Goal: Task Accomplishment & Management: Complete application form

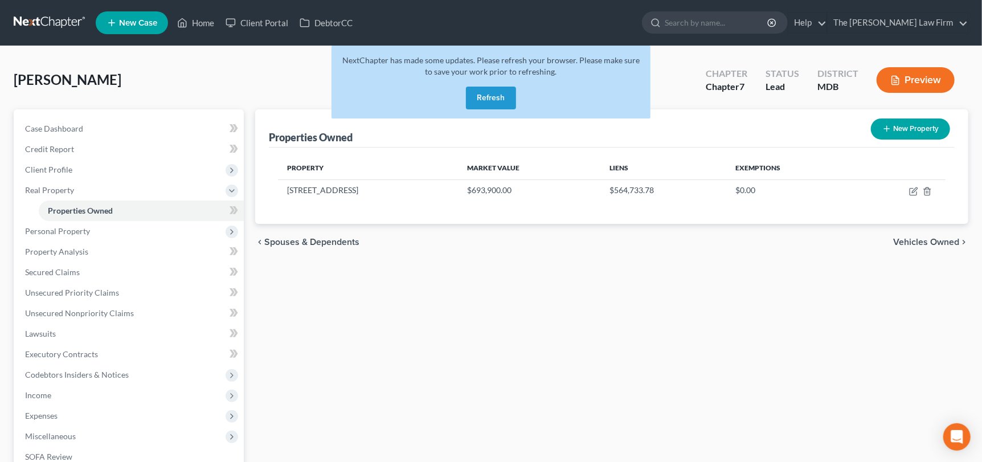
click at [490, 95] on button "Refresh" at bounding box center [491, 98] width 50 height 23
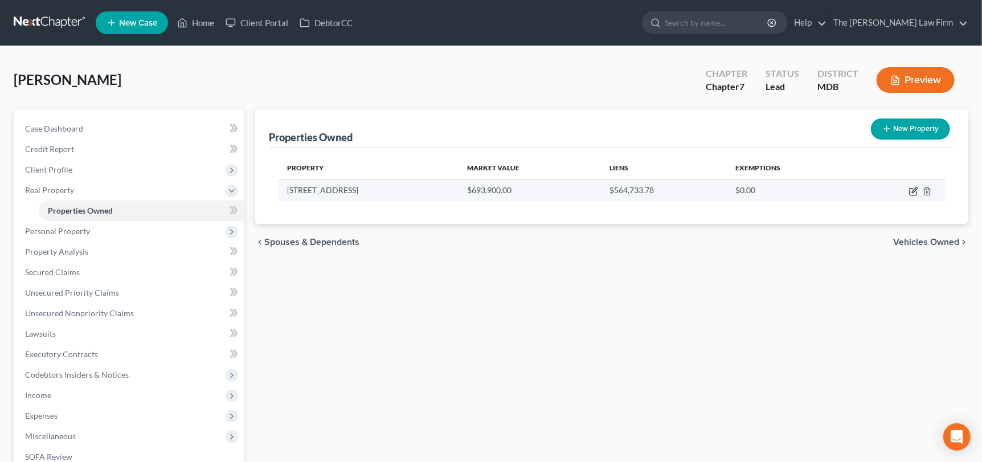
click at [915, 194] on icon "button" at bounding box center [913, 192] width 7 height 7
select select "21"
select select "3"
select select "0"
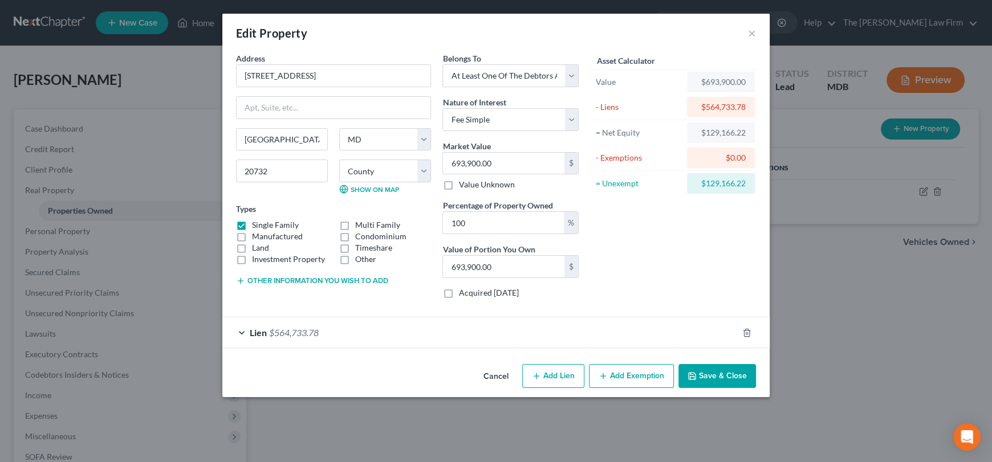
click at [301, 341] on div "Lien $564,733.78" at bounding box center [479, 332] width 515 height 30
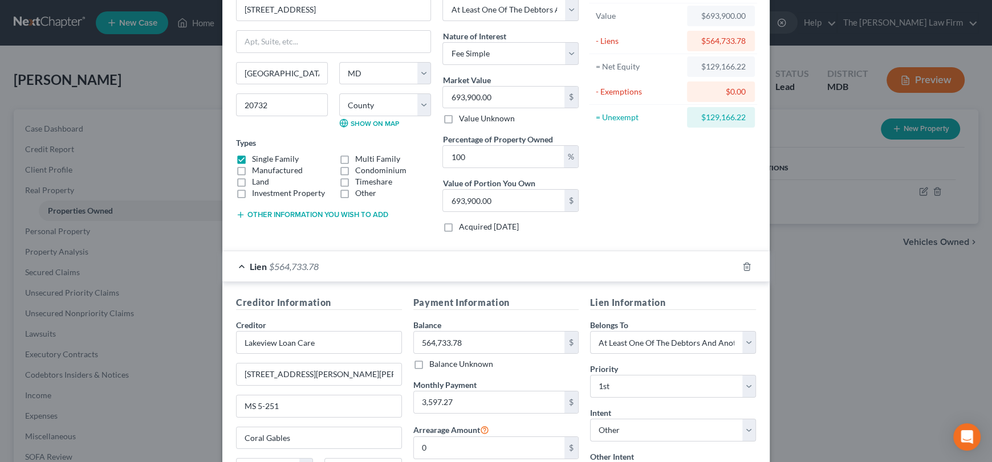
scroll to position [170, 0]
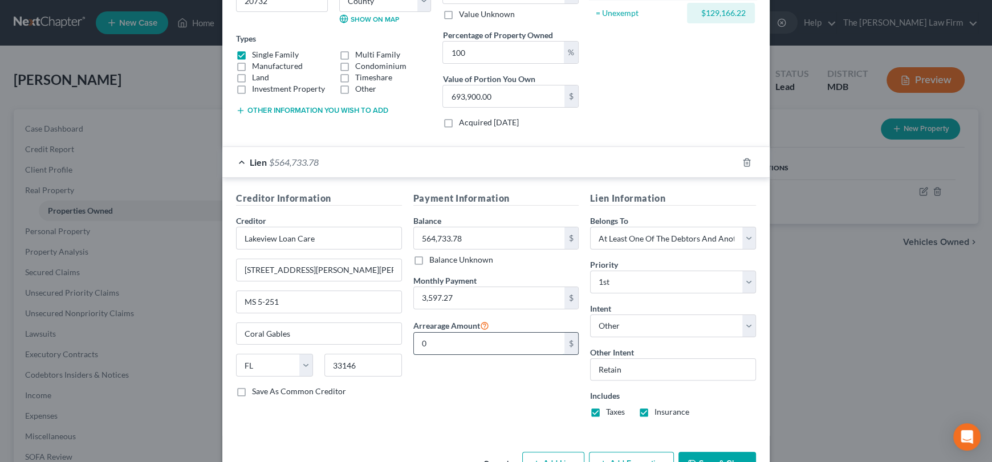
click at [450, 344] on input "0" at bounding box center [489, 344] width 151 height 22
type input "0.00"
click at [451, 390] on div "Payment Information Balance 564,733.78 $ Balance Unknown Balance Undetermined 5…" at bounding box center [495, 308] width 177 height 235
drag, startPoint x: 317, startPoint y: 238, endPoint x: 223, endPoint y: 237, distance: 94.0
click at [223, 237] on div "Creditor Information Creditor * Lakeview Loan Care 4425 Ponce de Leon Blvd MS 5…" at bounding box center [495, 307] width 547 height 258
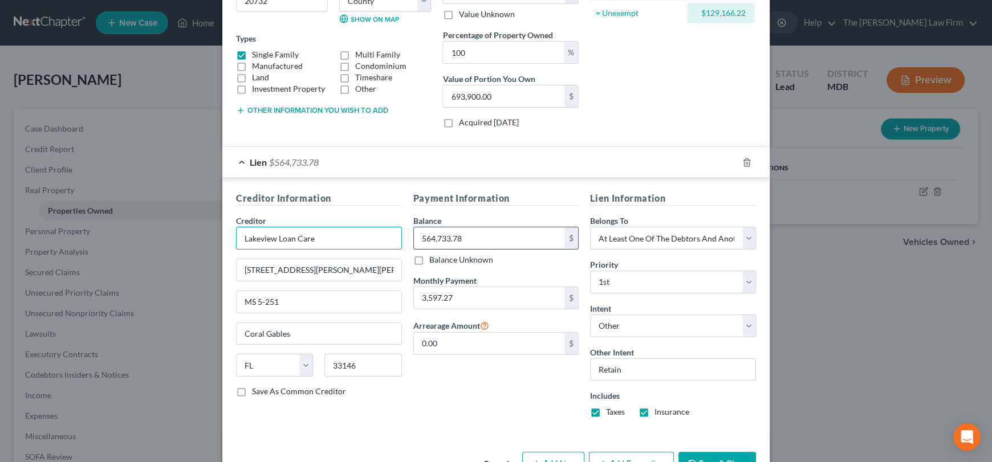
drag, startPoint x: 274, startPoint y: 235, endPoint x: 496, endPoint y: 235, distance: 222.3
click at [496, 235] on div "Creditor Information Creditor * Lakeview Loan Care 4425 Ponce de Leon Blvd MS 5…" at bounding box center [495, 308] width 531 height 235
paste input "Mr. Cooper"
click at [283, 236] on input "Lakeview byMr. Cooper" at bounding box center [319, 238] width 166 height 23
type input "Lakeview by Mr. Cooper"
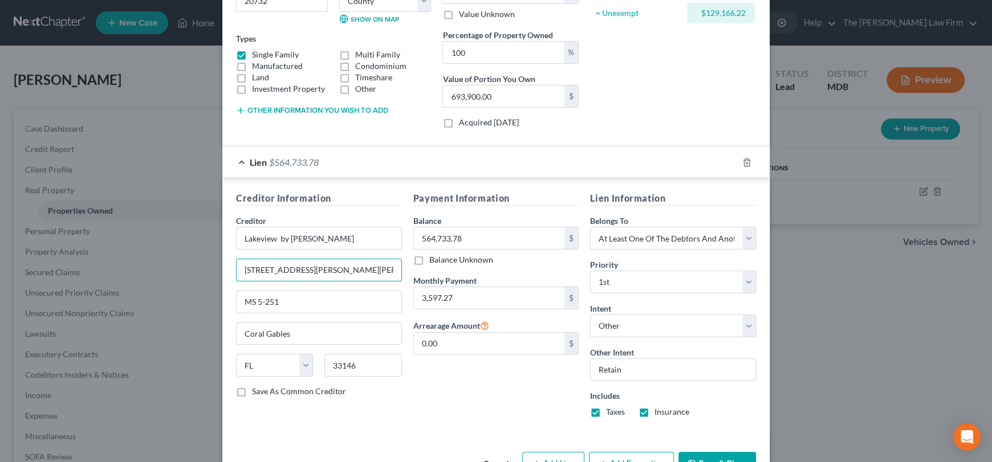
drag, startPoint x: 327, startPoint y: 264, endPoint x: 177, endPoint y: 266, distance: 150.5
click at [177, 266] on div "Edit Property × Address * 8324 Legacy Circle Chesapeake Beach State AL AK AR AZ…" at bounding box center [496, 231] width 992 height 462
type input "PO Box 818060"
drag, startPoint x: 358, startPoint y: 366, endPoint x: 311, endPoint y: 357, distance: 48.3
click at [311, 357] on div "State AL AK AR AZ CA CO CT DE DC FL GA GU HI ID IL IN IA KS KY LA ME MD MA MI M…" at bounding box center [318, 370] width 177 height 32
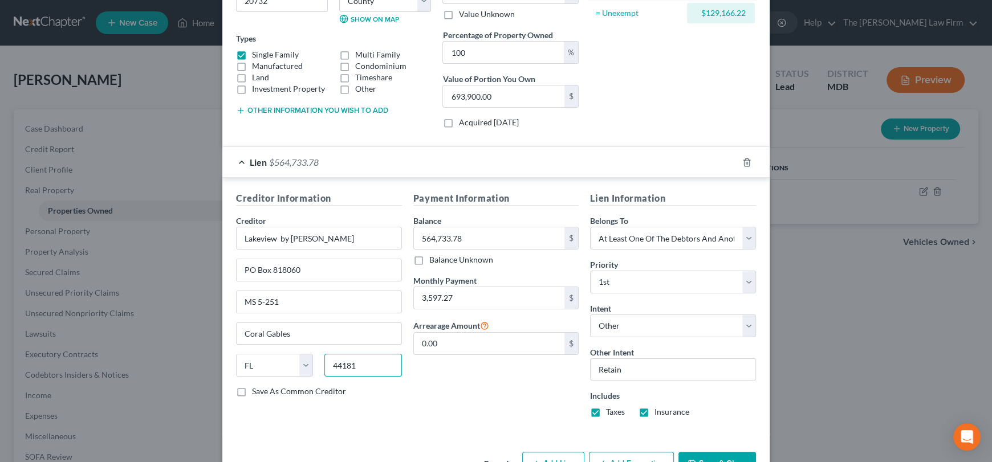
type input "44181"
click at [329, 315] on div "Creditor * Lakeview by Mr. Cooper PO Box 818060 MS 5-251 Coral Gables State AL …" at bounding box center [319, 300] width 166 height 171
type input "Cleveland"
select select "36"
click at [339, 302] on input "MS 5-251" at bounding box center [318, 302] width 165 height 22
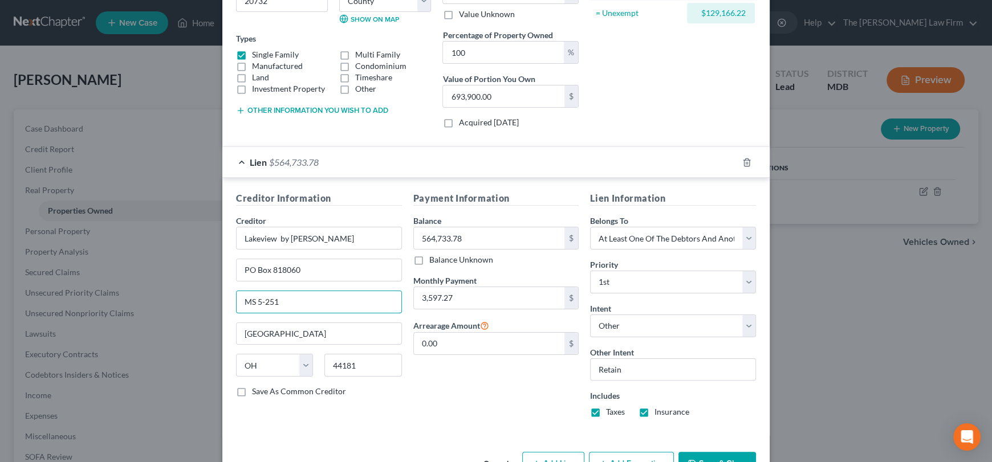
drag, startPoint x: 313, startPoint y: 299, endPoint x: 215, endPoint y: 300, distance: 98.0
click at [215, 300] on div "Edit Property × Address * 8324 Legacy Circle Chesapeake Beach State AL AK AR AZ…" at bounding box center [496, 231] width 992 height 462
click at [252, 393] on label "Save As Common Creditor" at bounding box center [299, 391] width 94 height 11
click at [256, 393] on input "Save As Common Creditor" at bounding box center [259, 389] width 7 height 7
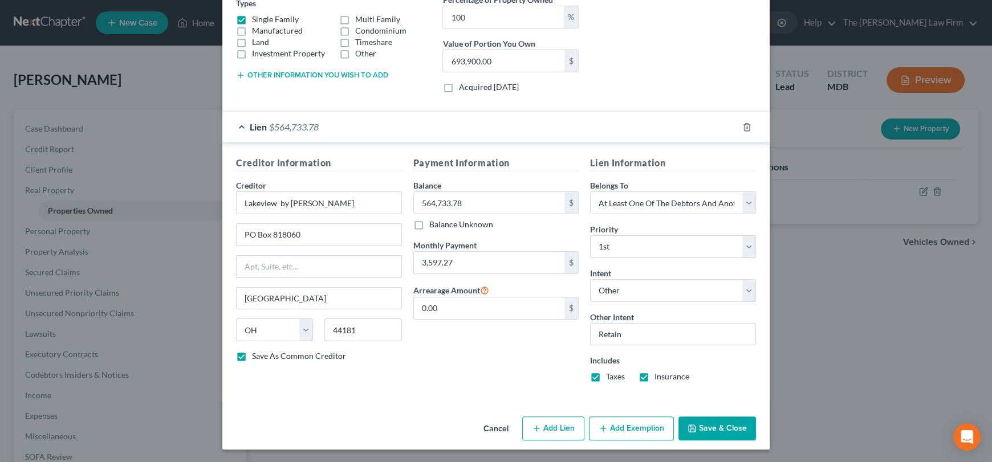
click at [713, 424] on button "Save & Close" at bounding box center [717, 429] width 78 height 24
checkbox input "false"
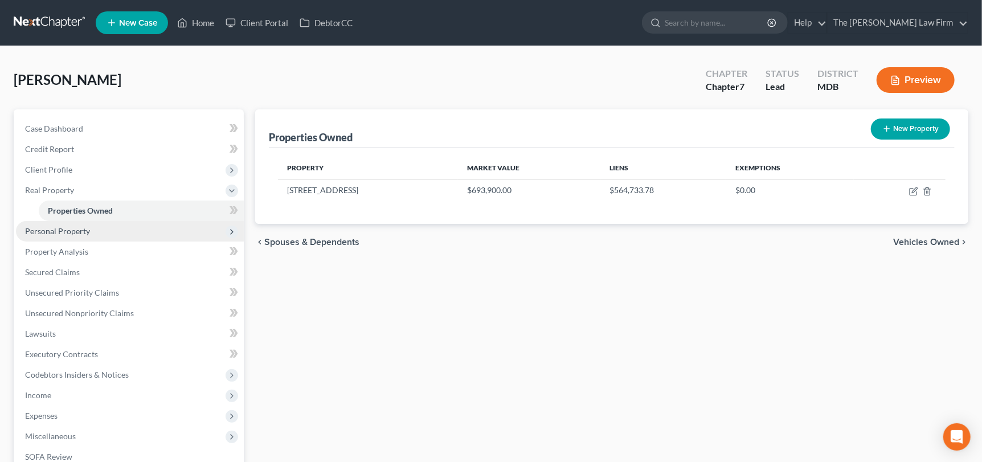
click at [36, 227] on span "Personal Property" at bounding box center [57, 231] width 65 height 10
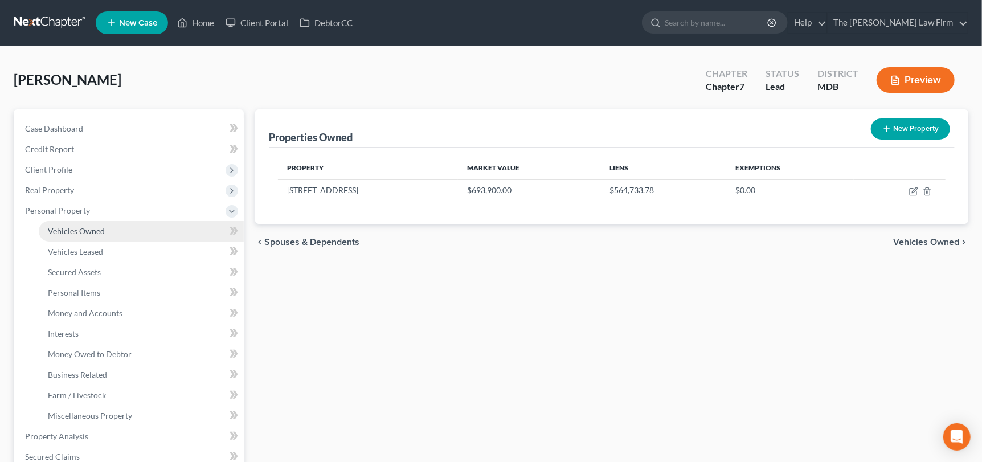
click at [68, 234] on span "Vehicles Owned" at bounding box center [76, 231] width 57 height 10
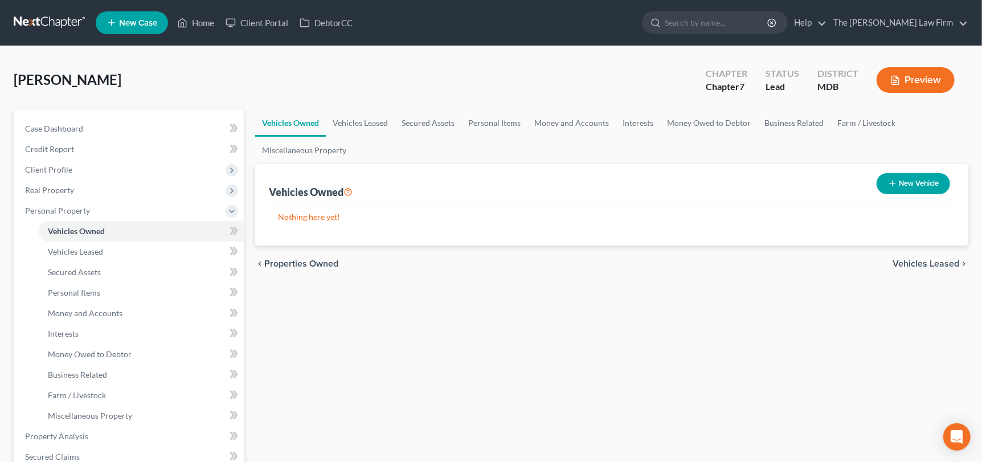
click at [895, 182] on icon "button" at bounding box center [892, 183] width 9 height 9
select select "0"
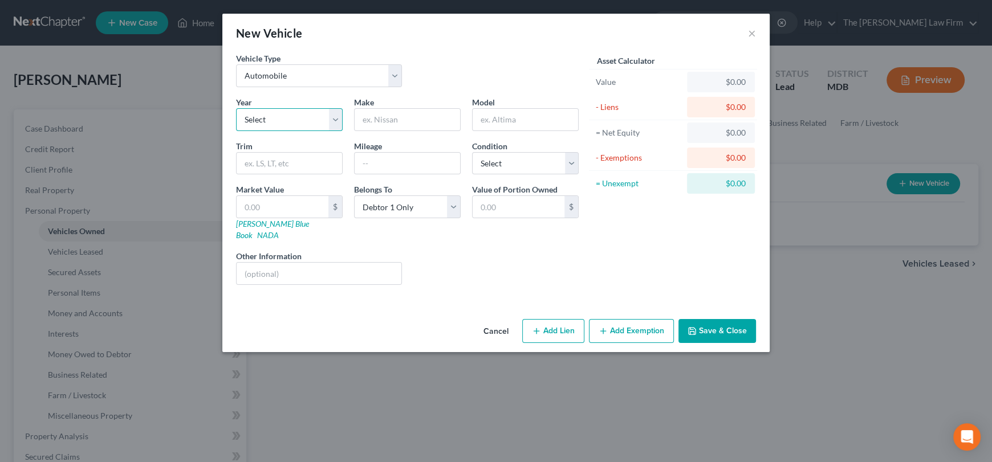
click at [280, 121] on select "Select 2026 2025 2024 2023 2022 2021 2020 2019 2018 2017 2016 2015 2014 2013 20…" at bounding box center [289, 119] width 107 height 23
select select "7"
click at [236, 108] on select "Select 2026 2025 2024 2023 2022 2021 2020 2019 2018 2017 2016 2015 2014 2013 20…" at bounding box center [289, 119] width 107 height 23
click at [373, 109] on input "text" at bounding box center [406, 120] width 105 height 22
type input "Nissan"
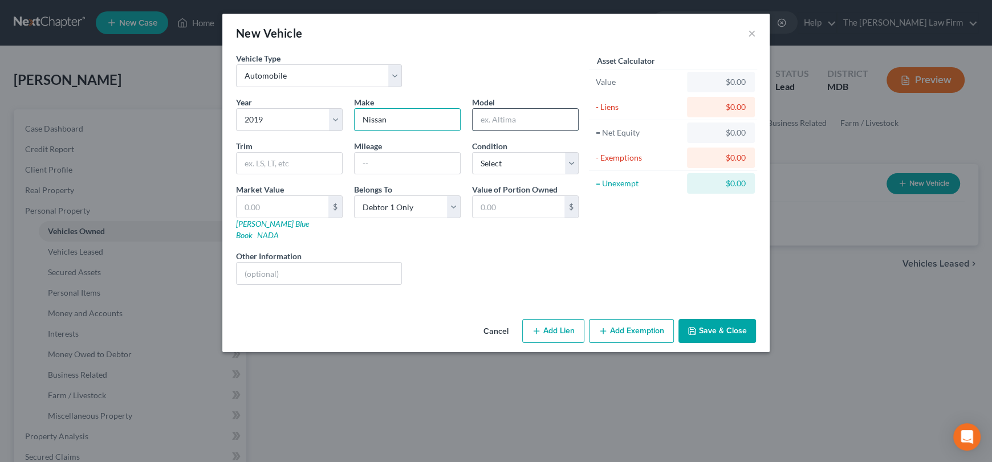
click at [532, 123] on input "text" at bounding box center [524, 120] width 105 height 22
type input "Armada"
click at [552, 166] on select "Select Excellent Very Good Good Fair Poor" at bounding box center [525, 163] width 107 height 23
select select "2"
click at [472, 152] on select "Select Excellent Very Good Good Fair Poor" at bounding box center [525, 163] width 107 height 23
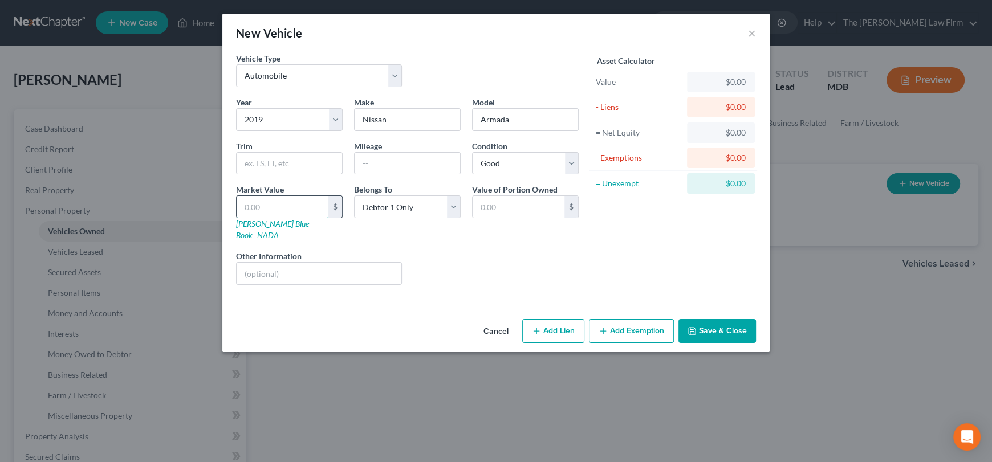
click at [287, 205] on input "text" at bounding box center [282, 207] width 92 height 22
type input "1"
type input "1.00"
type input "18"
type input "18.00"
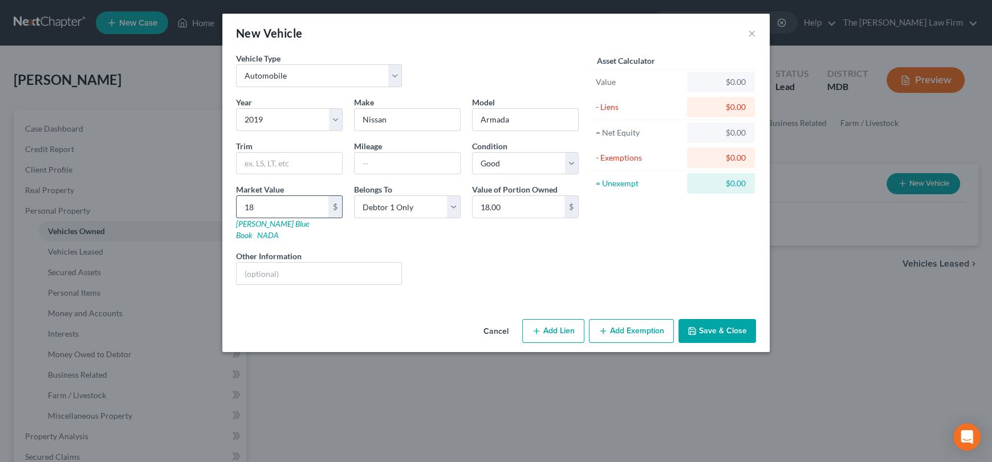
type input "189"
type input "189.00"
type input "1890"
type input "1,890.00"
type input "1,8900"
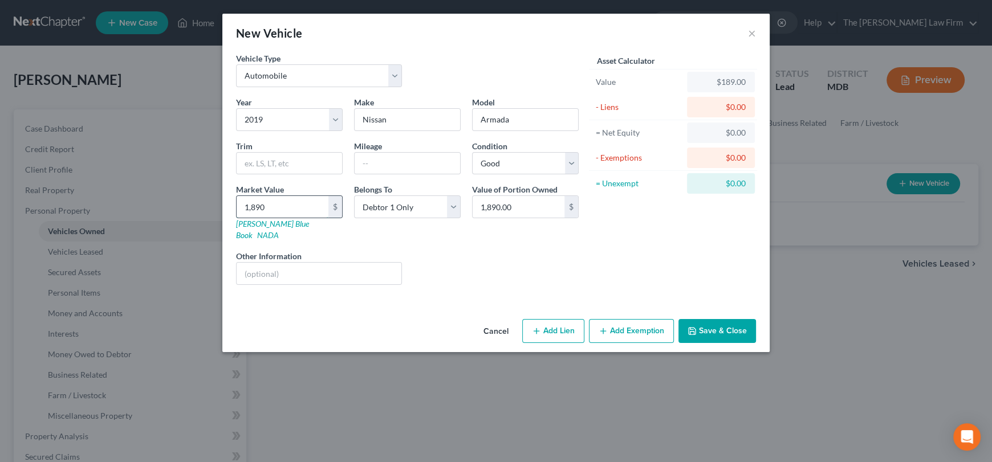
type input "18,900.00"
type input "18,900"
click at [393, 160] on input "text" at bounding box center [406, 164] width 105 height 22
type input "55000"
click at [553, 319] on button "Add Lien" at bounding box center [553, 331] width 62 height 24
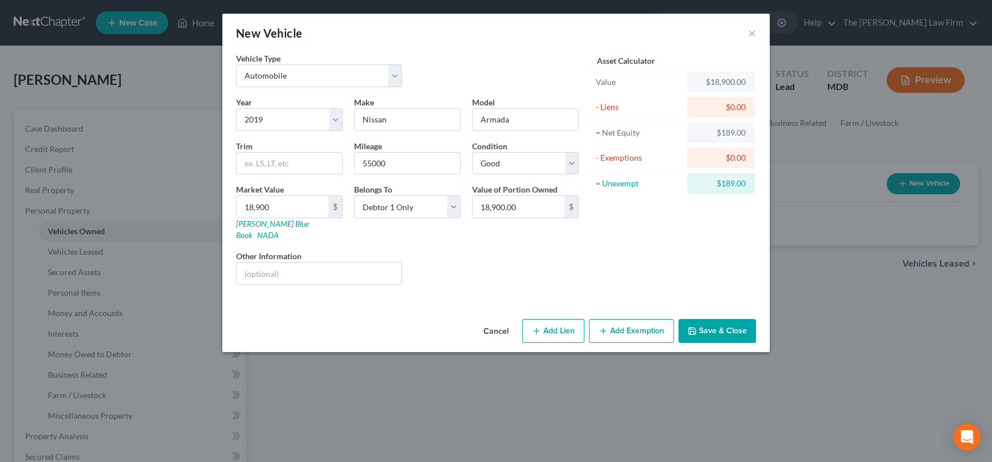
select select "0"
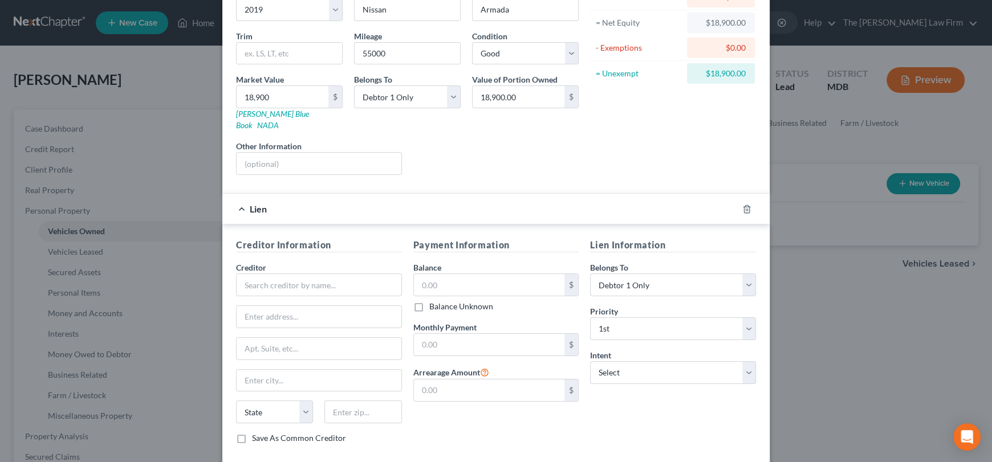
scroll to position [114, 0]
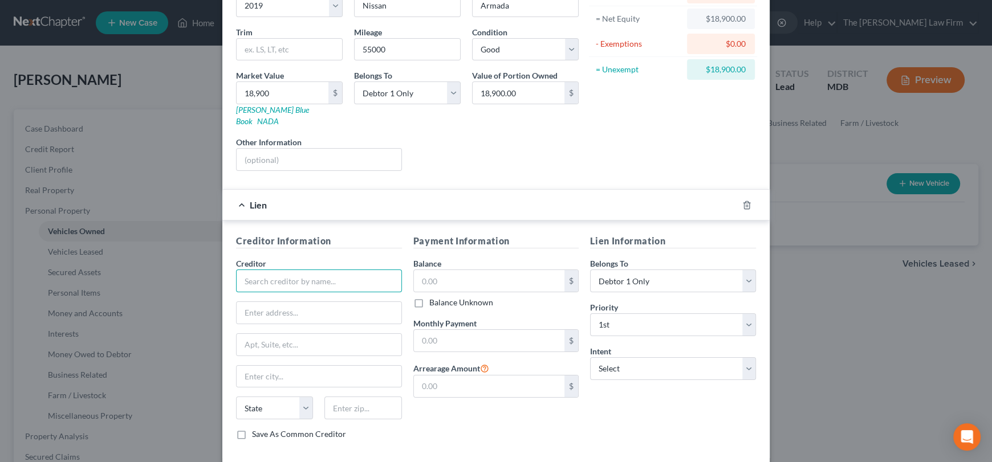
click at [301, 270] on input "text" at bounding box center [319, 281] width 166 height 23
click at [301, 295] on div "NASA Federal Credit Union" at bounding box center [304, 300] width 119 height 11
type input "NASA Federal Credit Union"
type input "500 Prince Georges Blvd"
type input "Upper Marlboro"
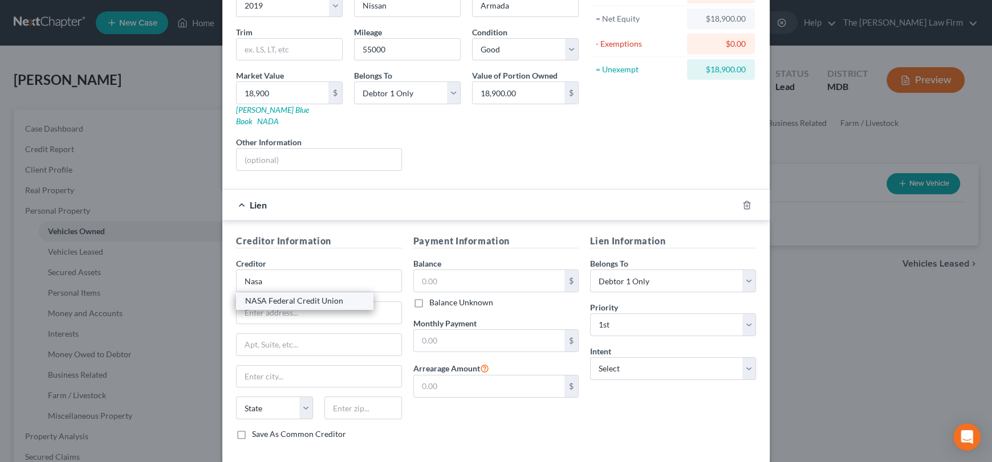
select select "21"
type input "20774"
click at [427, 270] on div "$" at bounding box center [496, 281] width 166 height 23
click at [422, 270] on input "text" at bounding box center [489, 281] width 151 height 22
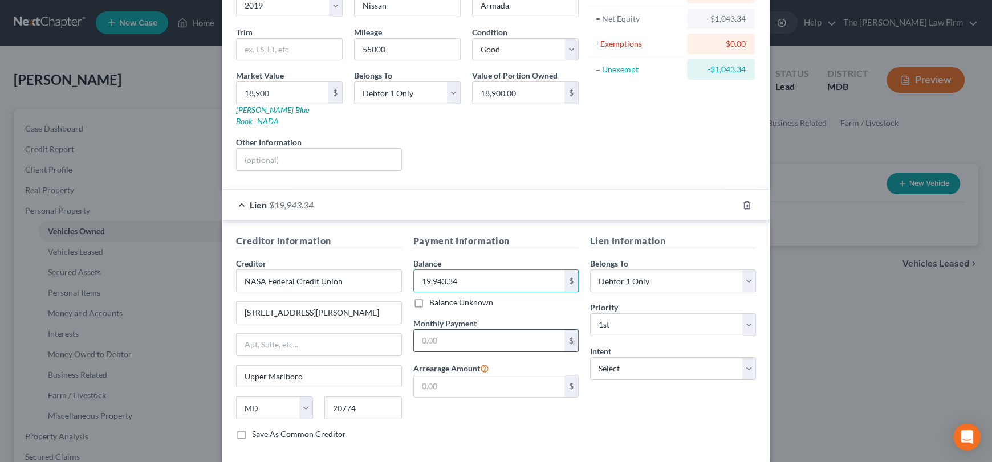
type input "19,943.34"
click at [441, 330] on input "text" at bounding box center [489, 341] width 151 height 22
type input "508.87"
click at [462, 380] on input "text" at bounding box center [489, 387] width 151 height 22
type input "0.00"
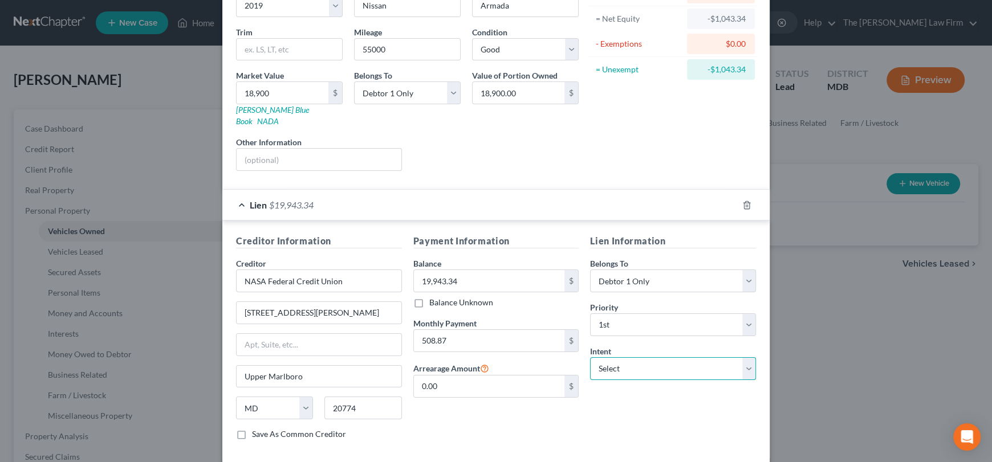
click at [660, 361] on select "Select Surrender Redeem Reaffirm Avoid Other" at bounding box center [673, 368] width 166 height 23
select select "2"
click at [590, 357] on select "Select Surrender Redeem Reaffirm Avoid Other" at bounding box center [673, 368] width 166 height 23
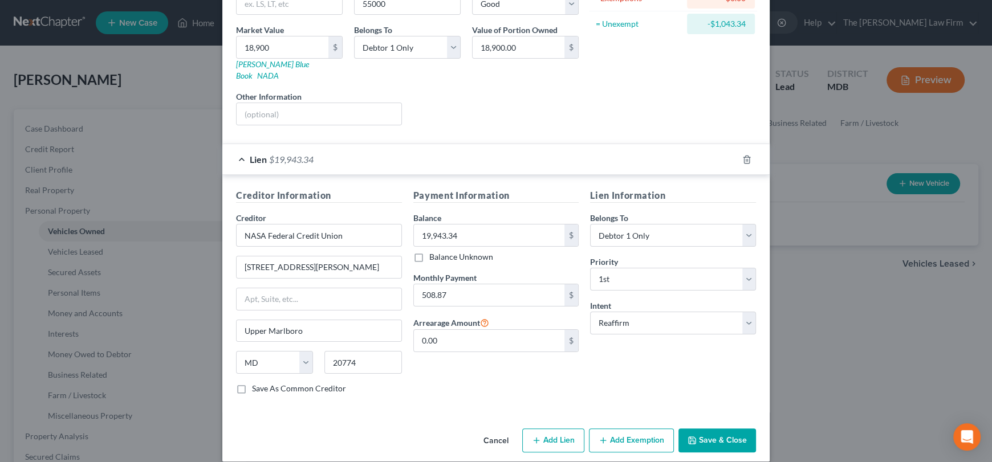
click at [691, 436] on icon "button" at bounding box center [691, 440] width 9 height 9
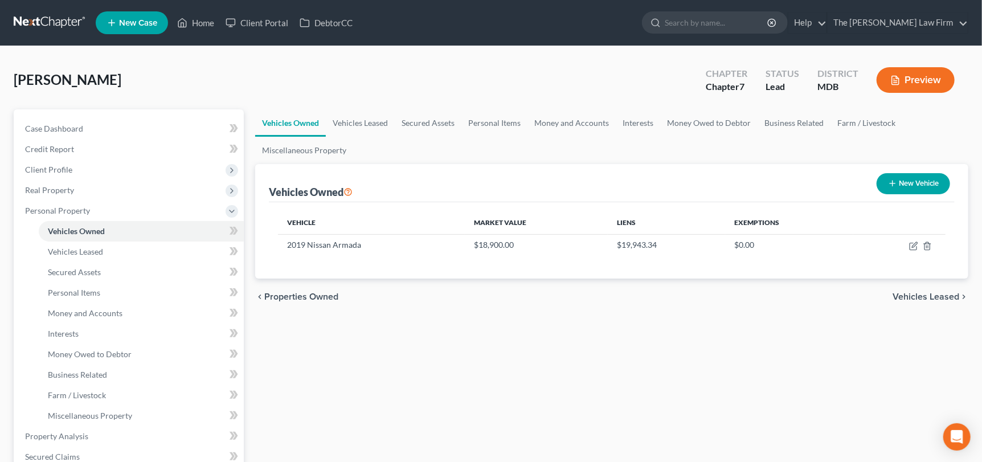
click at [919, 176] on button "New Vehicle" at bounding box center [914, 183] width 74 height 21
select select "0"
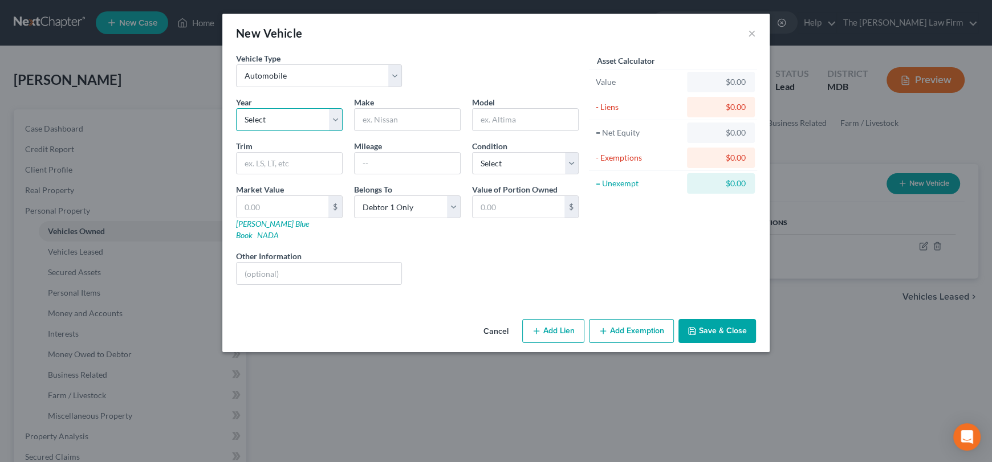
click at [295, 124] on select "Select 2026 2025 2024 2023 2022 2021 2020 2019 2018 2017 2016 2015 2014 2013 20…" at bounding box center [289, 119] width 107 height 23
select select "3"
click at [236, 108] on select "Select 2026 2025 2024 2023 2022 2021 2020 2019 2018 2017 2016 2015 2014 2013 20…" at bounding box center [289, 119] width 107 height 23
click at [389, 116] on input "text" at bounding box center [406, 120] width 105 height 22
type input "Dodge Ram"
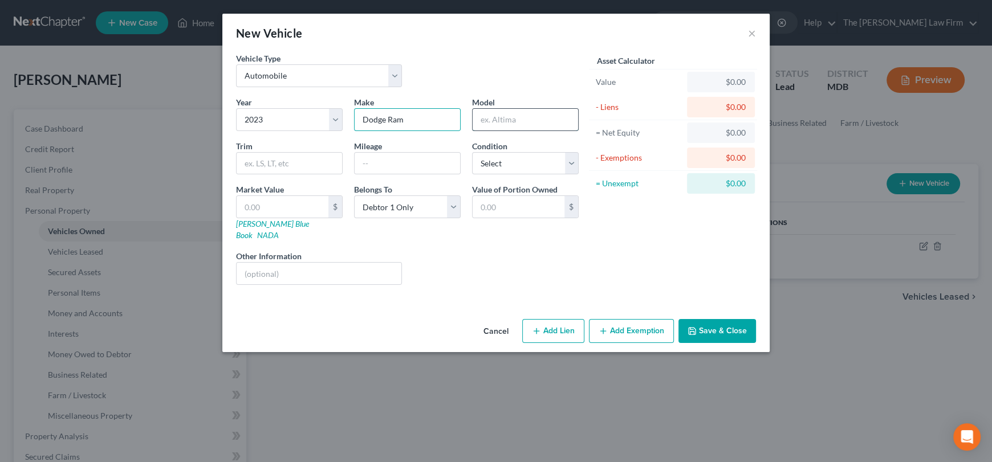
click at [539, 125] on input "text" at bounding box center [524, 120] width 105 height 22
drag, startPoint x: 420, startPoint y: 120, endPoint x: 360, endPoint y: 116, distance: 60.0
click at [341, 117] on div "Year Select 2026 2025 2024 2023 2022 2021 2020 2019 2018 2017 2016 2015 2014 20…" at bounding box center [407, 195] width 354 height 198
click at [512, 121] on input "1500" at bounding box center [524, 120] width 105 height 22
paste input "Limited Longhorn"
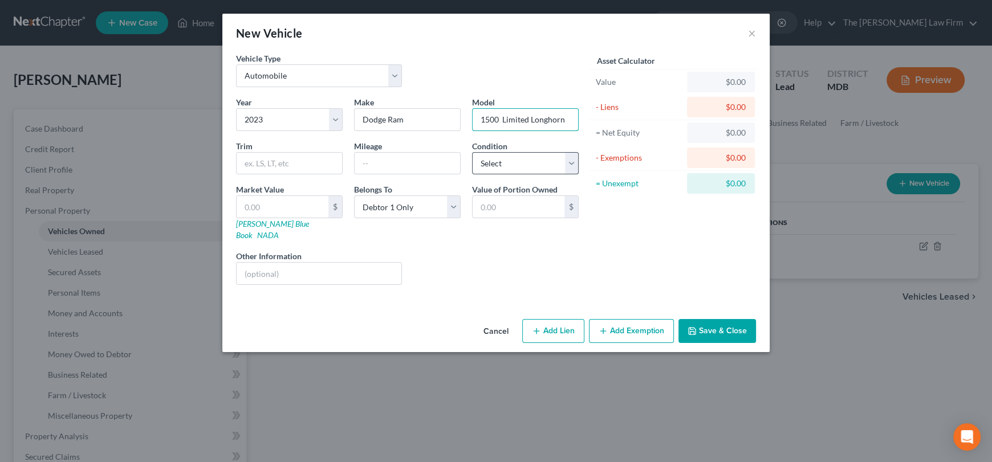
type input "1500 Limited Longhorn"
click at [506, 166] on select "Select Excellent Very Good Good Fair Poor" at bounding box center [525, 163] width 107 height 23
select select "2"
click at [472, 152] on select "Select Excellent Very Good Good Fair Poor" at bounding box center [525, 163] width 107 height 23
click at [405, 166] on input "text" at bounding box center [406, 164] width 105 height 22
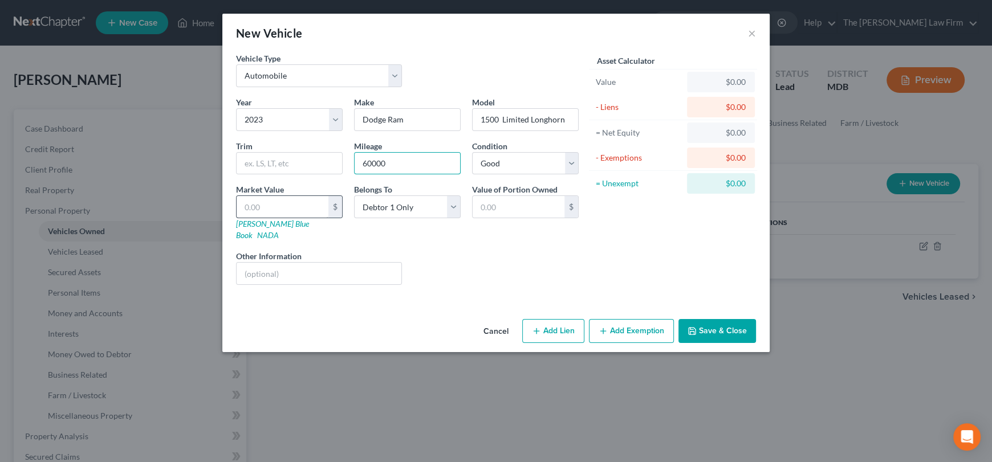
type input "60000"
click at [323, 209] on input "text" at bounding box center [282, 207] width 92 height 22
type input "4"
type input "4.00"
type input "43"
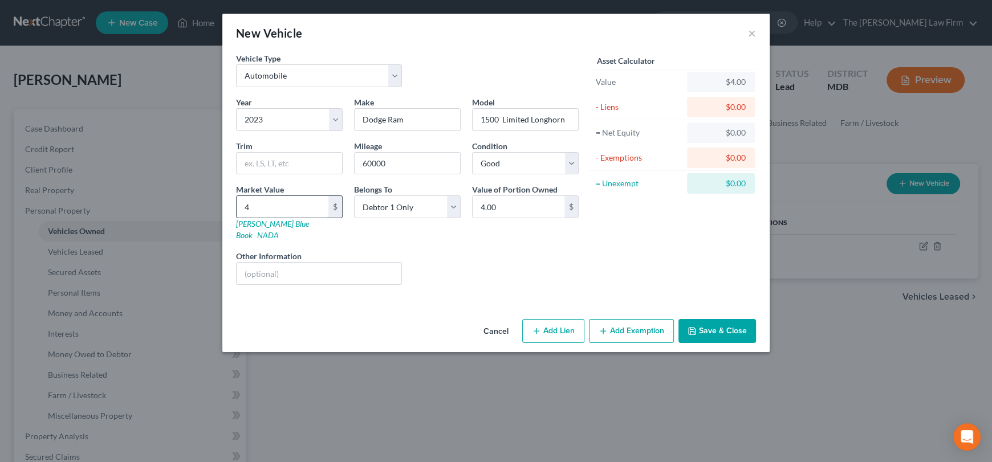
type input "43.00"
type input "437"
type input "437.00"
type input "4375"
type input "4,375.00"
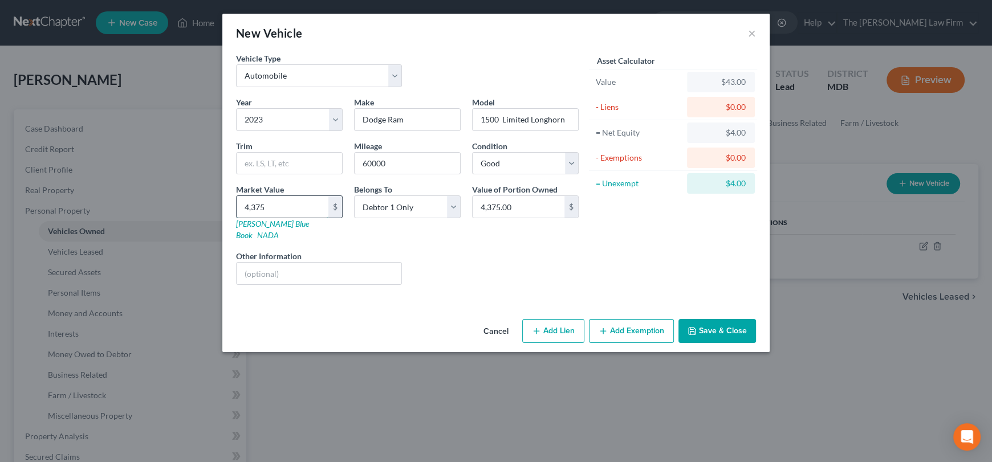
type input "4,3750"
type input "43,750.00"
type input "43,750"
click at [551, 322] on button "Add Lien" at bounding box center [553, 331] width 62 height 24
select select "0"
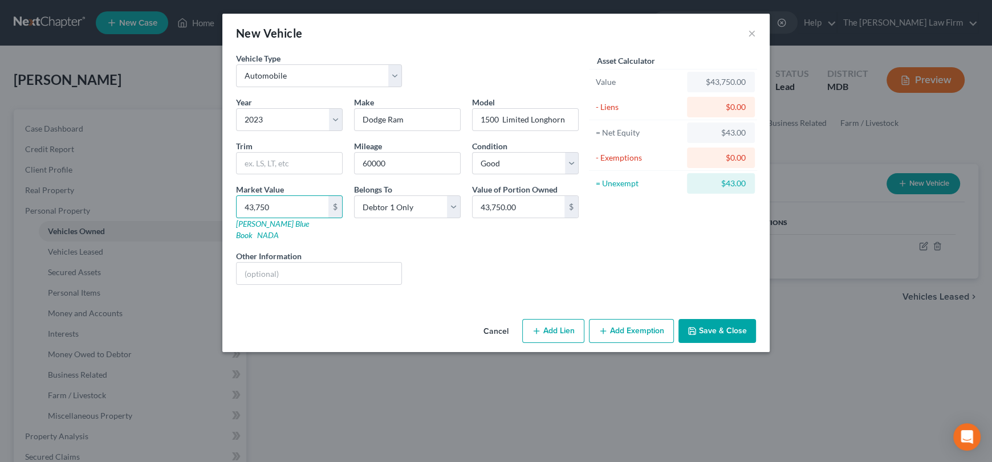
select select "0"
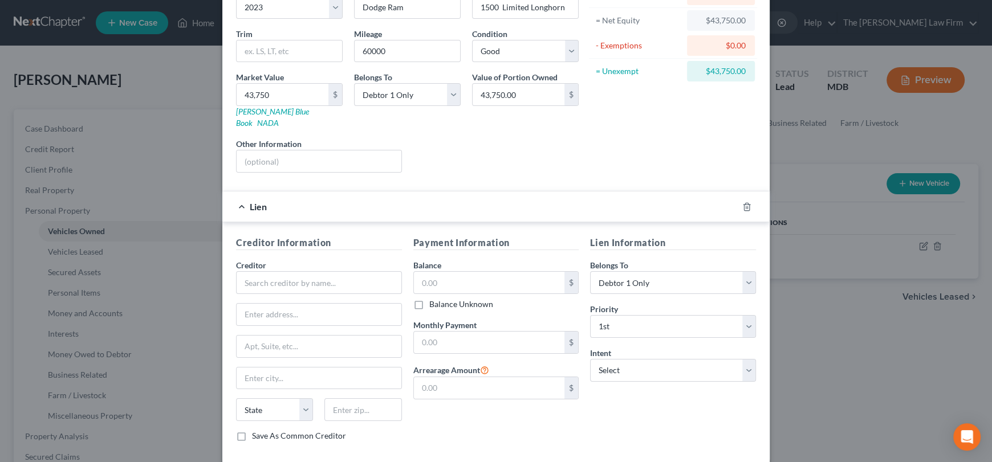
scroll to position [114, 0]
click at [335, 270] on input "text" at bounding box center [319, 281] width 166 height 23
drag, startPoint x: 264, startPoint y: 268, endPoint x: 231, endPoint y: 265, distance: 33.2
click at [236, 270] on input "Sfe" at bounding box center [319, 281] width 166 height 23
paste input "tellantis"
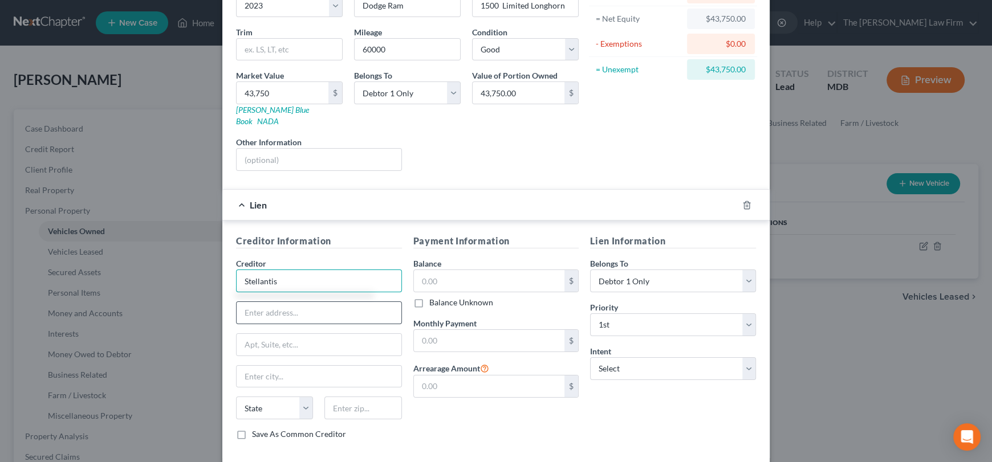
type input "Stellantis"
click at [299, 309] on input "text" at bounding box center [318, 313] width 165 height 22
paste input "3065 Akers Mill Rd SE, Suite 700, Atlanta, GA 30339"
click at [345, 336] on input "text" at bounding box center [318, 345] width 165 height 22
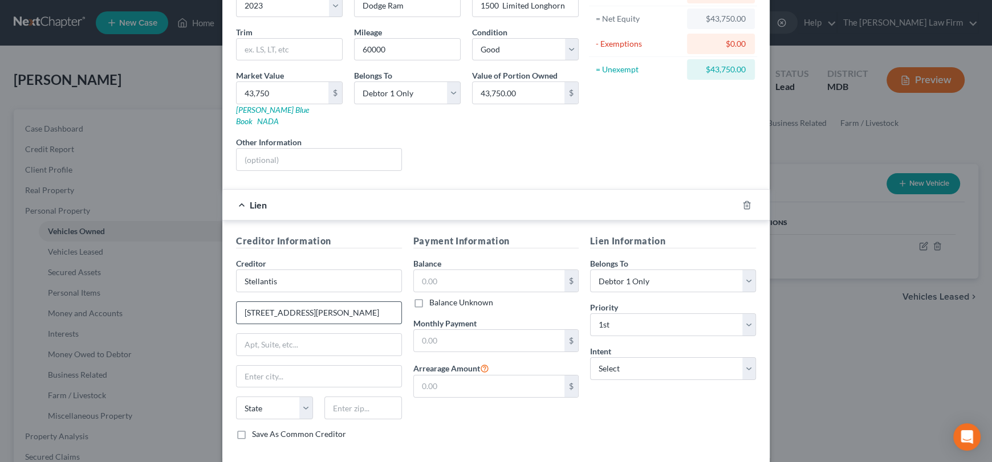
drag, startPoint x: 321, startPoint y: 299, endPoint x: 352, endPoint y: 300, distance: 30.3
click at [352, 302] on input "3065 Akers Mill Rd SE, Suite 700, Atlanta, GA 30339" at bounding box center [318, 313] width 165 height 22
type input "3065 Akers Mill Rd SE, , Atlanta, GA 30339"
type input "Suite 700"
click at [332, 303] on input "3065 Akers Mill Rd SE, , Atlanta, GA 30339" at bounding box center [318, 313] width 165 height 22
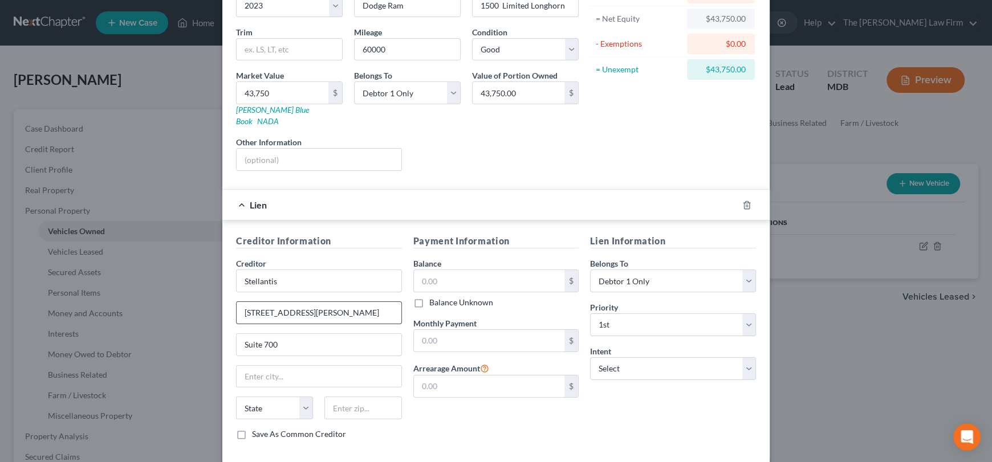
drag, startPoint x: 367, startPoint y: 299, endPoint x: 385, endPoint y: 299, distance: 17.7
click at [388, 302] on input "3065 Akers Mill Rd SE, , Atlanta, GA 30339" at bounding box center [318, 313] width 165 height 22
type input "3065 Akers Mill Rd SE, , Atlanta, GA"
type input "30339"
click at [361, 369] on input "text" at bounding box center [318, 377] width 165 height 22
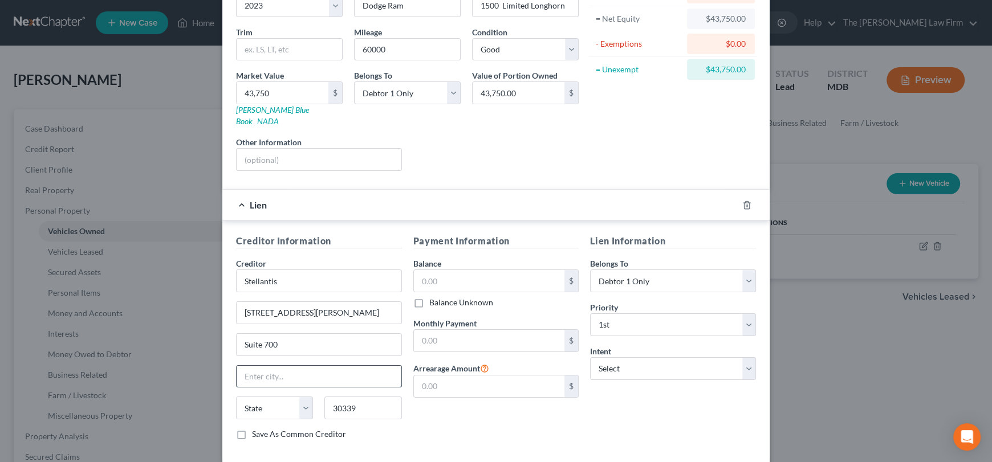
type input "Atlanta"
select select "10"
drag, startPoint x: 324, startPoint y: 301, endPoint x: 378, endPoint y: 303, distance: 54.2
click at [378, 303] on input "3065 Akers Mill Rd SE, , Atlanta, GA" at bounding box center [318, 313] width 165 height 22
type input "3065 Akers Mill Rd SE"
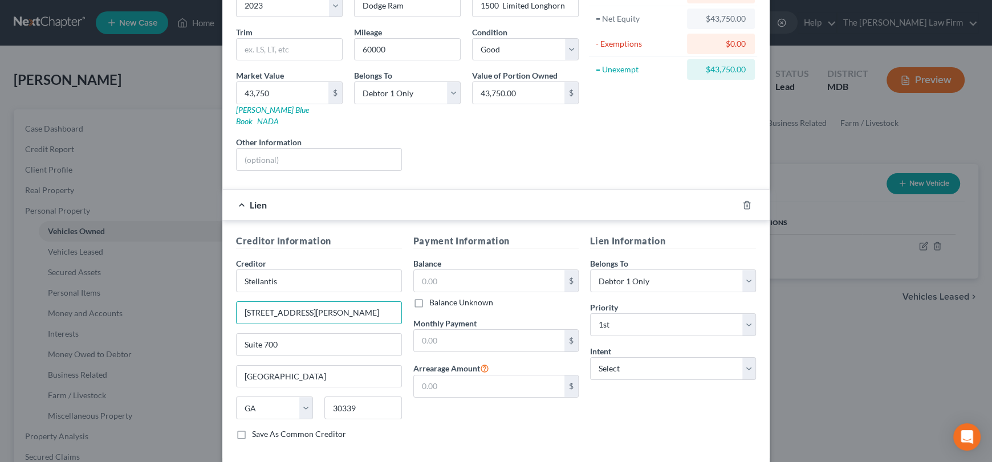
click at [252, 429] on label "Save As Common Creditor" at bounding box center [299, 434] width 94 height 11
click at [256, 429] on input "Save As Common Creditor" at bounding box center [259, 432] width 7 height 7
checkbox input "true"
click at [459, 270] on input "text" at bounding box center [489, 281] width 151 height 22
type input "49,432.19"
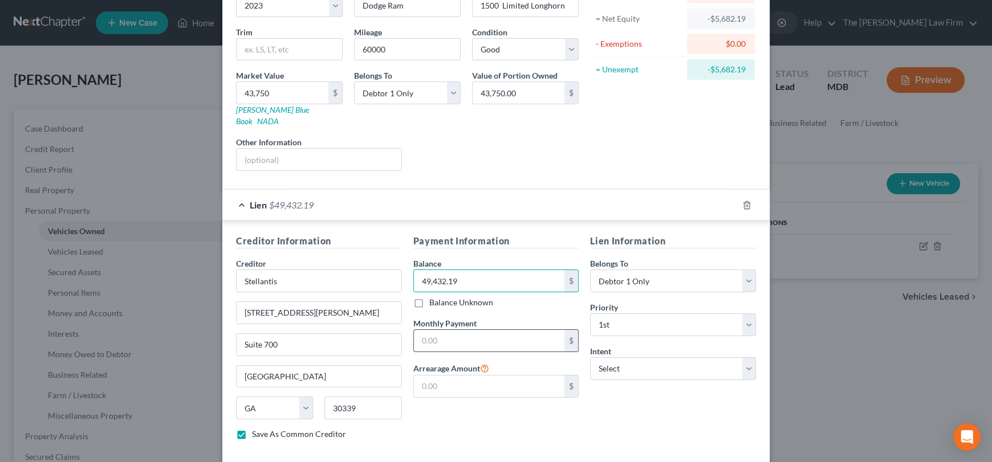
click at [439, 333] on input "text" at bounding box center [489, 341] width 151 height 22
type input "1,227.64"
click at [459, 378] on input "text" at bounding box center [489, 387] width 151 height 22
type input "1,227.64"
drag, startPoint x: 455, startPoint y: 417, endPoint x: 459, endPoint y: 407, distance: 10.3
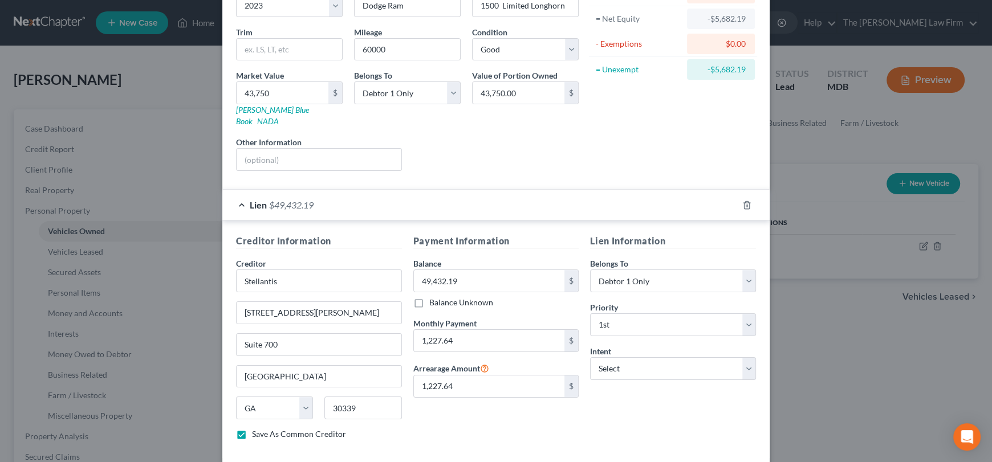
click at [457, 417] on div "Payment Information Balance 49,432.19 $ Balance Unknown Balance Undetermined 49…" at bounding box center [495, 341] width 177 height 215
click at [638, 361] on select "Select Surrender Redeem Reaffirm Avoid Other" at bounding box center [673, 368] width 166 height 23
select select "0"
click at [590, 357] on select "Select Surrender Redeem Reaffirm Avoid Other" at bounding box center [673, 368] width 166 height 23
click at [485, 425] on div "Payment Information Balance 49,432.19 $ Balance Unknown Balance Undetermined 49…" at bounding box center [495, 341] width 177 height 215
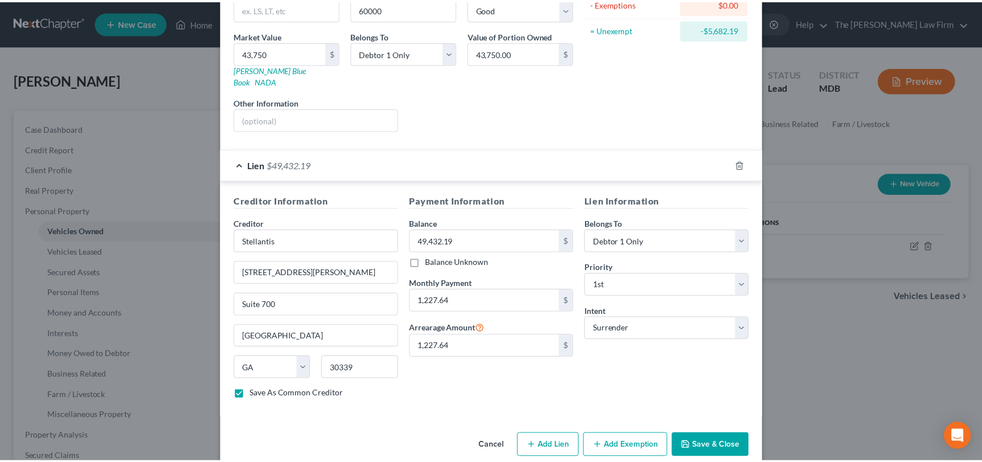
scroll to position [160, 0]
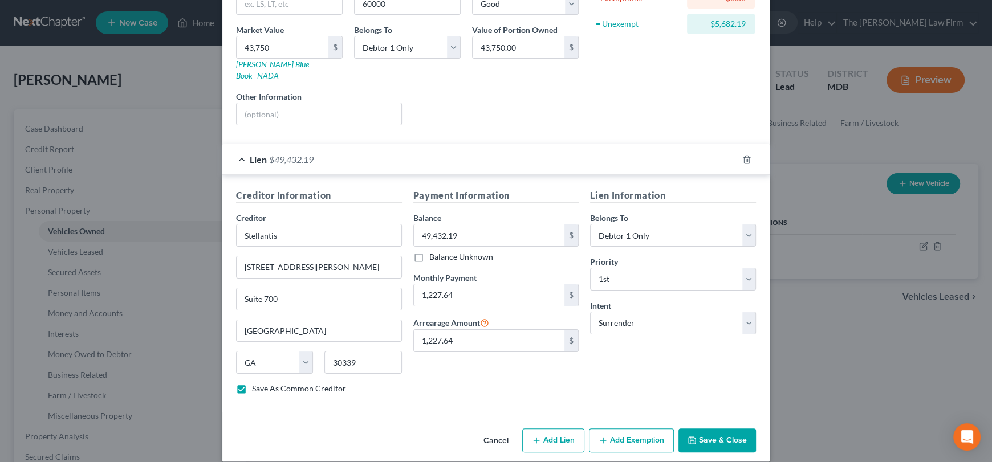
click at [710, 431] on button "Save & Close" at bounding box center [717, 441] width 78 height 24
checkbox input "false"
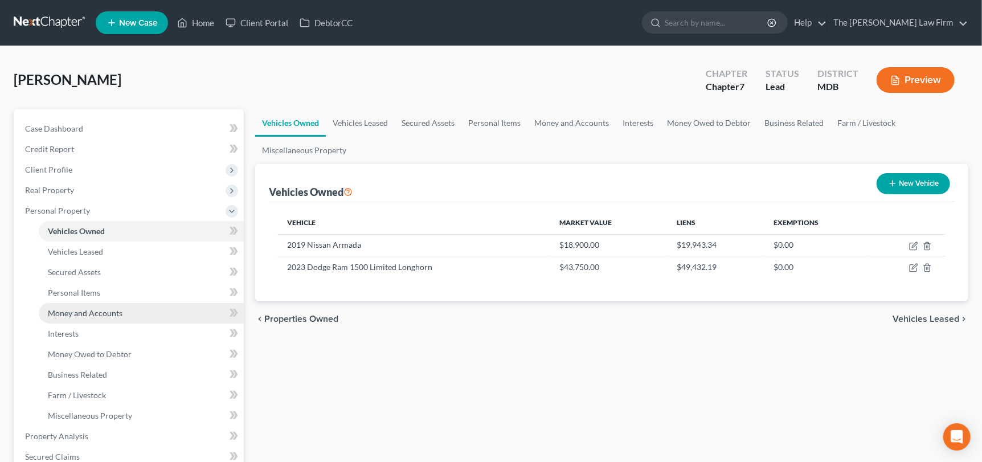
click at [89, 314] on span "Money and Accounts" at bounding box center [85, 313] width 75 height 10
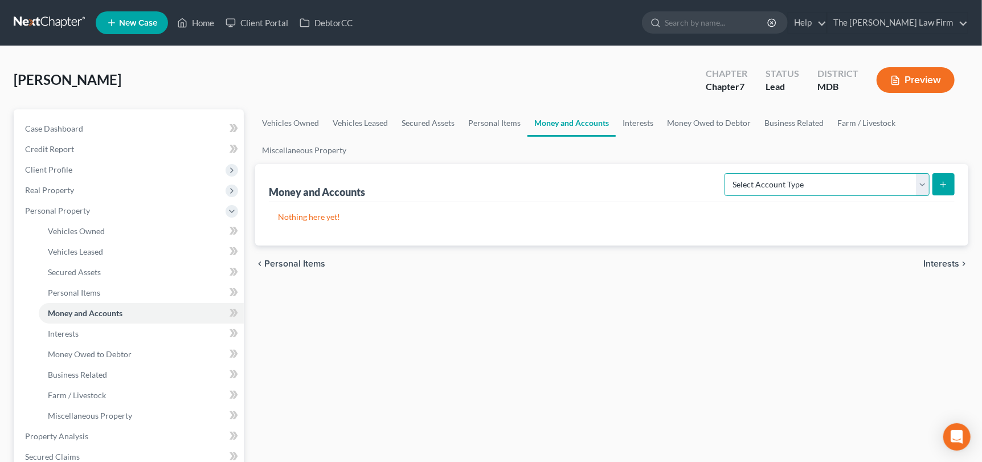
click at [921, 183] on select "Select Account Type Brokerage Cash on Hand Certificates of Deposit Checking Acc…" at bounding box center [827, 184] width 205 height 23
select select "checking"
click at [728, 173] on select "Select Account Type Brokerage Cash on Hand Certificates of Deposit Checking Acc…" at bounding box center [827, 184] width 205 height 23
click at [942, 182] on icon "submit" at bounding box center [943, 184] width 9 height 9
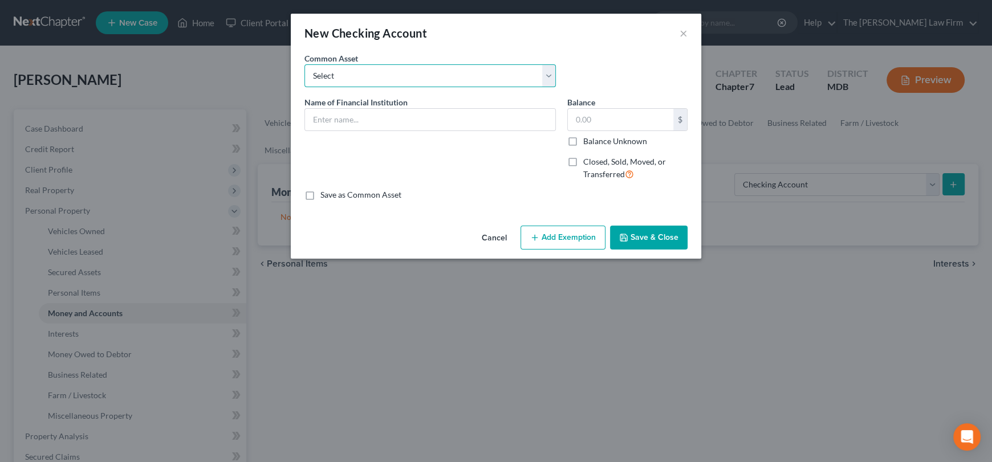
click at [348, 79] on select "Select Credit Karma SoFi Prince George's Community Federal Credit Union U.S. Ba…" at bounding box center [429, 75] width 251 height 23
select select "23"
click at [304, 64] on select "Select Credit Karma SoFi Prince George's Community Federal Credit Union U.S. Ba…" at bounding box center [429, 75] width 251 height 23
type input "NASA Federal Credit Union"
click at [622, 119] on input "350.00" at bounding box center [620, 120] width 105 height 22
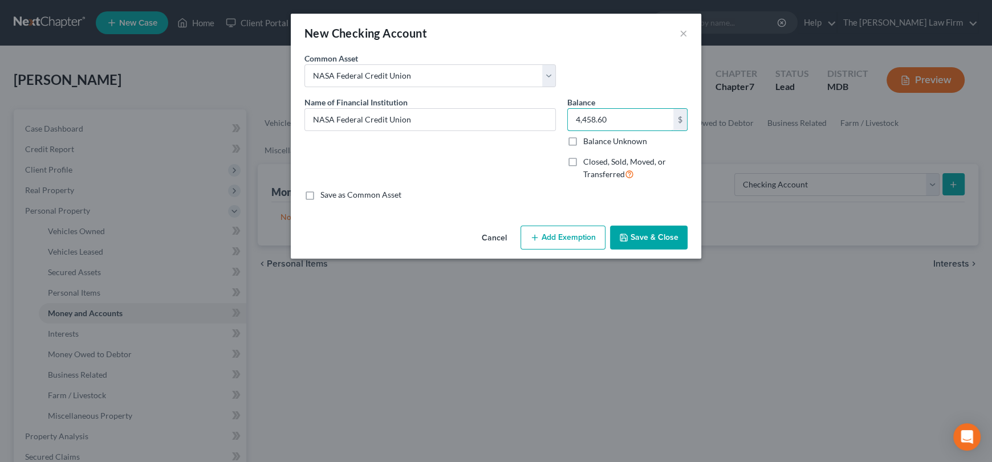
type input "4,458.60"
click at [642, 242] on button "Save & Close" at bounding box center [649, 238] width 78 height 24
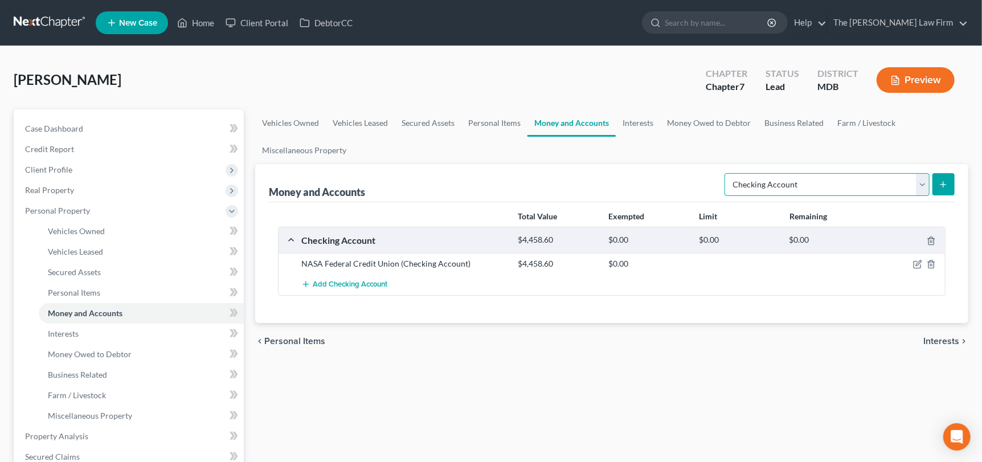
click at [922, 190] on select "Select Account Type Brokerage Cash on Hand Certificates of Deposit Checking Acc…" at bounding box center [827, 184] width 205 height 23
select select "savings"
click at [728, 173] on select "Select Account Type Brokerage Cash on Hand Certificates of Deposit Checking Acc…" at bounding box center [827, 184] width 205 height 23
click at [946, 182] on icon "submit" at bounding box center [943, 184] width 9 height 9
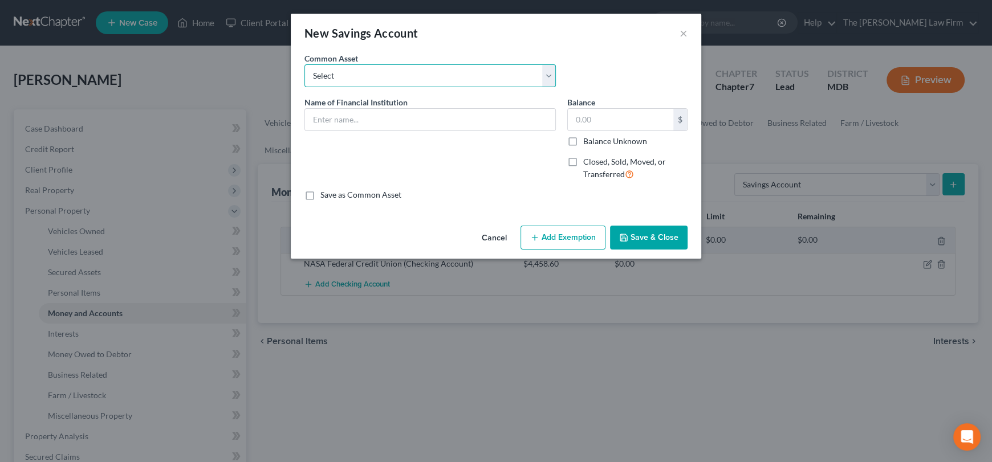
click at [392, 80] on select "Select Credit Karma USAA Wells Fargo WesBanco Shore United Chime United States …" at bounding box center [429, 75] width 251 height 23
select select "7"
click at [304, 64] on select "Select Credit Karma USAA Wells Fargo WesBanco Shore United Chime United States …" at bounding box center [429, 75] width 251 height 23
type input "NASA Federal Credit Union"
click at [618, 111] on input "0" at bounding box center [620, 120] width 105 height 22
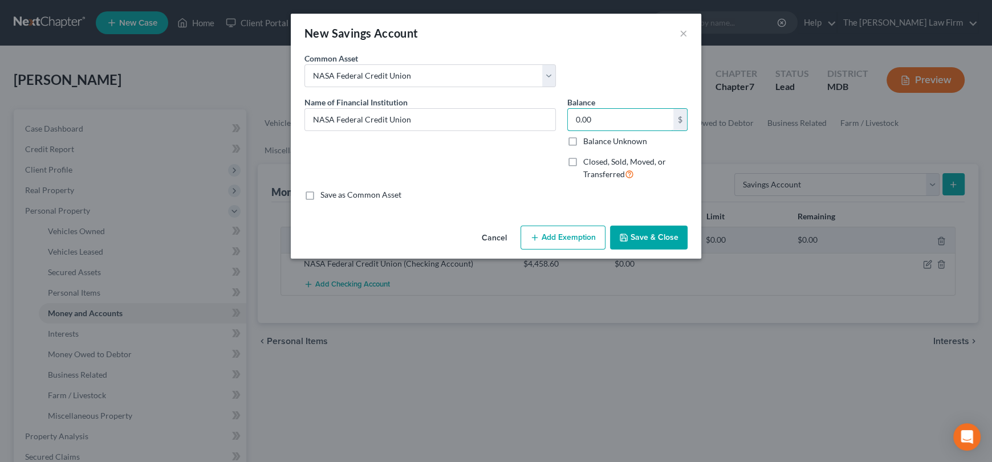
type input "0.00"
click at [652, 251] on div "Cancel Add Exemption Save & Close" at bounding box center [496, 240] width 410 height 38
click at [649, 238] on button "Save & Close" at bounding box center [649, 238] width 78 height 24
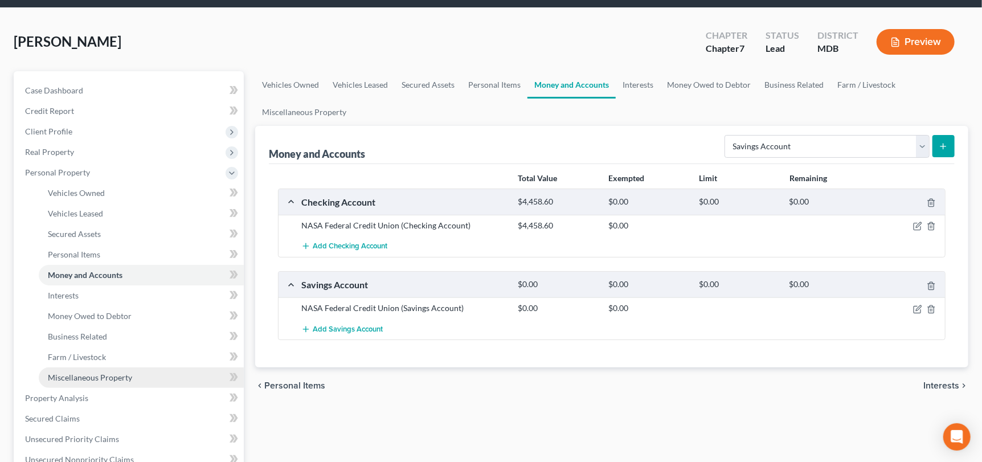
scroll to position [56, 0]
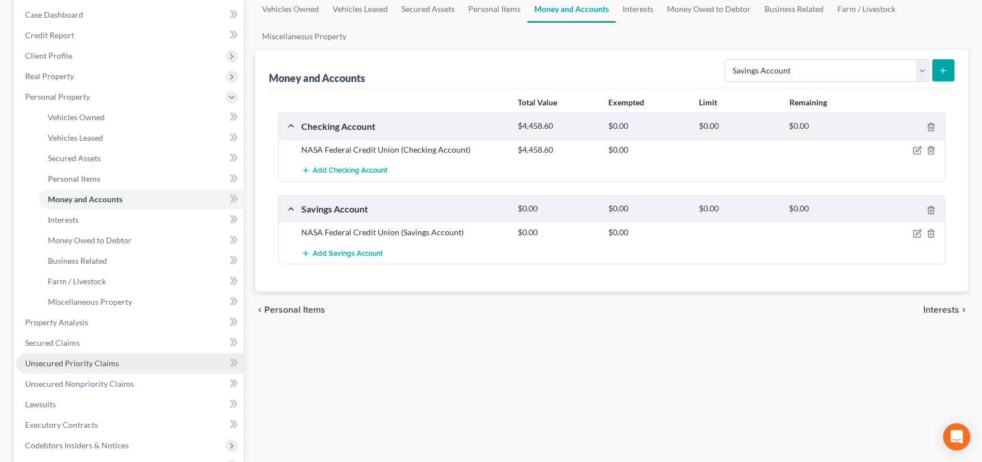
click at [110, 358] on span "Unsecured Priority Claims" at bounding box center [72, 363] width 94 height 10
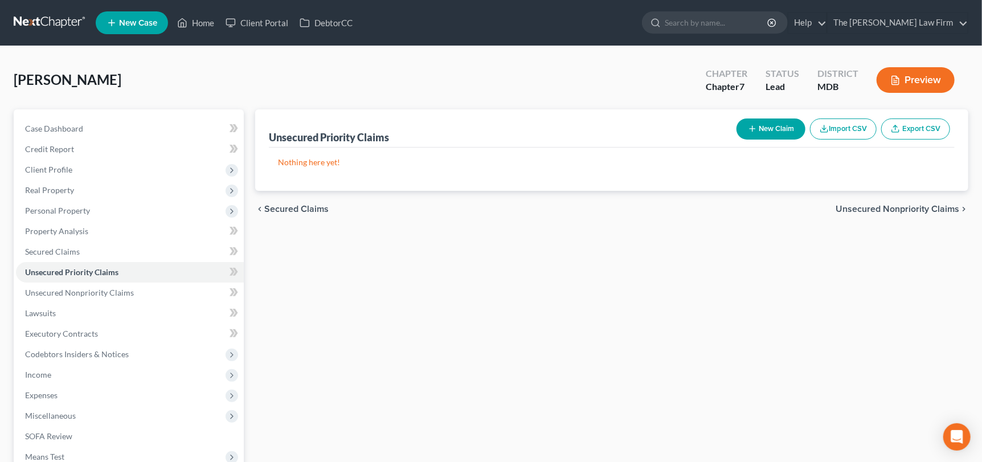
click at [778, 128] on button "New Claim" at bounding box center [771, 129] width 69 height 21
select select "0"
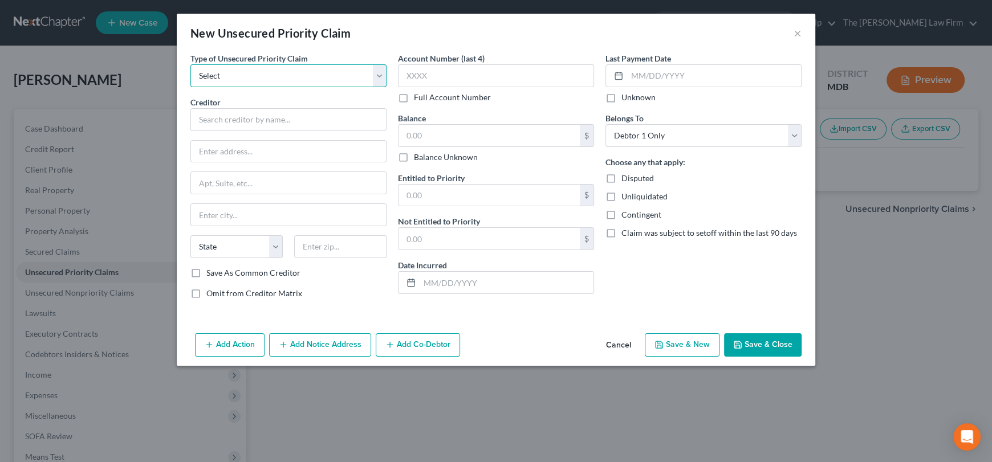
click at [324, 73] on select "Select Taxes & Other Government Units Domestic Support Obligations Extensions o…" at bounding box center [288, 75] width 196 height 23
select select "0"
click at [190, 64] on select "Select Taxes & Other Government Units Domestic Support Obligations Extensions o…" at bounding box center [288, 75] width 196 height 23
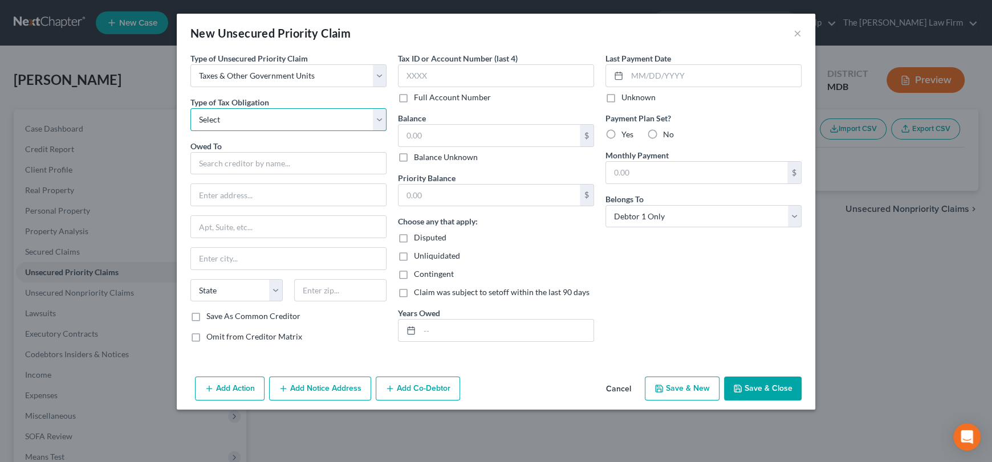
click at [284, 123] on select "Select Federal City State Franchise Tax Board Other" at bounding box center [288, 119] width 196 height 23
select select "0"
click at [190, 108] on select "Select Federal City State Franchise Tax Board Other" at bounding box center [288, 119] width 196 height 23
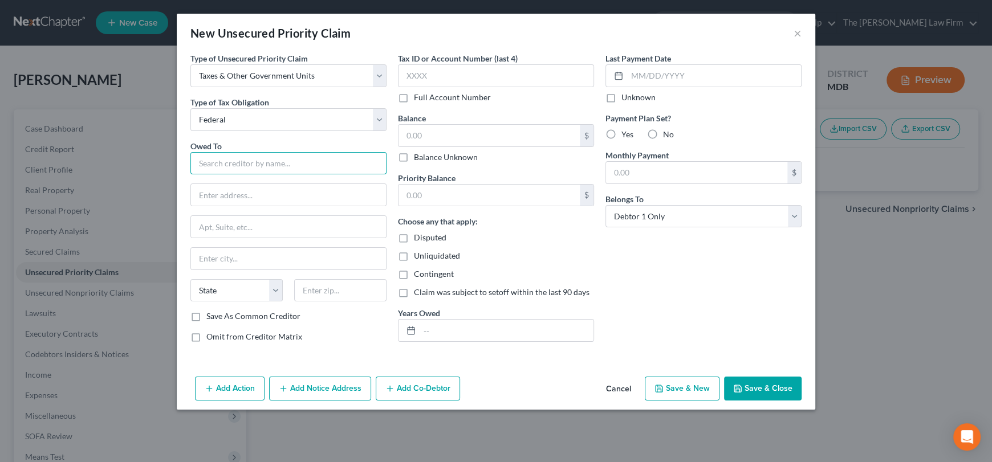
click at [274, 155] on input "text" at bounding box center [288, 163] width 196 height 23
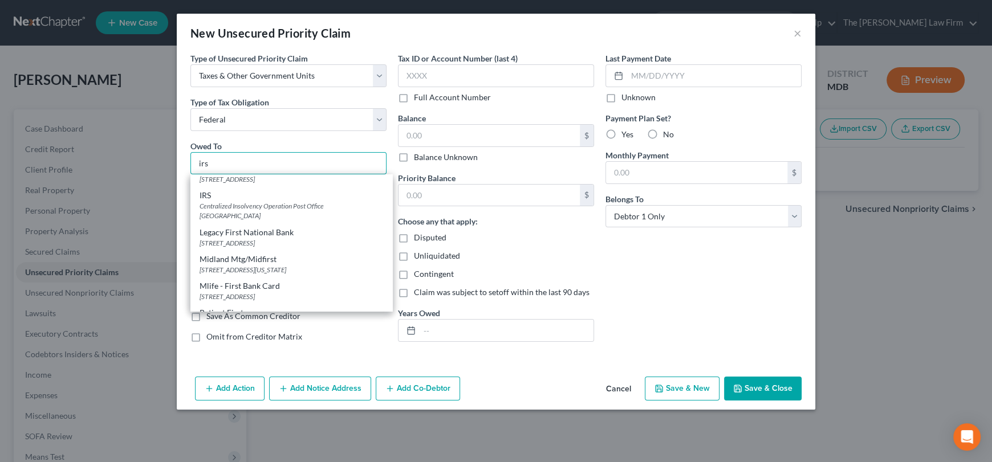
scroll to position [740, 0]
click at [253, 213] on div "Centralized Insolvency Operation Post Office Box 7346, Philadelphia, PA 19101" at bounding box center [290, 210] width 183 height 19
type input "IRS"
type input "Centralized Insolvency Operation"
type input "Post Office Box 7346"
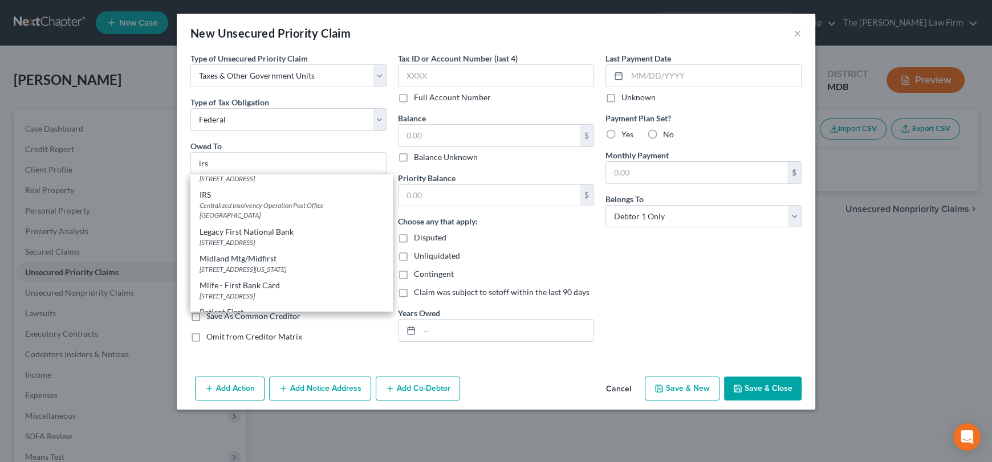
type input "Philadelphia"
select select "39"
type input "19101"
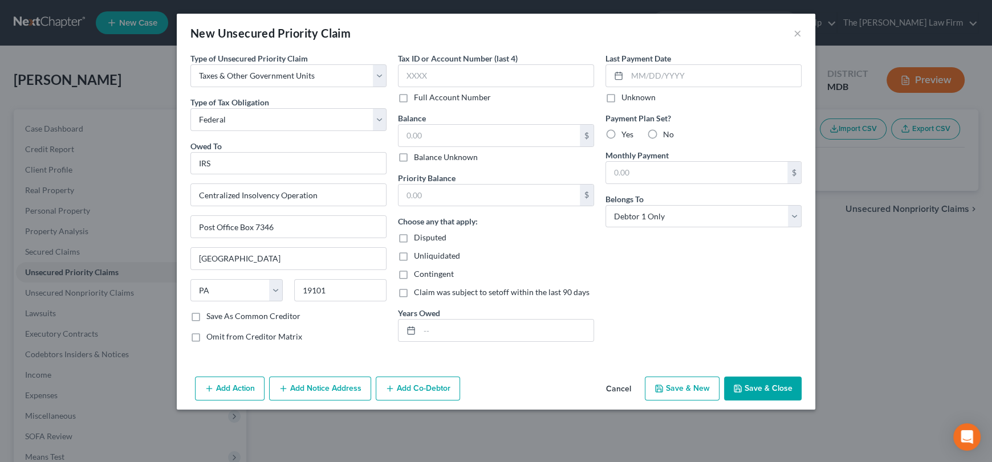
scroll to position [0, 0]
click at [437, 72] on input "text" at bounding box center [496, 75] width 196 height 23
click at [437, 138] on input "text" at bounding box center [488, 136] width 181 height 22
type input "0.00"
click at [455, 199] on input "text" at bounding box center [488, 196] width 181 height 22
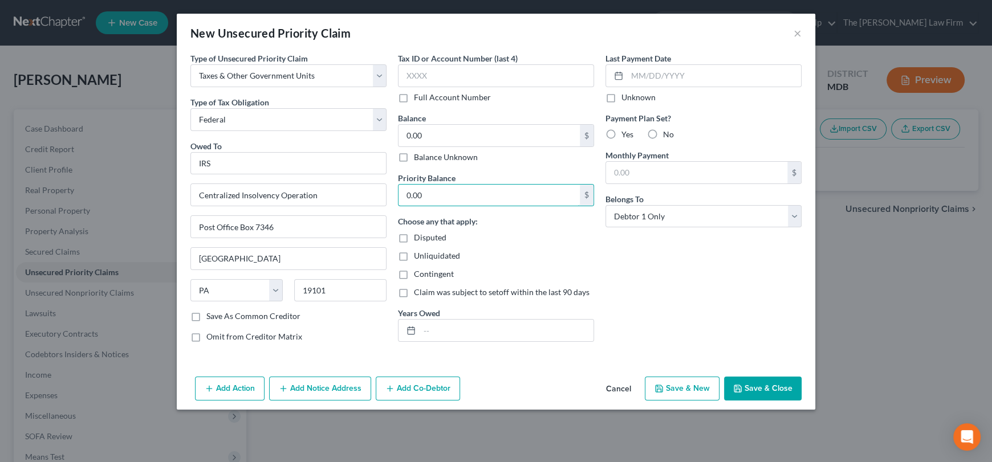
type input "0.00"
click at [766, 388] on button "Save & Close" at bounding box center [763, 389] width 78 height 24
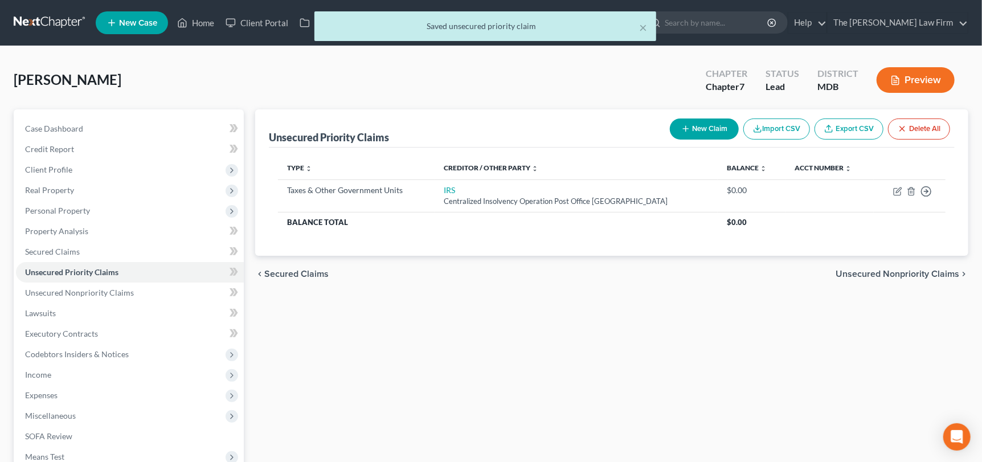
click at [718, 114] on div "New Claim Import CSV Export CSV Delete All" at bounding box center [810, 129] width 289 height 30
click at [713, 127] on button "New Claim" at bounding box center [704, 129] width 69 height 21
select select "0"
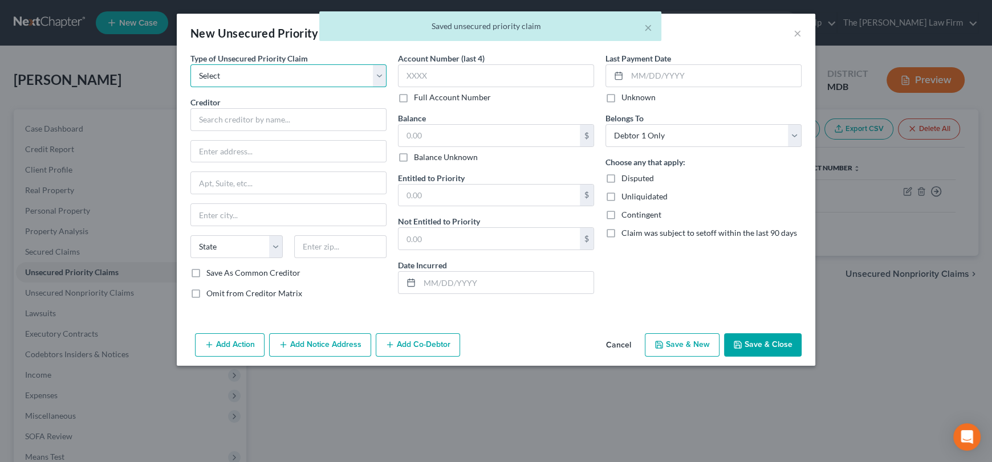
click at [274, 80] on select "Select Taxes & Other Government Units Domestic Support Obligations Extensions o…" at bounding box center [288, 75] width 196 height 23
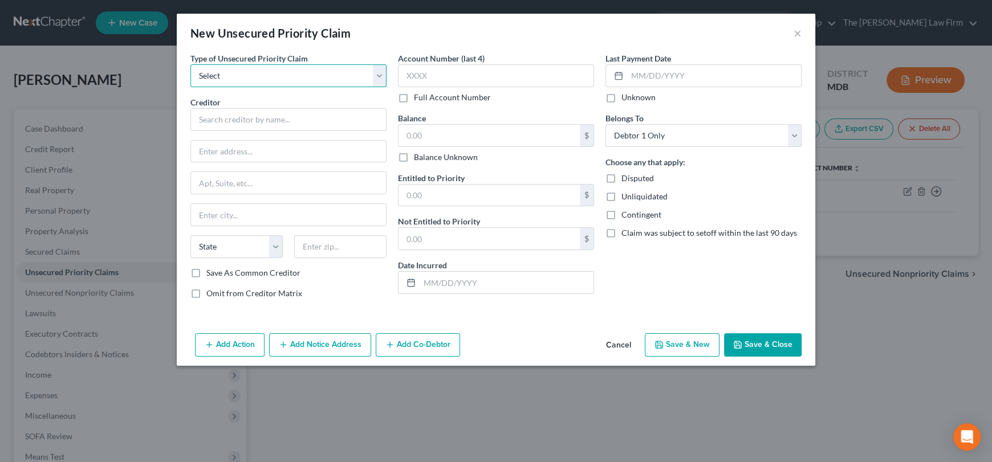
select select "0"
click at [190, 64] on select "Select Taxes & Other Government Units Domestic Support Obligations Extensions o…" at bounding box center [288, 75] width 196 height 23
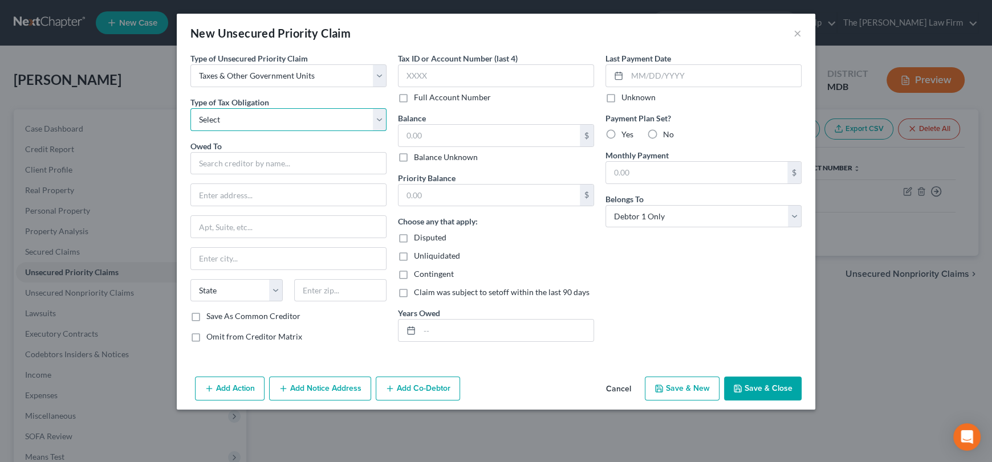
drag, startPoint x: 251, startPoint y: 117, endPoint x: 246, endPoint y: 127, distance: 11.0
click at [251, 117] on select "Select Federal City State Franchise Tax Board Other" at bounding box center [288, 119] width 196 height 23
select select "2"
click at [190, 108] on select "Select Federal City State Franchise Tax Board Other" at bounding box center [288, 119] width 196 height 23
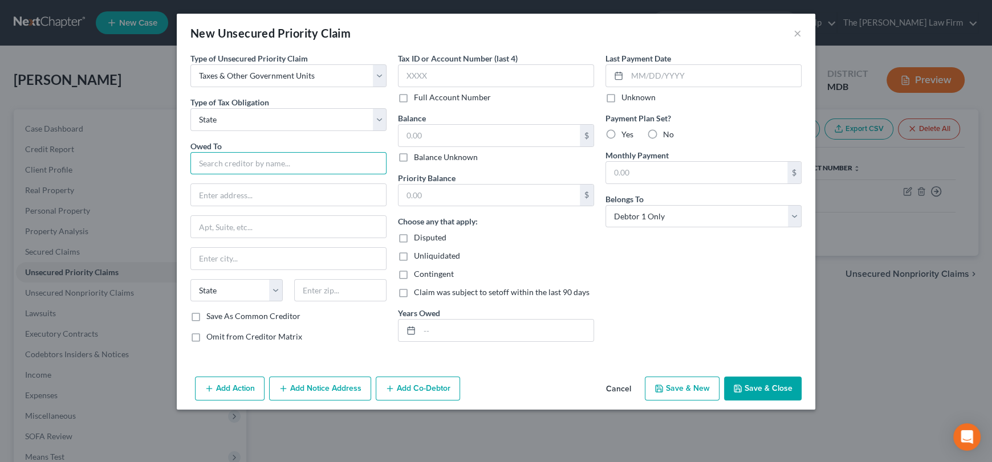
click at [243, 160] on input "text" at bounding box center [288, 163] width 196 height 23
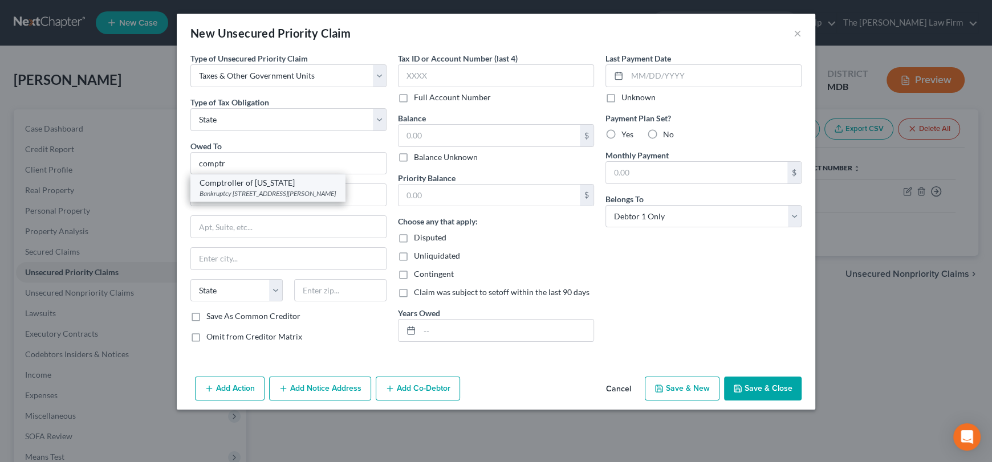
click at [263, 193] on div "Bankruptcy Unit 7 St. Paul Street, Suite 230, Baltimore, MD 21202" at bounding box center [267, 194] width 136 height 10
type input "Comptroller of Maryland"
type input "Bankruptcy Unit"
type input "7 St. Paul Street, Suite 230"
type input "Baltimore"
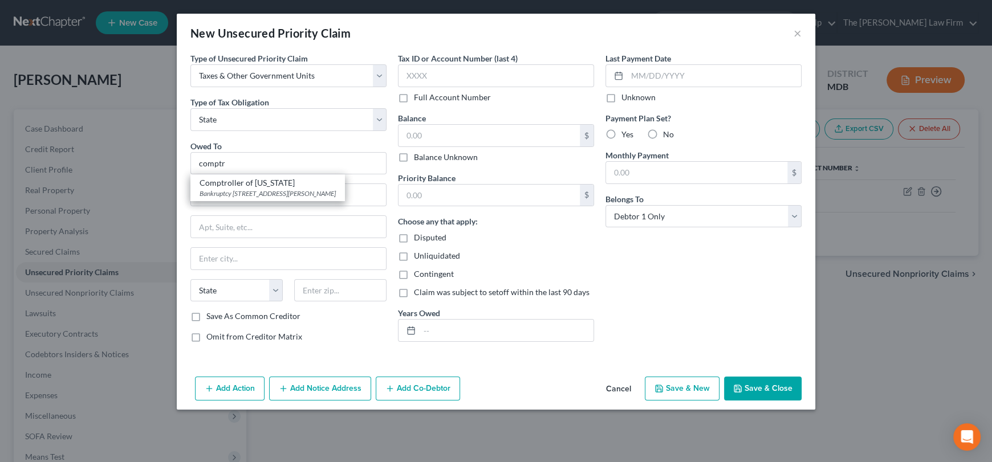
select select "21"
type input "21202"
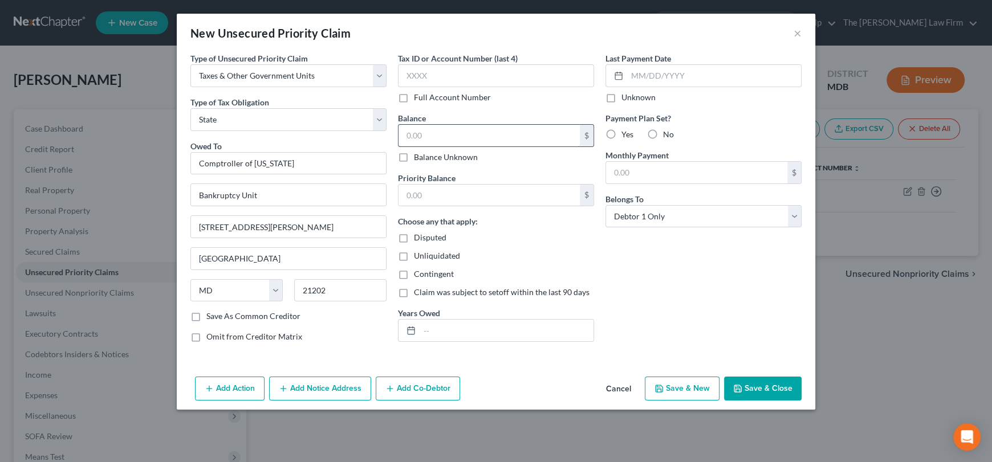
click at [426, 134] on input "text" at bounding box center [488, 136] width 181 height 22
type input "0.00"
click at [434, 189] on div "Priority Balance $" at bounding box center [496, 189] width 196 height 35
click at [434, 190] on input "text" at bounding box center [488, 196] width 181 height 22
type input "0.00"
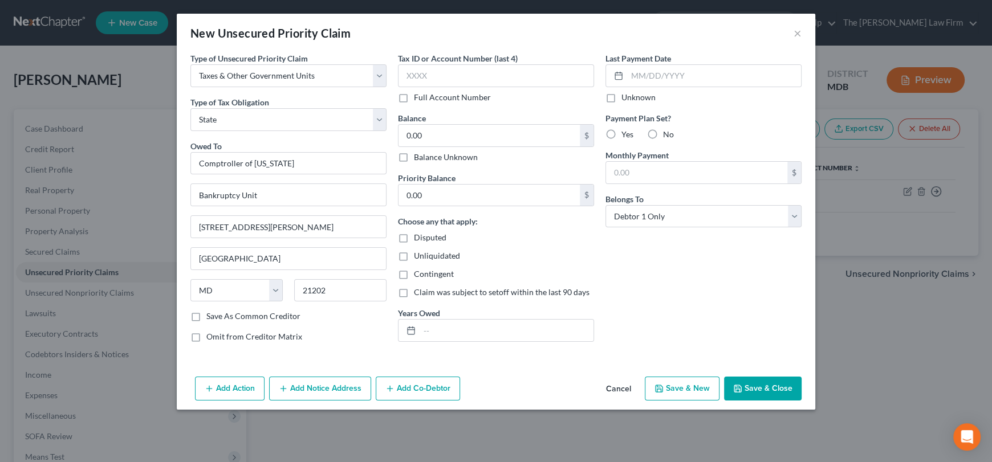
click at [761, 381] on button "Save & Close" at bounding box center [763, 389] width 78 height 24
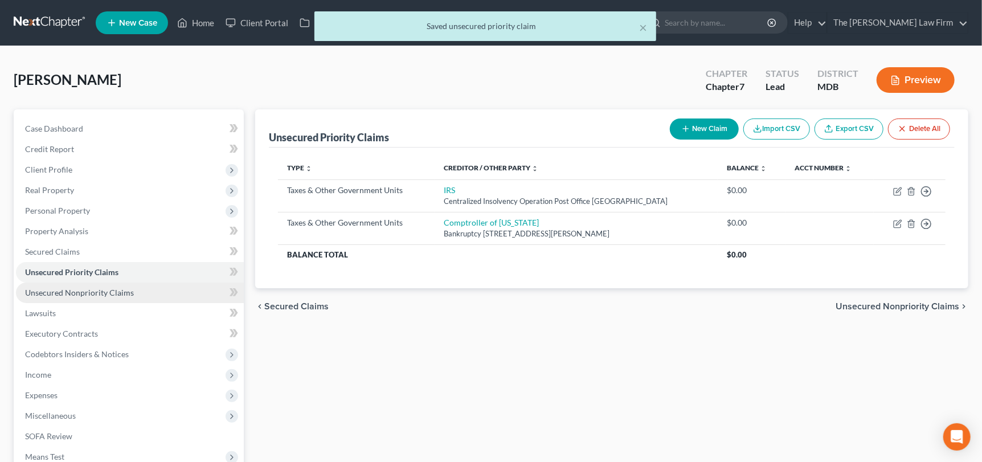
click at [97, 288] on span "Unsecured Nonpriority Claims" at bounding box center [79, 293] width 109 height 10
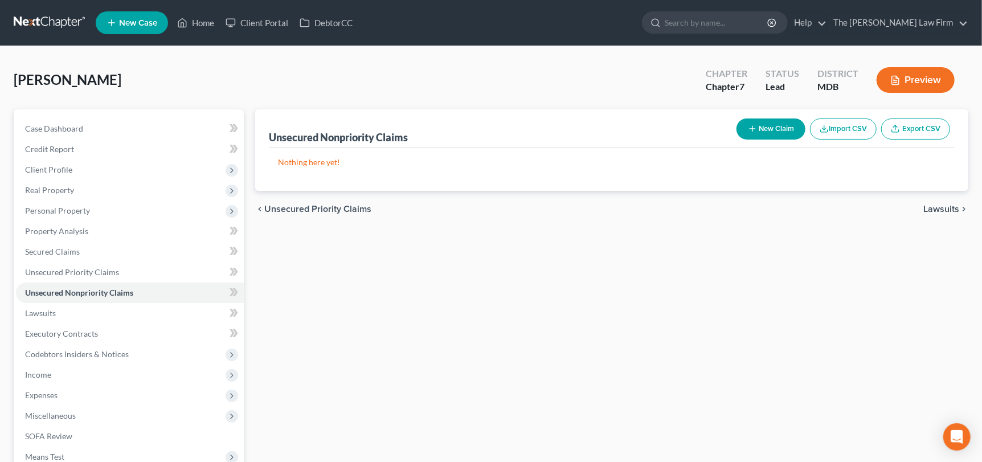
click at [782, 114] on div "New Claim Import CSV Export CSV" at bounding box center [843, 129] width 223 height 30
click at [781, 127] on button "New Claim" at bounding box center [771, 129] width 69 height 21
select select "0"
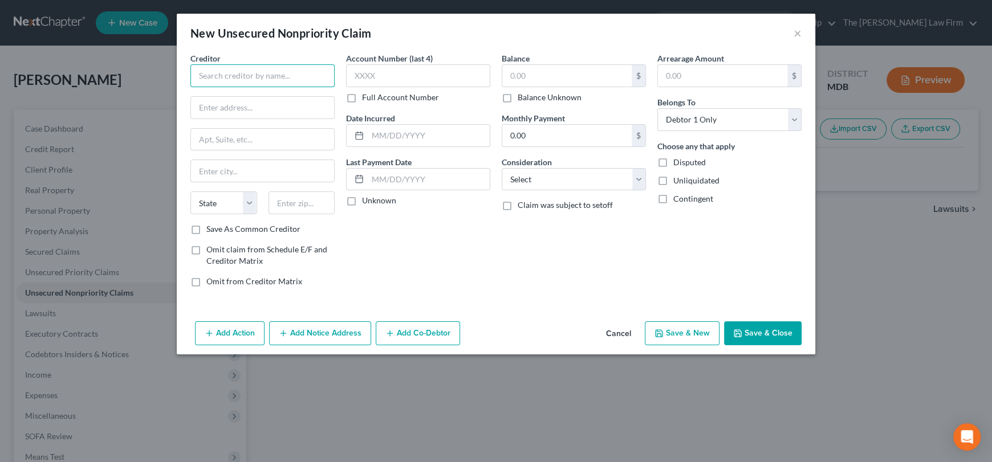
click at [263, 79] on input "text" at bounding box center [262, 75] width 144 height 23
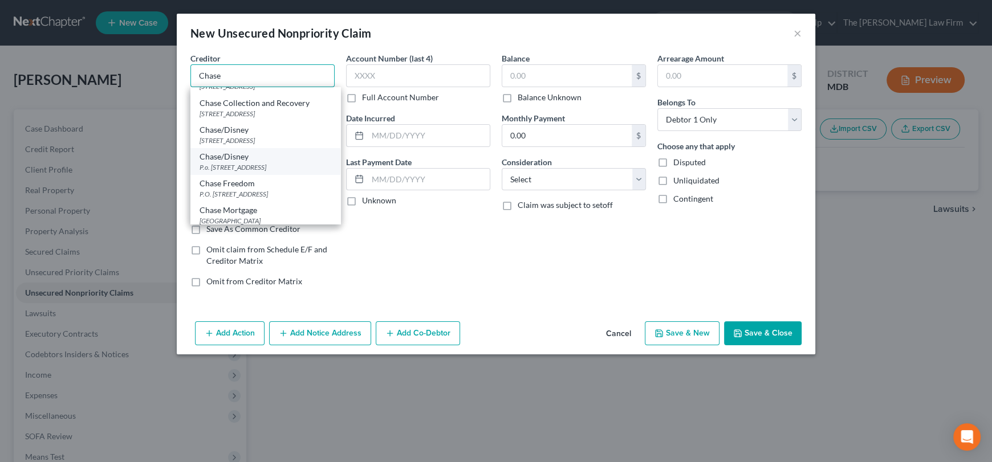
scroll to position [399, 0]
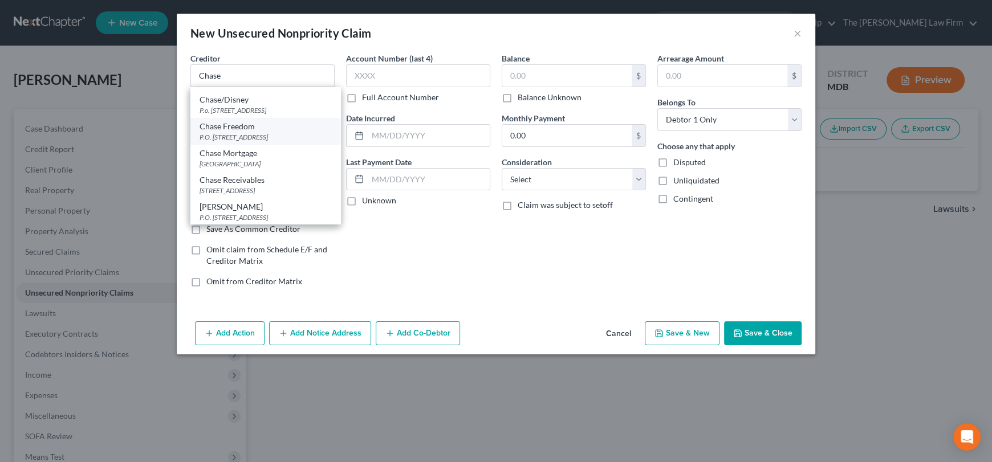
click at [261, 142] on div "P.O. Box 1423, Charlotte, NC 28201" at bounding box center [265, 137] width 132 height 10
type input "Chase Freedom"
type input "P.O. Box 1423"
type input "Charlotte"
select select "28"
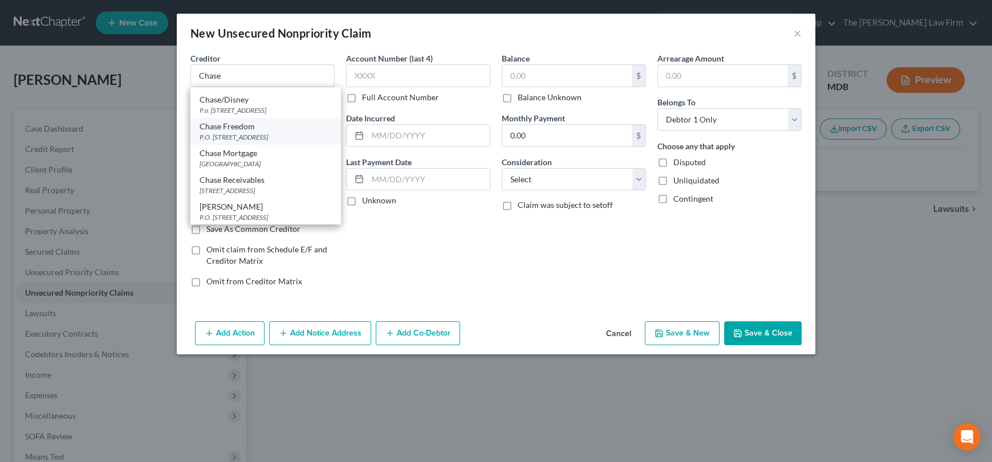
type input "28201"
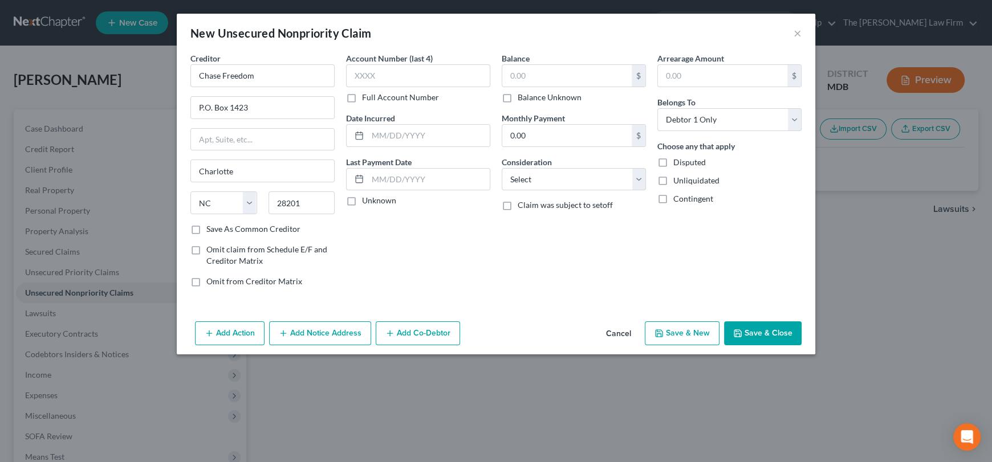
scroll to position [0, 0]
click at [361, 75] on input "text" at bounding box center [418, 75] width 144 height 23
type input "5770"
click at [515, 73] on input "text" at bounding box center [566, 76] width 129 height 22
type input "828.29"
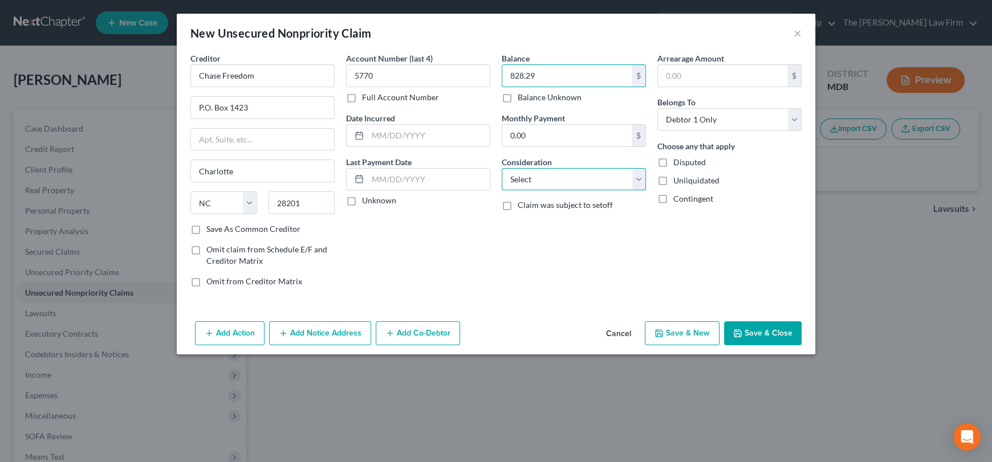
click at [527, 181] on select "Select Cable / Satellite Services Collection Agency Credit Card Debt Debt Couns…" at bounding box center [573, 179] width 144 height 23
select select "2"
click at [501, 168] on select "Select Cable / Satellite Services Collection Agency Credit Card Debt Debt Couns…" at bounding box center [573, 179] width 144 height 23
click at [773, 334] on button "Save & Close" at bounding box center [763, 333] width 78 height 24
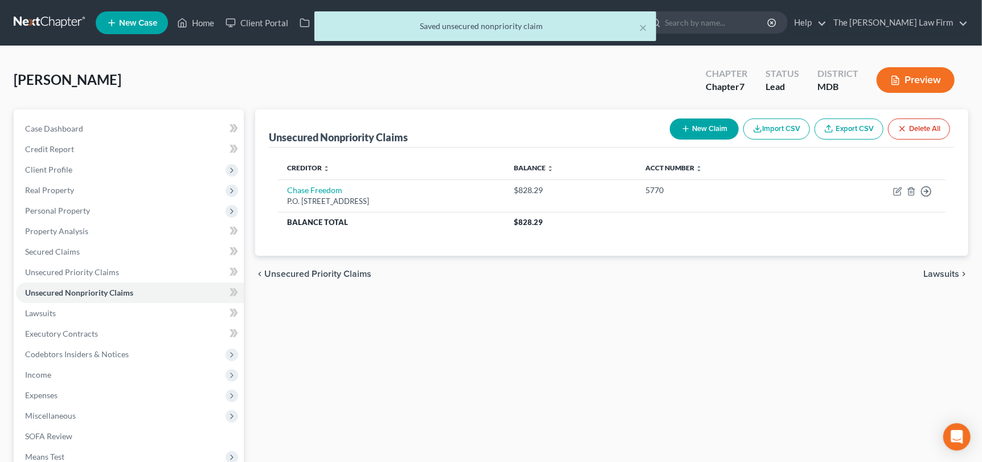
click at [682, 129] on icon "button" at bounding box center [686, 128] width 9 height 9
select select "0"
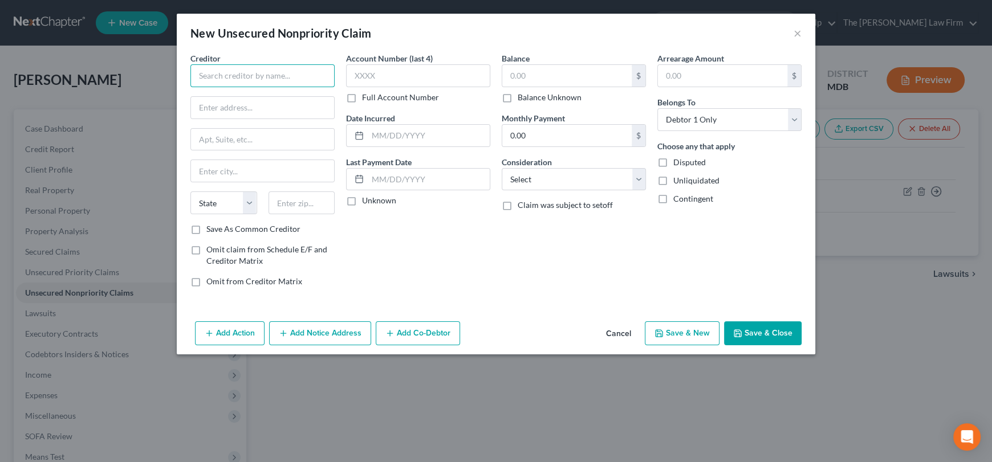
click at [258, 68] on input "text" at bounding box center [262, 75] width 144 height 23
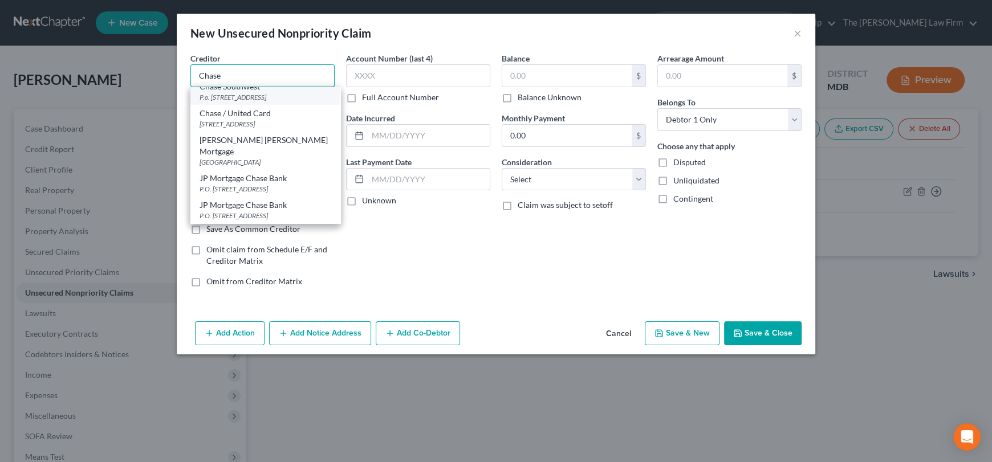
scroll to position [553, 0]
drag, startPoint x: 239, startPoint y: 77, endPoint x: 109, endPoint y: 74, distance: 130.0
click at [109, 74] on div "New Unsecured Nonpriority Claim × Creditor * Chase Chase P.O. Box 6294, Carol S…" at bounding box center [496, 231] width 992 height 462
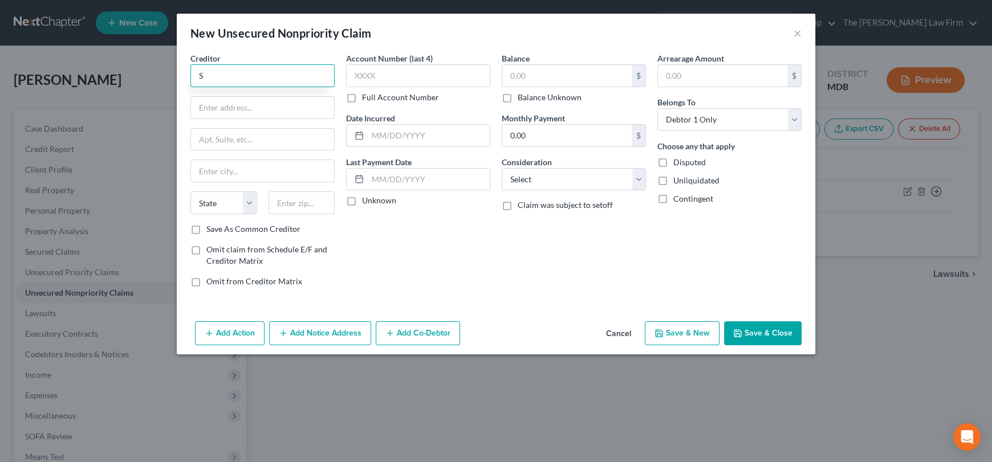
scroll to position [0, 0]
click at [152, 76] on div "New Unsecured Nonpriority Claim × Creditor * Supph State AL AK AR AZ CA CO CT D…" at bounding box center [496, 231] width 992 height 462
drag, startPoint x: 221, startPoint y: 76, endPoint x: 196, endPoint y: 72, distance: 25.3
click at [196, 72] on input "sapph" at bounding box center [262, 75] width 144 height 23
paste input "Chase Sapphire"
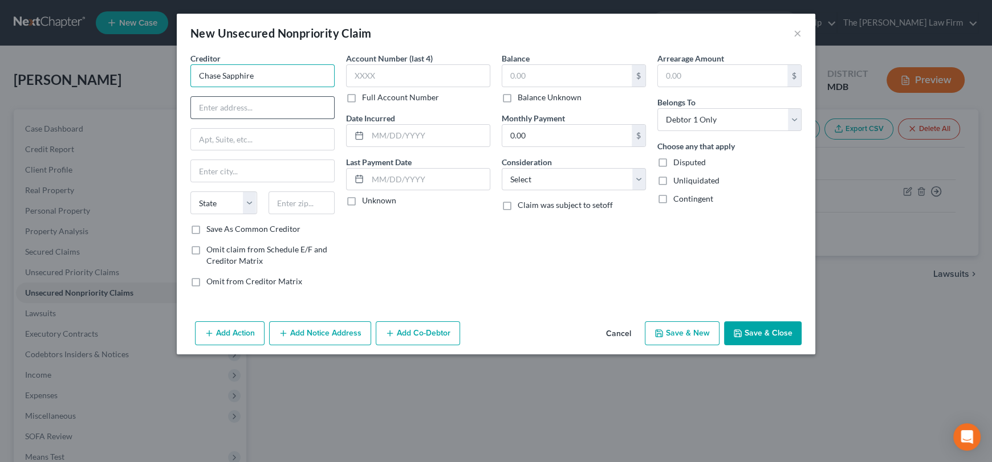
type input "Chase Sapphire"
click at [283, 99] on input "text" at bounding box center [262, 108] width 143 height 22
click at [399, 77] on input "text" at bounding box center [418, 75] width 144 height 23
type input "3403"
click at [513, 75] on input "text" at bounding box center [566, 76] width 129 height 22
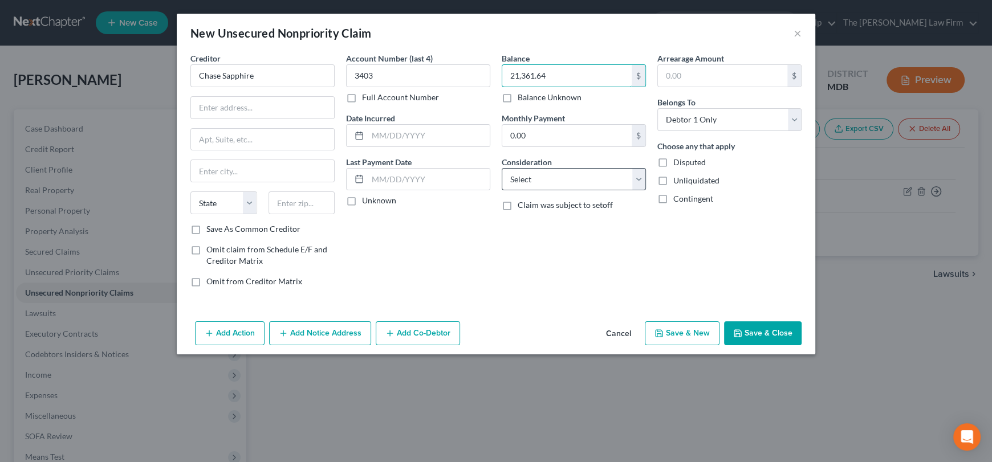
type input "21,361.64"
click at [527, 185] on select "Select Cable / Satellite Services Collection Agency Credit Card Debt Debt Couns…" at bounding box center [573, 179] width 144 height 23
select select "2"
click at [501, 168] on select "Select Cable / Satellite Services Collection Agency Credit Card Debt Debt Couns…" at bounding box center [573, 179] width 144 height 23
click at [230, 101] on input "text" at bounding box center [262, 108] width 143 height 22
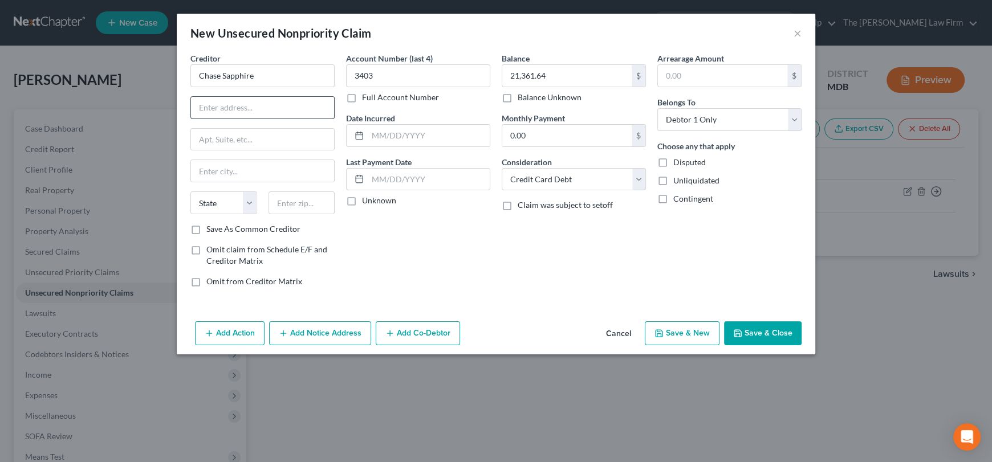
paste input "PO Box 15299, Wilmington, DE 19850-5299."
drag, startPoint x: 283, startPoint y: 106, endPoint x: 304, endPoint y: 108, distance: 20.6
click at [304, 108] on input "PO Box 15299, Wilmington, DE 19850-5299." at bounding box center [262, 108] width 143 height 22
type input "PO Box 15299, Wilmington, DE -5299."
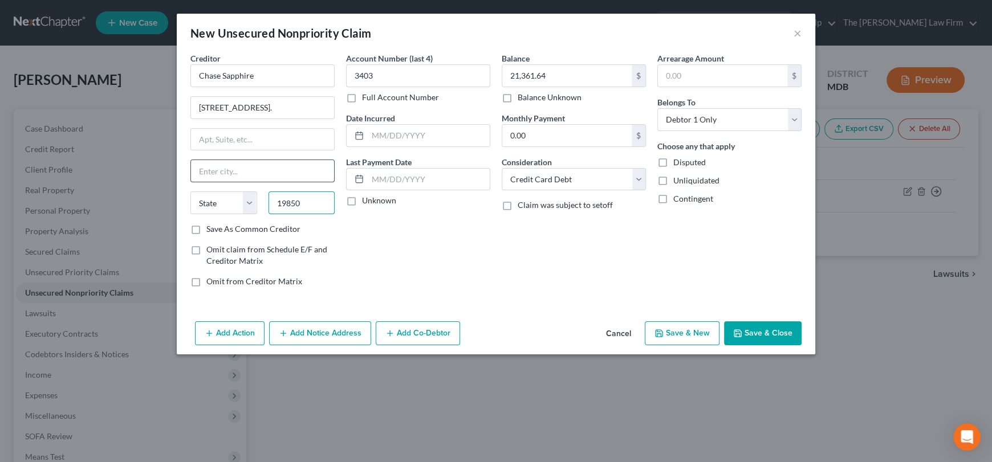
scroll to position [0, 0]
type input "19850"
click at [295, 168] on input "text" at bounding box center [262, 171] width 143 height 22
type input "Wilmington"
select select "7"
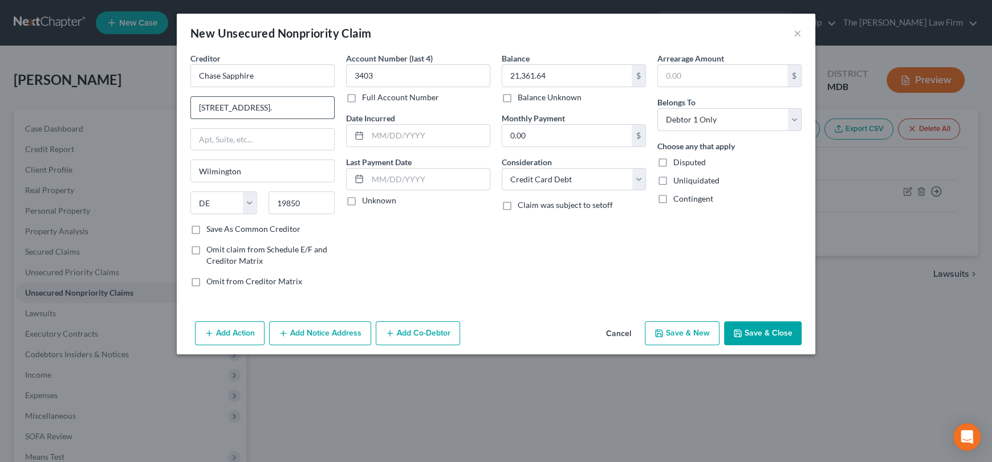
scroll to position [0, 6]
drag, startPoint x: 251, startPoint y: 108, endPoint x: 330, endPoint y: 108, distance: 78.6
click at [330, 108] on input "PO Box 15299, Wilmington, DE -5299." at bounding box center [262, 108] width 143 height 22
type input "PO Box 15299"
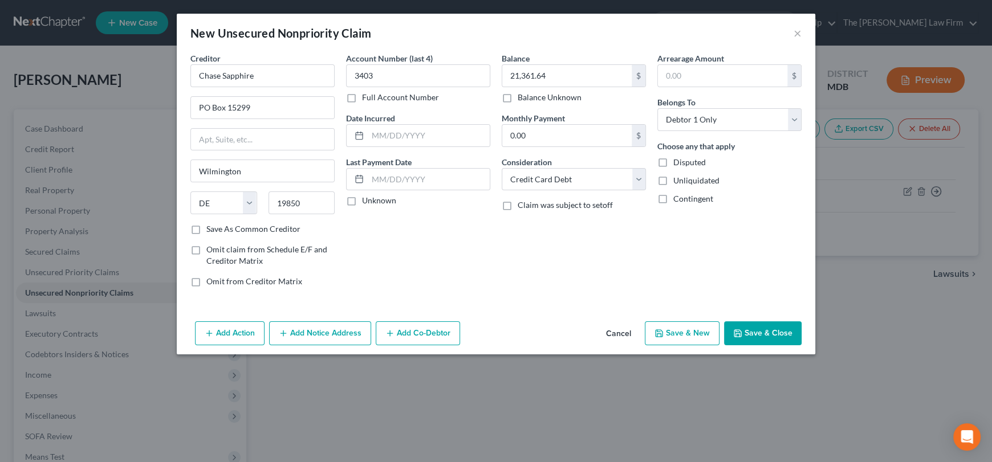
click at [206, 229] on label "Save As Common Creditor" at bounding box center [253, 228] width 94 height 11
click at [211, 229] on input "Save As Common Creditor" at bounding box center [214, 226] width 7 height 7
checkbox input "true"
click at [769, 328] on button "Save & Close" at bounding box center [763, 333] width 78 height 24
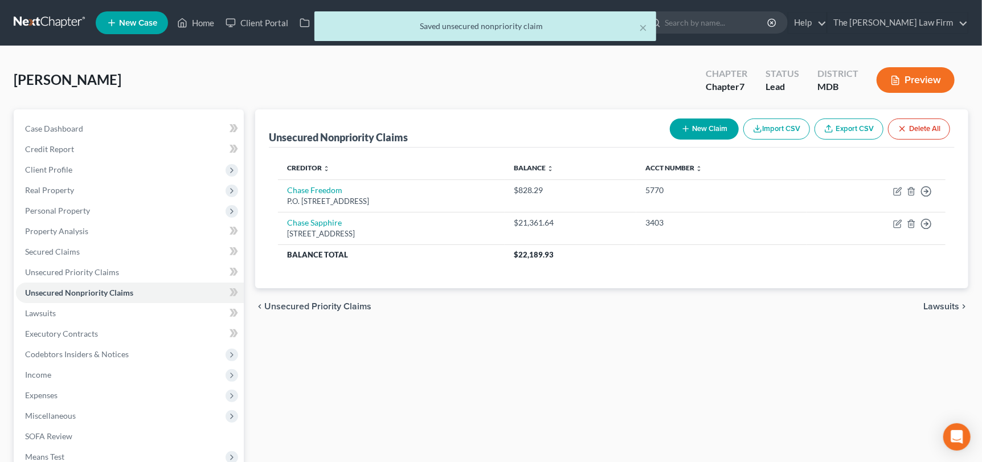
click at [706, 123] on button "New Claim" at bounding box center [704, 129] width 69 height 21
select select "0"
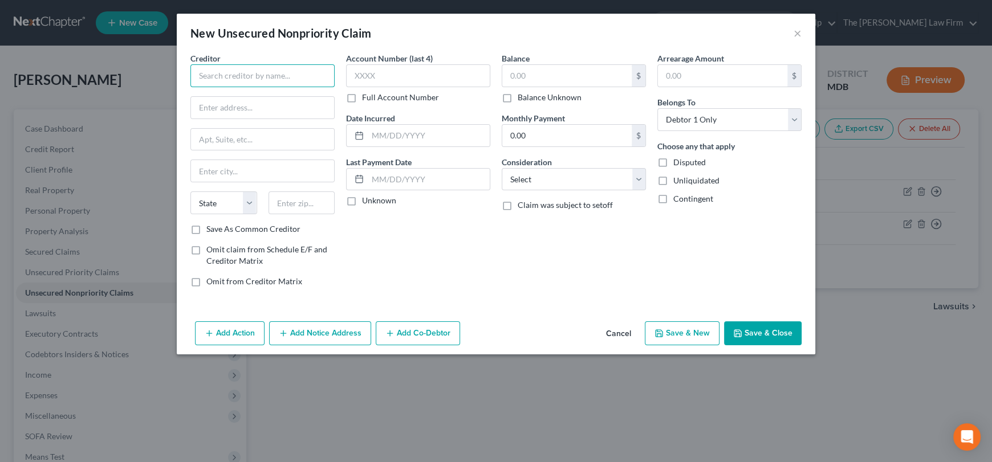
click at [242, 73] on input "text" at bounding box center [262, 75] width 144 height 23
paste input "Chase's Marriott"
drag, startPoint x: 221, startPoint y: 73, endPoint x: 239, endPoint y: 87, distance: 22.8
click at [221, 73] on input "Chase's Marriott" at bounding box center [262, 75] width 144 height 23
type input "Chase Marriott"
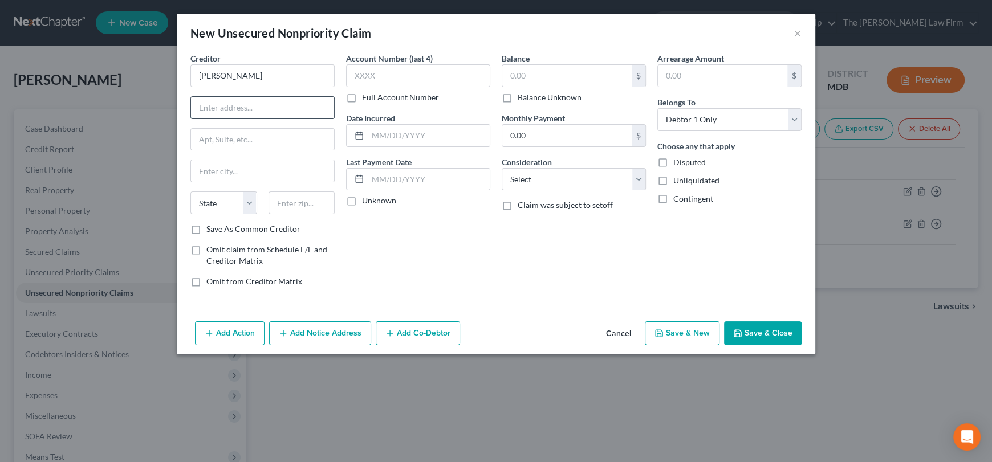
paste input "P.O. Box 15298, Wilmington, DE 19850"
drag, startPoint x: 303, startPoint y: 105, endPoint x: 319, endPoint y: 107, distance: 15.4
click at [332, 107] on input "P.O. Box 15298, Wilmington, DE 19850" at bounding box center [262, 108] width 143 height 22
type input "P.O. Box 15298, Wilmington, DE"
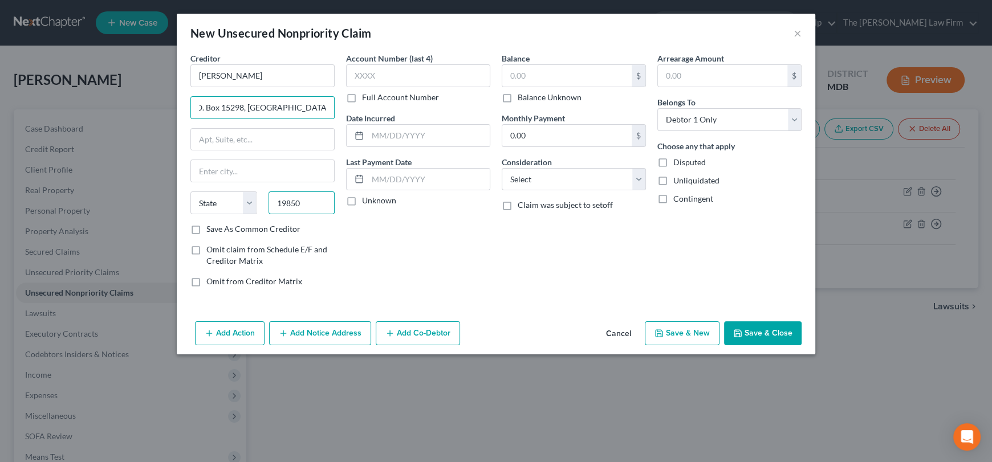
scroll to position [0, 0]
type input "19850"
type input "Wilmington"
select select "7"
click at [310, 110] on input "P.O. Box 15298, Wilmington, DE" at bounding box center [262, 108] width 143 height 22
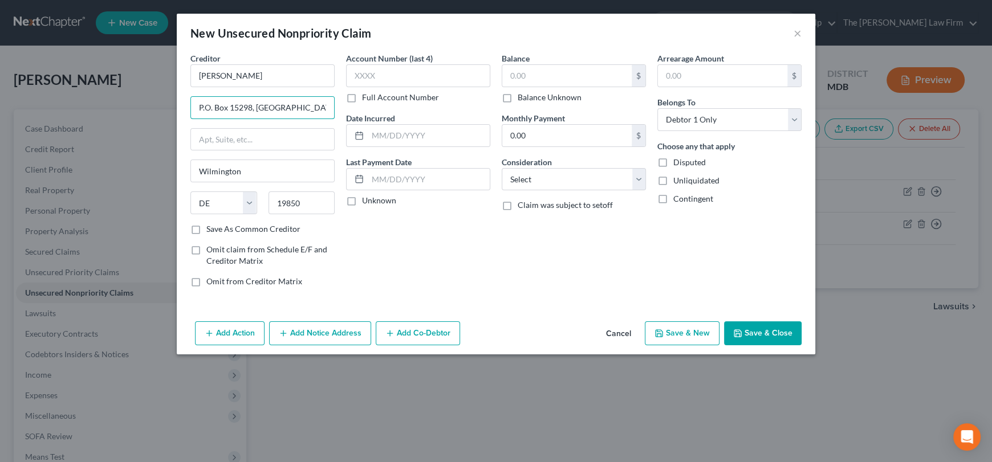
drag, startPoint x: 254, startPoint y: 107, endPoint x: 335, endPoint y: 106, distance: 81.5
click at [335, 106] on div "Creditor * Chase Marriott P.O. Box 15298, Wilmington, DE Wilmington State AL AK…" at bounding box center [263, 174] width 156 height 244
type input "P.O. Box 15298"
click at [206, 230] on label "Save As Common Creditor" at bounding box center [253, 228] width 94 height 11
click at [211, 230] on input "Save As Common Creditor" at bounding box center [214, 226] width 7 height 7
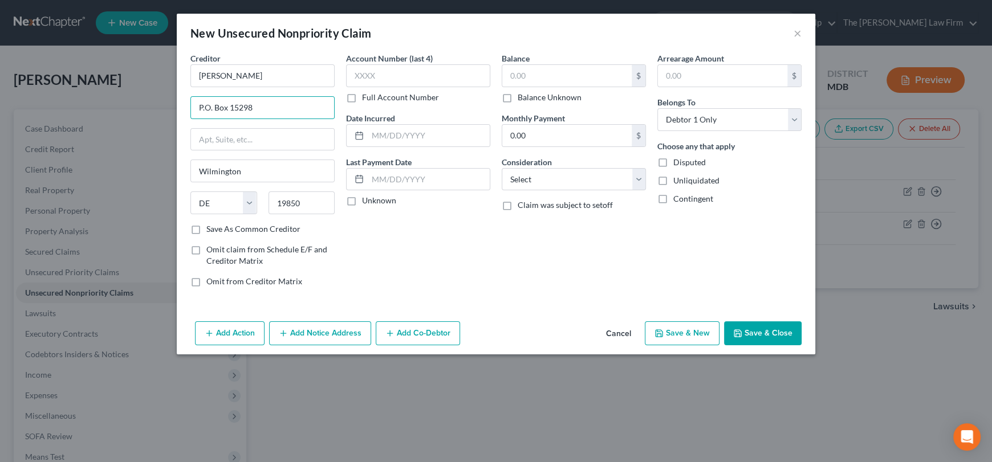
checkbox input "true"
click at [405, 70] on input "text" at bounding box center [418, 75] width 144 height 23
type input "4563"
click at [561, 81] on input "text" at bounding box center [566, 76] width 129 height 22
type input "10,286.32"
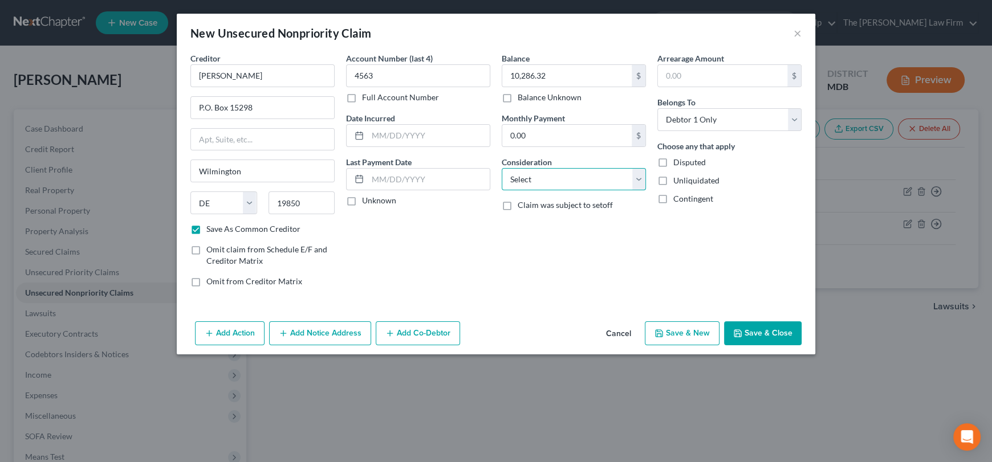
click at [555, 176] on select "Select Cable / Satellite Services Collection Agency Credit Card Debt Debt Couns…" at bounding box center [573, 179] width 144 height 23
select select "2"
click at [501, 168] on select "Select Cable / Satellite Services Collection Agency Credit Card Debt Debt Couns…" at bounding box center [573, 179] width 144 height 23
click at [760, 340] on button "Save & Close" at bounding box center [763, 333] width 78 height 24
checkbox input "false"
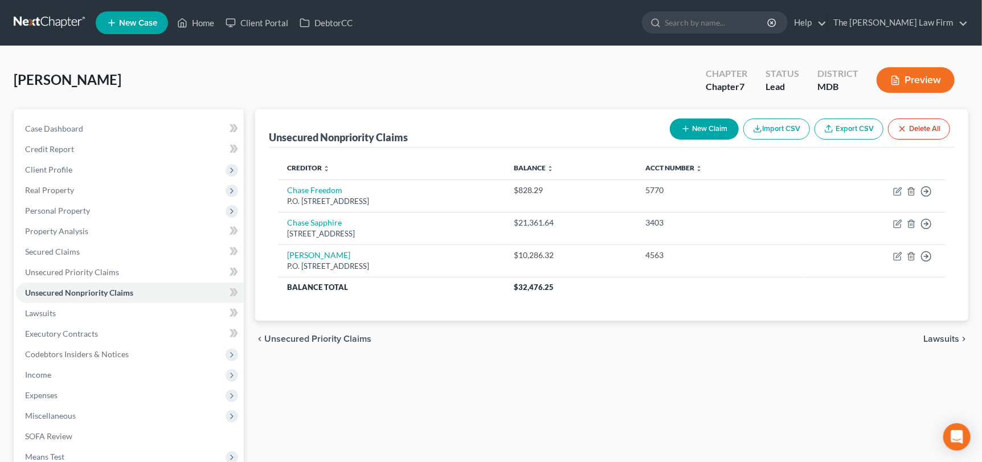
click at [710, 128] on button "New Claim" at bounding box center [704, 129] width 69 height 21
select select "0"
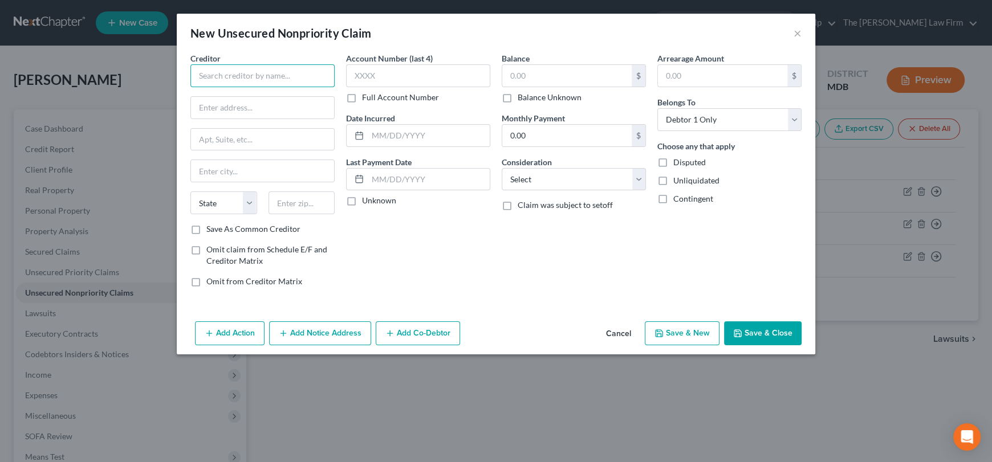
click at [265, 84] on input "text" at bounding box center [262, 75] width 144 height 23
click at [246, 73] on input "Apple" at bounding box center [262, 75] width 144 height 23
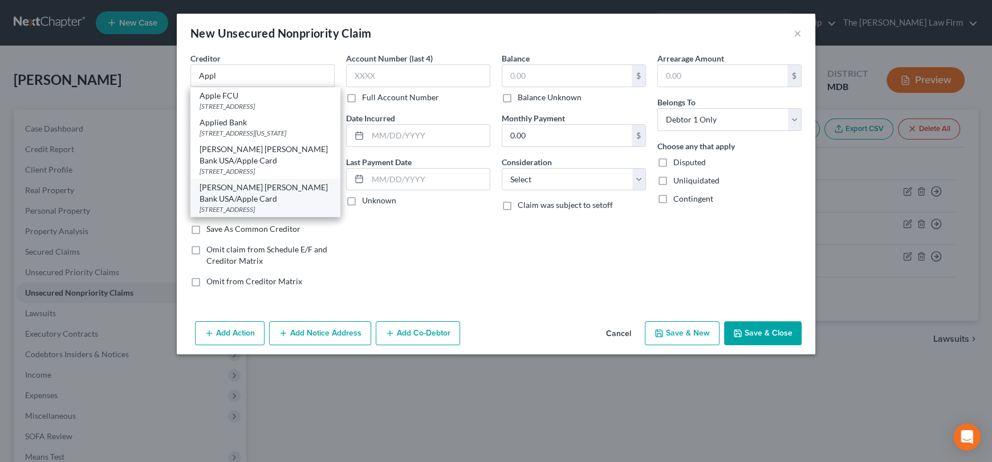
click at [267, 207] on div "Po Box 7247, Philadelphia, PA 19170" at bounding box center [265, 210] width 132 height 10
type input "Goldman Sachs Bank USA/Apple Card"
type input "Po Box 7247"
type input "Philadelphia"
select select "39"
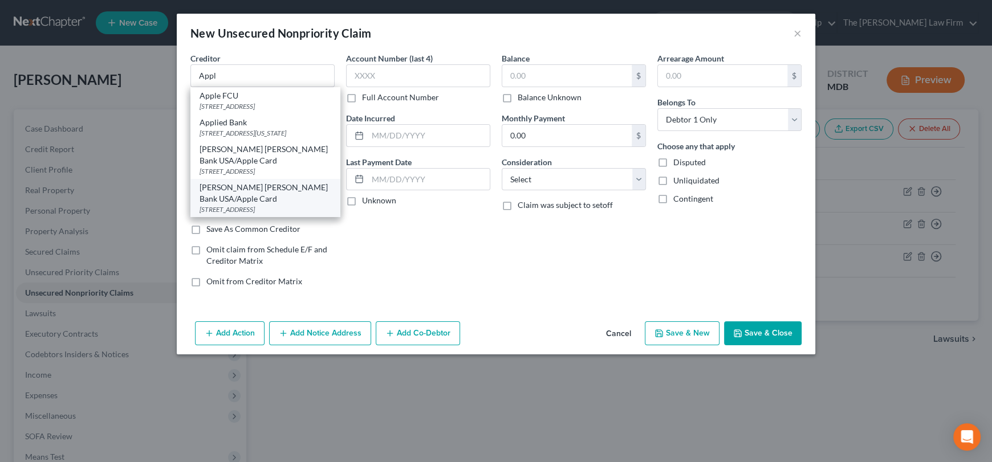
type input "19170"
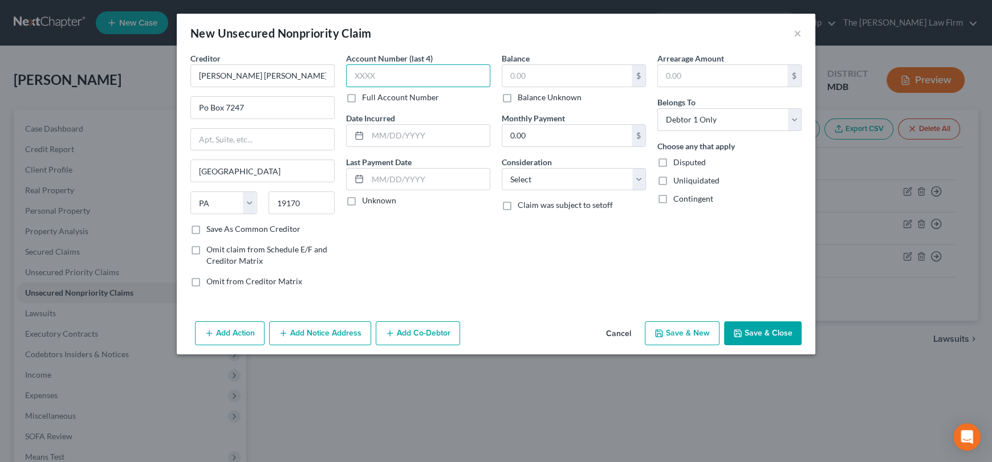
click at [366, 76] on input "text" at bounding box center [418, 75] width 144 height 23
type input "8572"
click at [545, 72] on input "text" at bounding box center [566, 76] width 129 height 22
type input "4,605.43"
click at [536, 185] on select "Select Cable / Satellite Services Collection Agency Credit Card Debt Debt Couns…" at bounding box center [573, 179] width 144 height 23
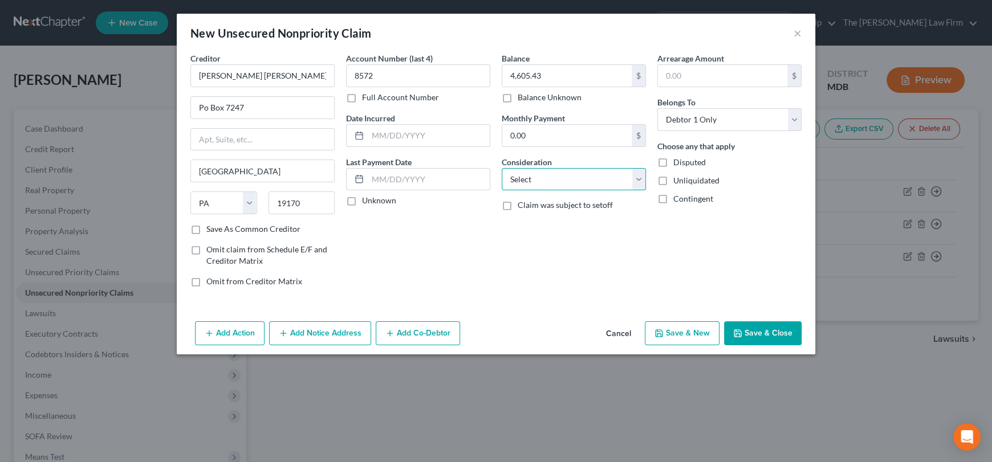
select select "2"
click at [501, 168] on select "Select Cable / Satellite Services Collection Agency Credit Card Debt Debt Couns…" at bounding box center [573, 179] width 144 height 23
click at [758, 337] on button "Save & Close" at bounding box center [763, 333] width 78 height 24
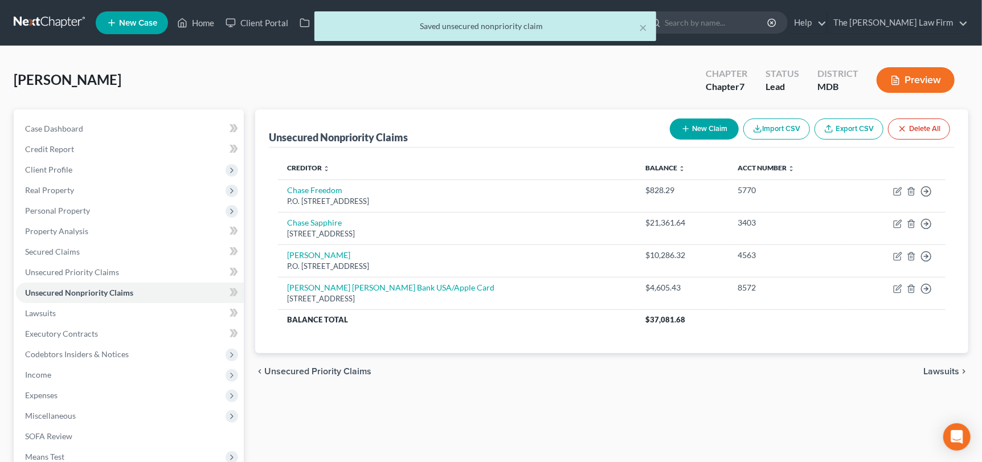
click at [687, 127] on icon "button" at bounding box center [686, 128] width 9 height 9
select select "0"
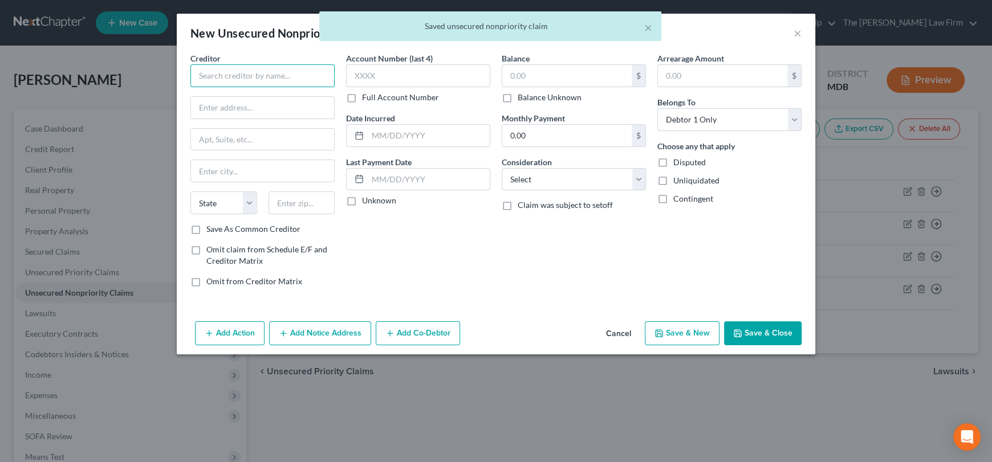
click at [288, 72] on input "text" at bounding box center [262, 75] width 144 height 23
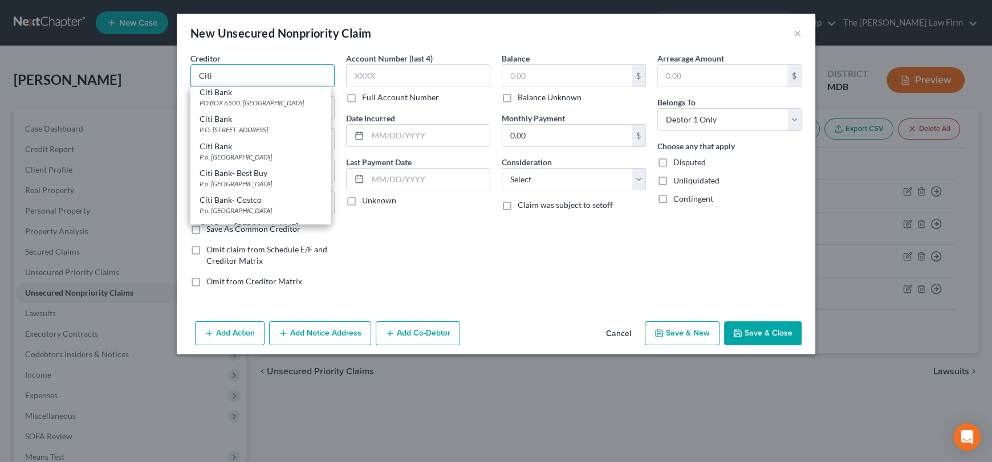
scroll to position [114, 0]
click at [259, 177] on div "P.o. Box 78009, Phoenix, AZ 85062" at bounding box center [260, 181] width 122 height 10
type input "Citi Bank- Best Buy"
type input "P.o. Box 78009"
type input "Phoenix"
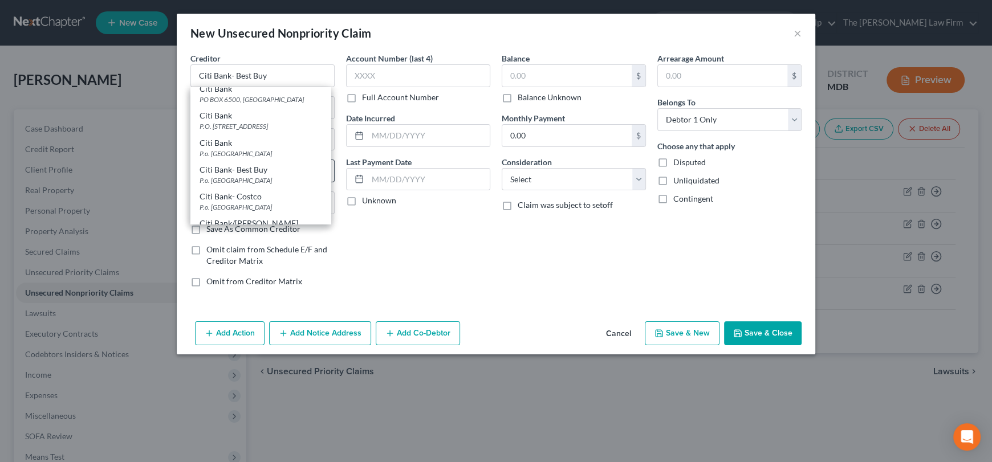
select select "3"
type input "85062"
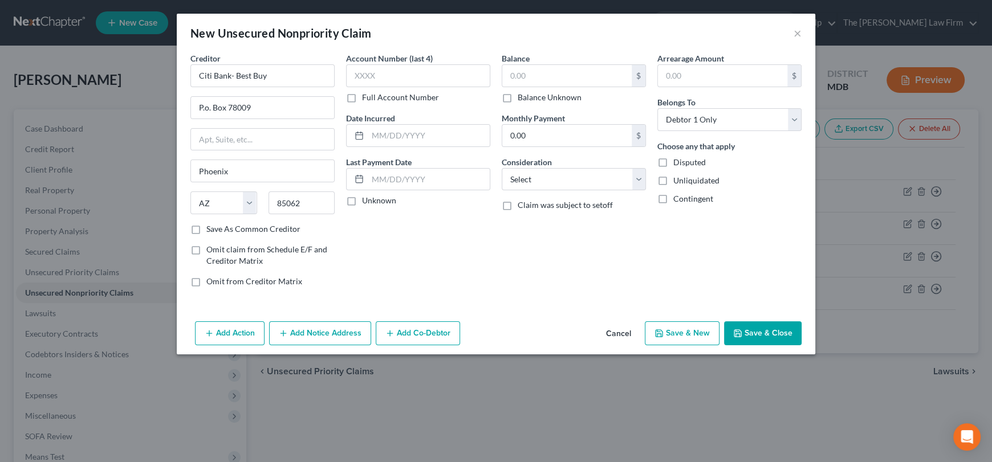
scroll to position [0, 0]
click at [376, 71] on input "text" at bounding box center [418, 75] width 144 height 23
type input "1611"
click at [511, 73] on input "text" at bounding box center [566, 76] width 129 height 22
type input "2,014.60"
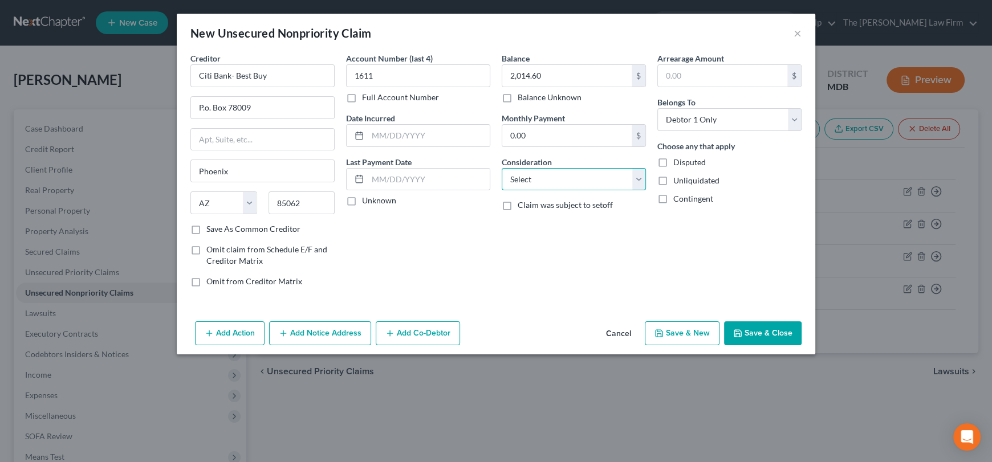
click at [565, 180] on select "Select Cable / Satellite Services Collection Agency Credit Card Debt Debt Couns…" at bounding box center [573, 179] width 144 height 23
select select "2"
click at [501, 168] on select "Select Cable / Satellite Services Collection Agency Credit Card Debt Debt Couns…" at bounding box center [573, 179] width 144 height 23
click at [740, 309] on div "Creditor * Citi Bank- Best Buy P.o. Box 78009 Phoenix State AL AK AR AZ CA CO C…" at bounding box center [496, 184] width 638 height 264
click at [743, 317] on div "Add Action Add Notice Address Add Co-Debtor Cancel Save & New Save & Close" at bounding box center [496, 336] width 638 height 38
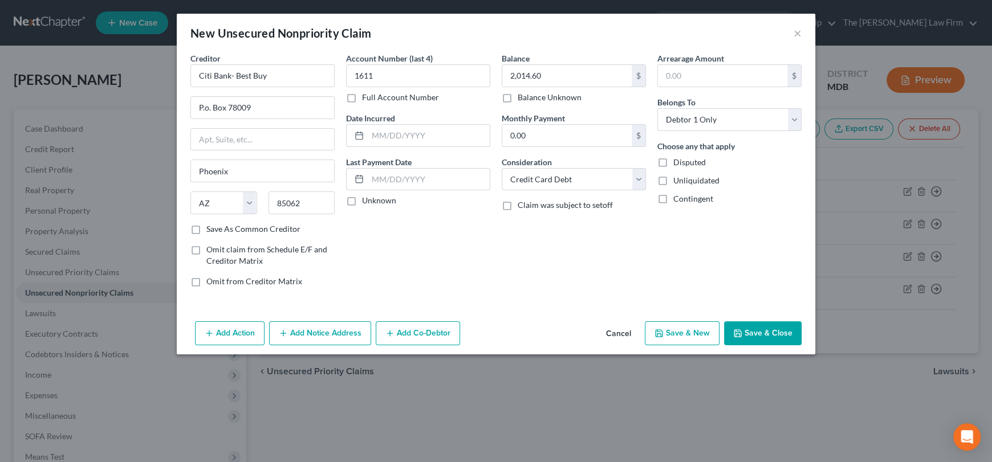
click at [755, 336] on button "Save & Close" at bounding box center [763, 333] width 78 height 24
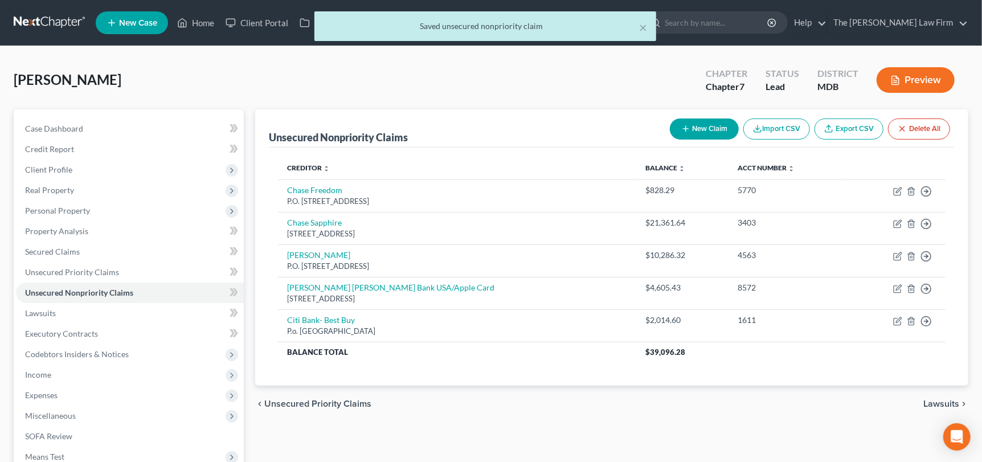
click at [694, 128] on button "New Claim" at bounding box center [704, 129] width 69 height 21
select select "0"
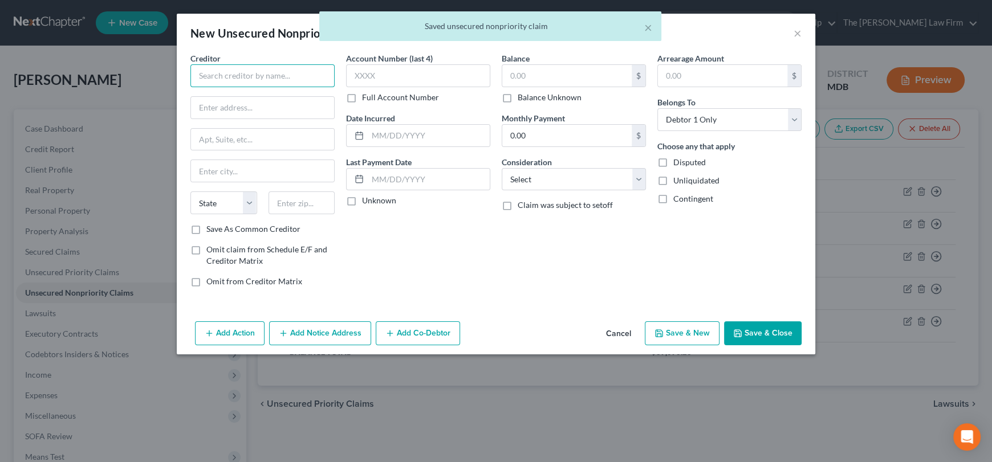
click at [257, 75] on input "text" at bounding box center [262, 75] width 144 height 23
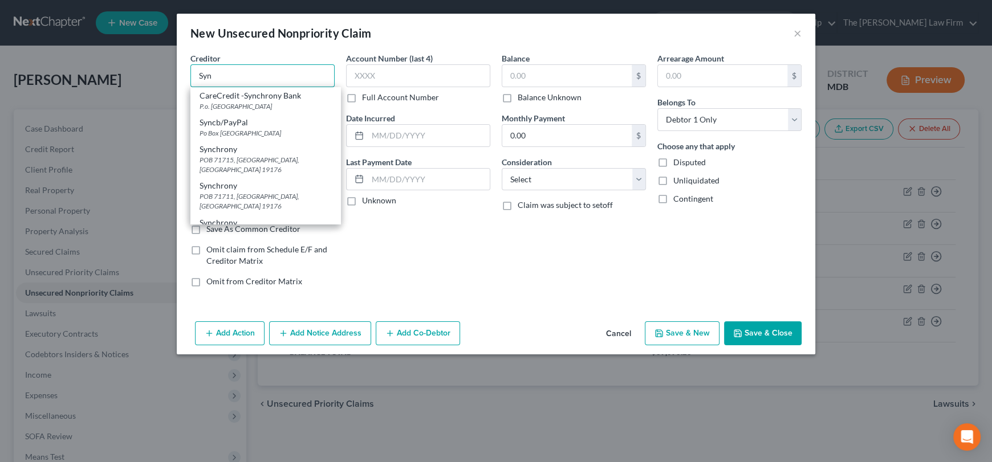
drag, startPoint x: 244, startPoint y: 73, endPoint x: 183, endPoint y: 74, distance: 61.0
click at [183, 74] on div "Creditor * Syn CareCredit -Synchrony Bank P.o. Box 960061, Orlando, FL 32896 Sy…" at bounding box center [496, 184] width 638 height 264
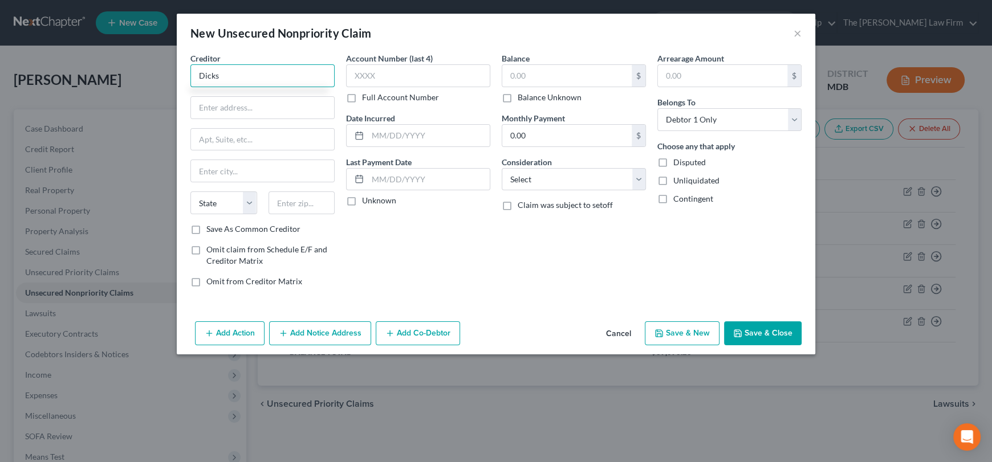
click at [225, 75] on input "Dicks" at bounding box center [262, 75] width 144 height 23
click at [199, 76] on input "Dicks" at bounding box center [262, 75] width 144 height 23
drag, startPoint x: 217, startPoint y: 87, endPoint x: 159, endPoint y: 89, distance: 58.2
click at [159, 89] on div "New Unsecured Nonpriority Claim × Creditor * Dicks State AL AK AR AZ CA CO CT D…" at bounding box center [496, 231] width 992 height 462
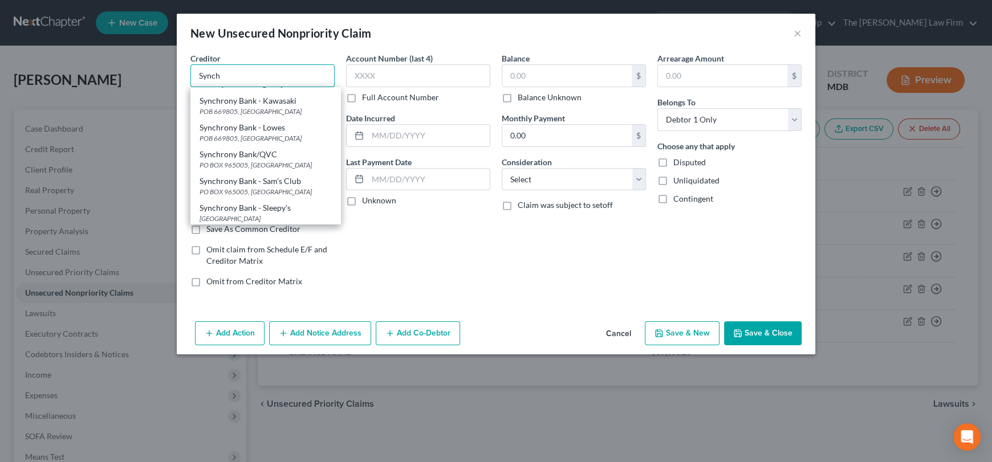
scroll to position [513, 0]
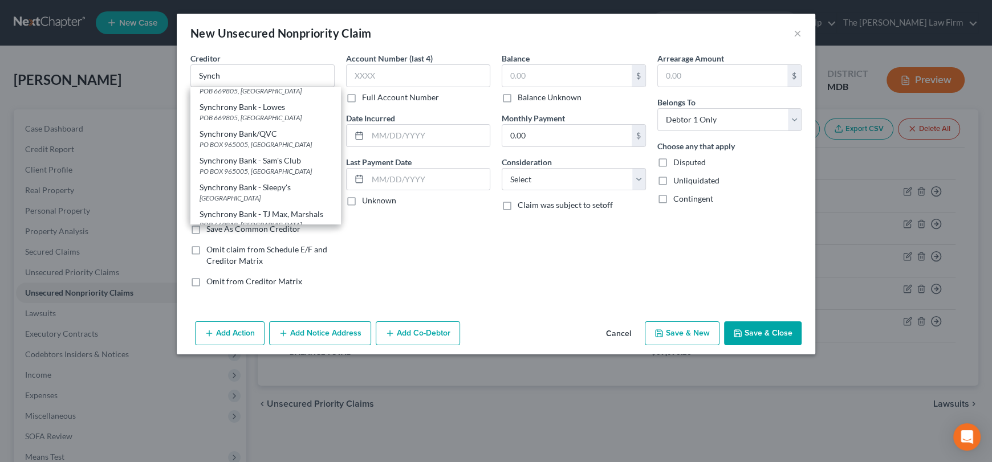
click at [283, 247] on div "PO BOX 960061, Orlando, FL 32890" at bounding box center [265, 252] width 132 height 10
type input "Synchrony Bank - Value City"
type input "PO BOX 960061"
type input "Orlando"
select select "9"
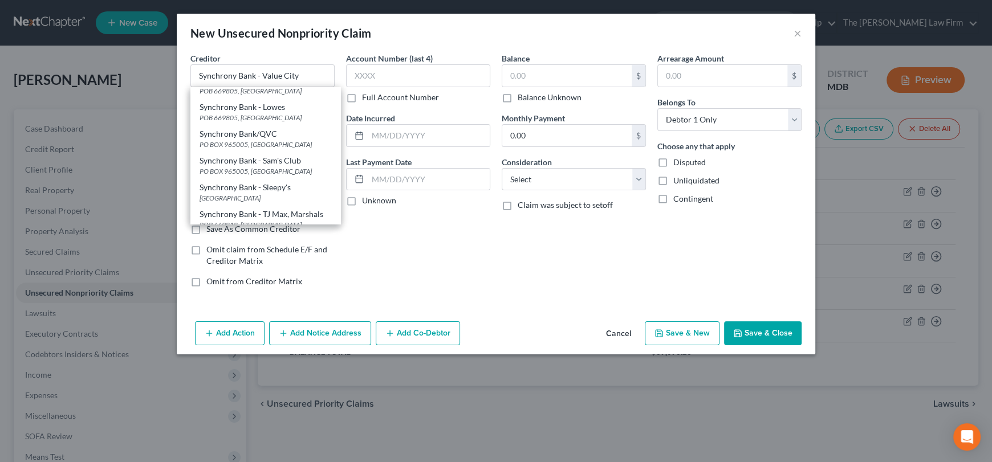
type input "32890"
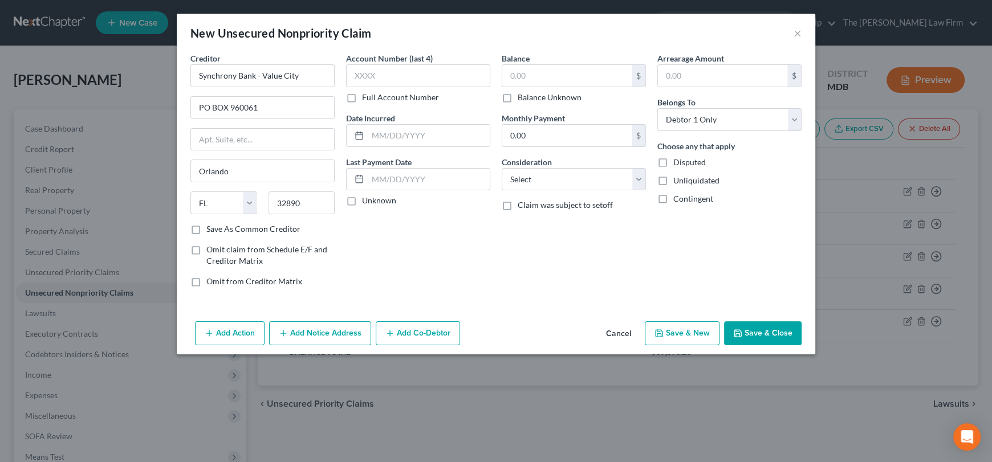
scroll to position [0, 0]
drag, startPoint x: 260, startPoint y: 75, endPoint x: 323, endPoint y: 80, distance: 63.5
click at [323, 80] on input "Synchrony Bank - Value City" at bounding box center [262, 75] width 144 height 23
type input "Synchrony Bank - Dicks"
click at [206, 229] on label "Save As Common Creditor" at bounding box center [253, 228] width 94 height 11
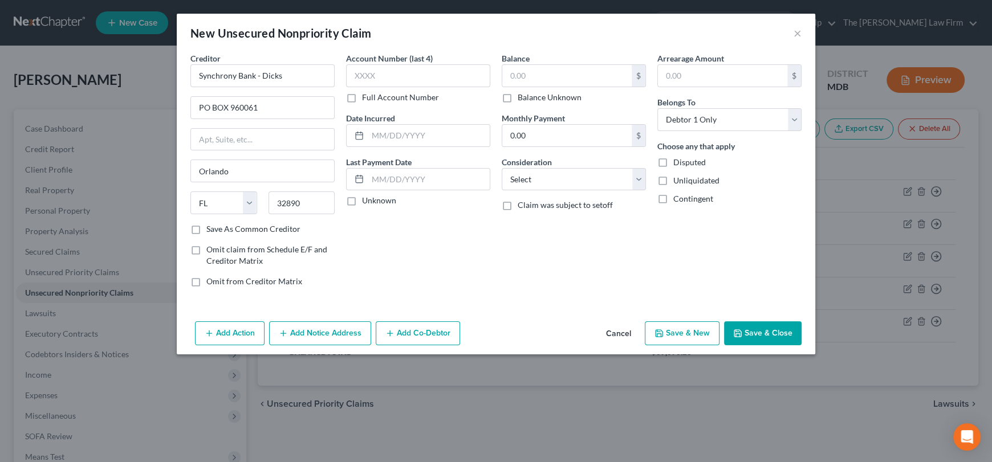
click at [211, 229] on input "Save As Common Creditor" at bounding box center [214, 226] width 7 height 7
checkbox input "true"
drag, startPoint x: 219, startPoint y: 83, endPoint x: 177, endPoint y: 84, distance: 42.7
click at [177, 84] on div "Creditor * Synchrony Bank - Dicks PO BOX 960061 Orlando State AL AK AR AZ CA CO…" at bounding box center [496, 184] width 638 height 264
drag, startPoint x: 264, startPoint y: 106, endPoint x: 195, endPoint y: 108, distance: 69.0
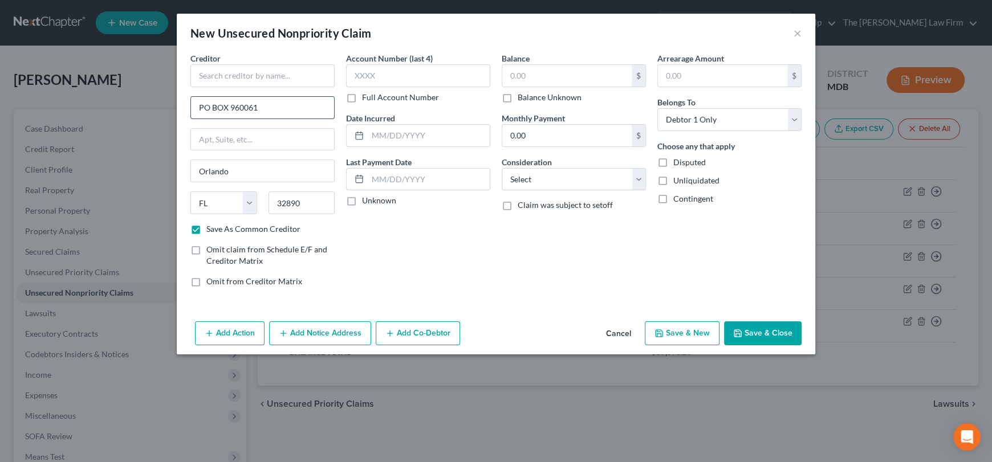
click at [195, 108] on input "PO BOX 960061" at bounding box center [262, 108] width 143 height 22
paste input "P.O. Box 71734, Philadelphia, PA 19176-1734"
drag, startPoint x: 282, startPoint y: 105, endPoint x: 304, endPoint y: 108, distance: 21.8
click at [304, 108] on input "P.O. Box 71734, Philadelphia, PA 19176-1734" at bounding box center [262, 108] width 143 height 22
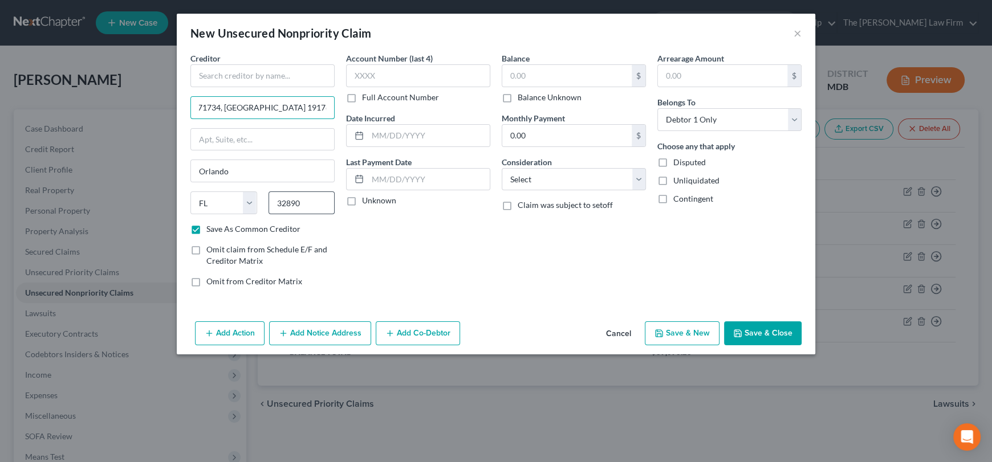
type input "P.O. Box 71734, Philadelphia, PA 19176-1734"
drag, startPoint x: 302, startPoint y: 201, endPoint x: 235, endPoint y: 202, distance: 67.3
click at [235, 202] on div "State AL AK AR AZ CA CO CT DE DC FL GA GU HI ID IL IN IA KS KY LA ME MD MA MI M…" at bounding box center [263, 207] width 156 height 32
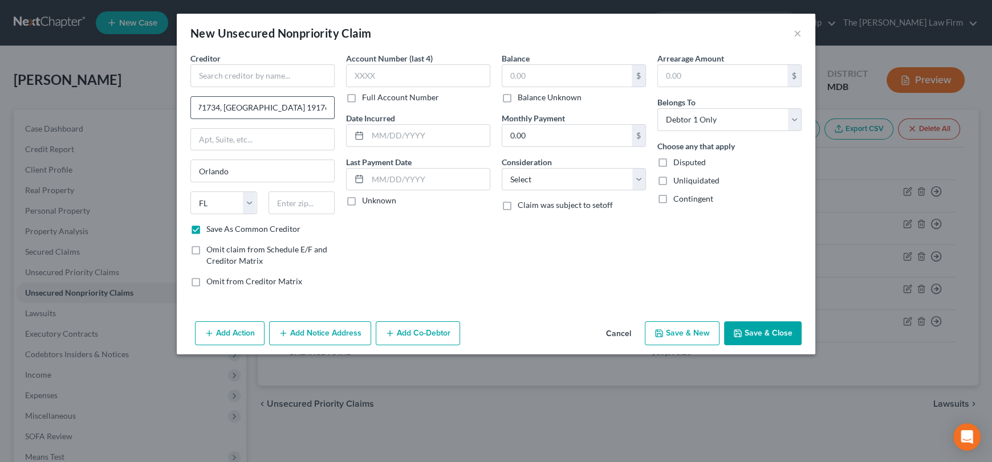
drag, startPoint x: 346, startPoint y: 106, endPoint x: 305, endPoint y: 108, distance: 41.1
click at [305, 108] on input "P.O. Box 71734, Philadelphia, PA 19176-1734" at bounding box center [262, 108] width 143 height 22
type input "P.O. Box 71734, Philadelphia, PA -1734"
type input "19176"
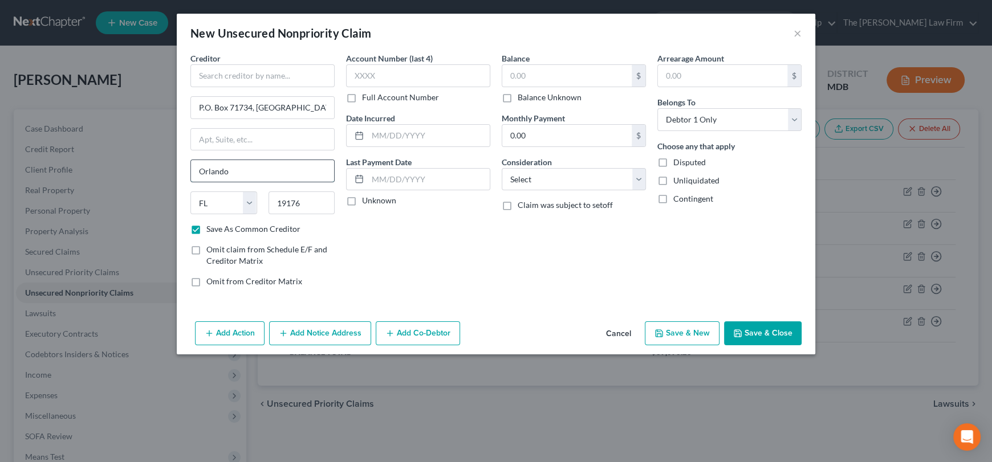
click at [289, 172] on input "Orlando" at bounding box center [262, 171] width 143 height 22
click at [277, 108] on input "P.O. Box 71734, Philadelphia, PA -1734" at bounding box center [262, 108] width 143 height 22
drag, startPoint x: 301, startPoint y: 106, endPoint x: 369, endPoint y: 115, distance: 68.9
click at [369, 115] on div "Creditor * P.O. Box 71734, Philadelphia, PA -1734 Orlando State AL AK AR AZ CA …" at bounding box center [496, 174] width 622 height 244
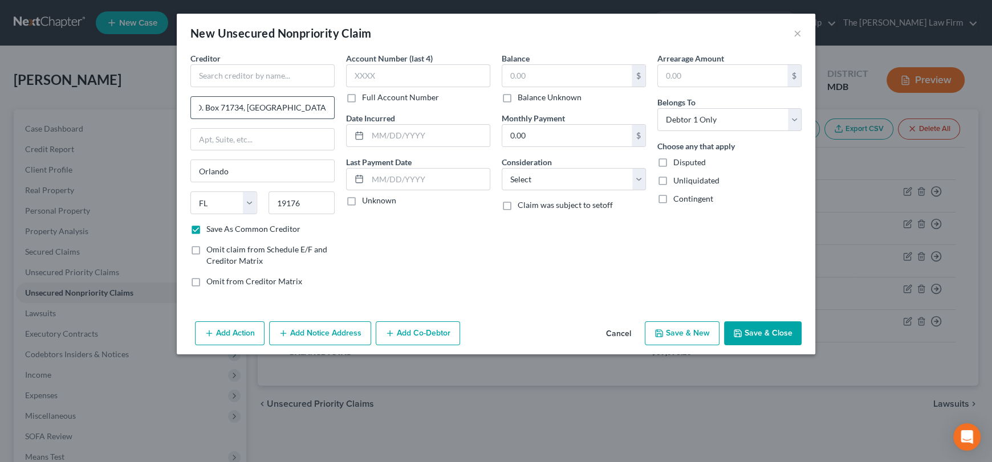
click at [279, 106] on input "P.O. Box 71734, Philadelphia, PA -1734" at bounding box center [262, 108] width 143 height 22
drag, startPoint x: 246, startPoint y: 106, endPoint x: 356, endPoint y: 113, distance: 110.2
click at [356, 113] on div "Creditor * P.O. Box 71734, Philadelphia, PA -1734 Orlando State AL AK AR AZ CA …" at bounding box center [496, 174] width 622 height 244
type input "P.O. Box 71734"
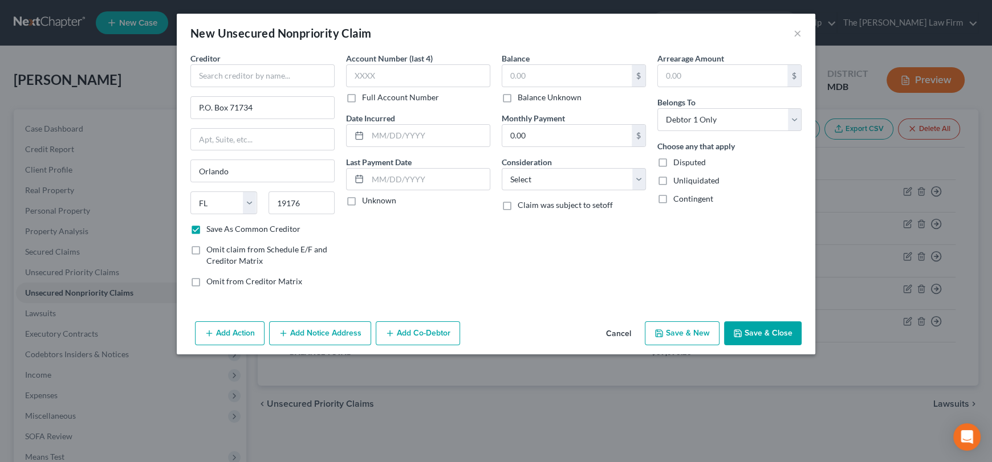
click at [341, 243] on div "Account Number (last 4) Full Account Number Date Incurred Last Payment Date Unk…" at bounding box center [418, 174] width 156 height 244
click at [219, 75] on input "text" at bounding box center [262, 75] width 144 height 23
paste input "Synchrony Bank - Dicks"
type input "Synchrony Bank - Dicks"
click at [467, 285] on div "Account Number (last 4) Full Account Number Date Incurred Last Payment Date Unk…" at bounding box center [418, 174] width 156 height 244
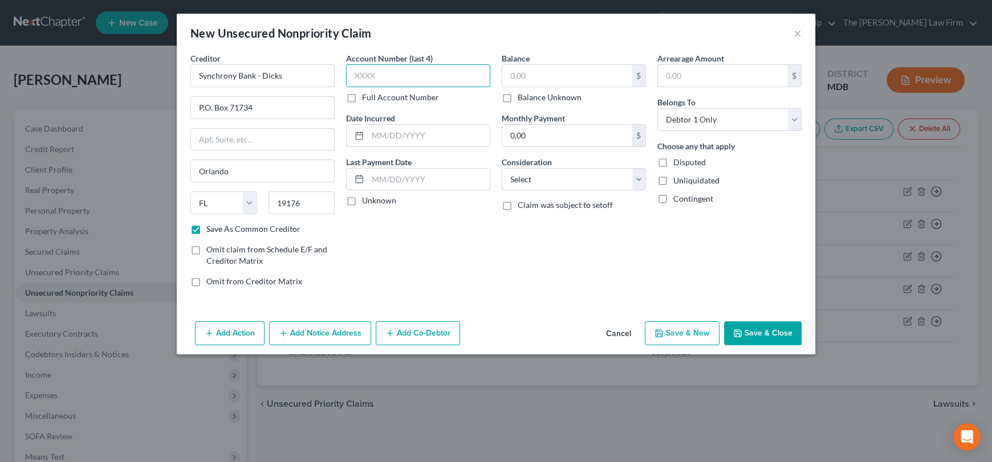
click at [388, 70] on input "text" at bounding box center [418, 75] width 144 height 23
type input "2324"
click at [515, 71] on input "text" at bounding box center [566, 76] width 129 height 22
type input "3,561.61"
drag, startPoint x: 535, startPoint y: 176, endPoint x: 535, endPoint y: 183, distance: 8.0
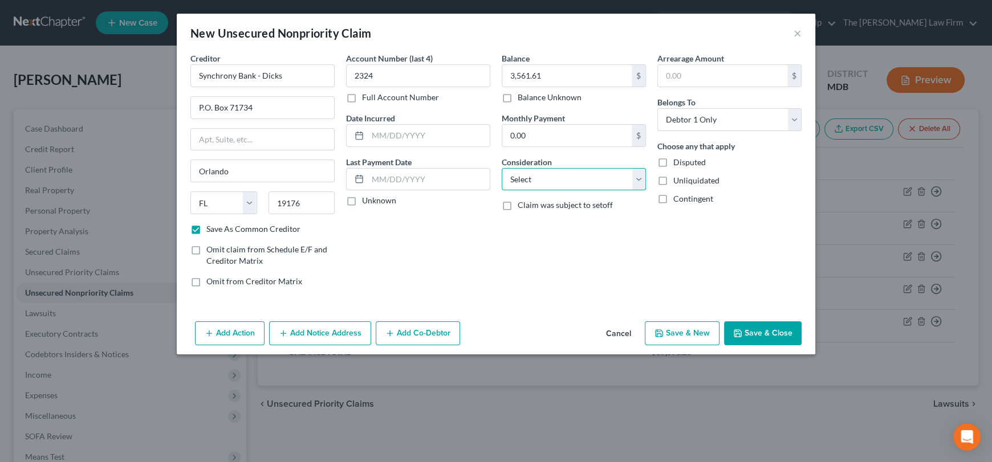
click at [535, 176] on select "Select Cable / Satellite Services Collection Agency Credit Card Debt Debt Couns…" at bounding box center [573, 179] width 144 height 23
select select "2"
click at [501, 168] on select "Select Cable / Satellite Services Collection Agency Credit Card Debt Debt Couns…" at bounding box center [573, 179] width 144 height 23
click at [755, 331] on button "Save & Close" at bounding box center [763, 333] width 78 height 24
checkbox input "false"
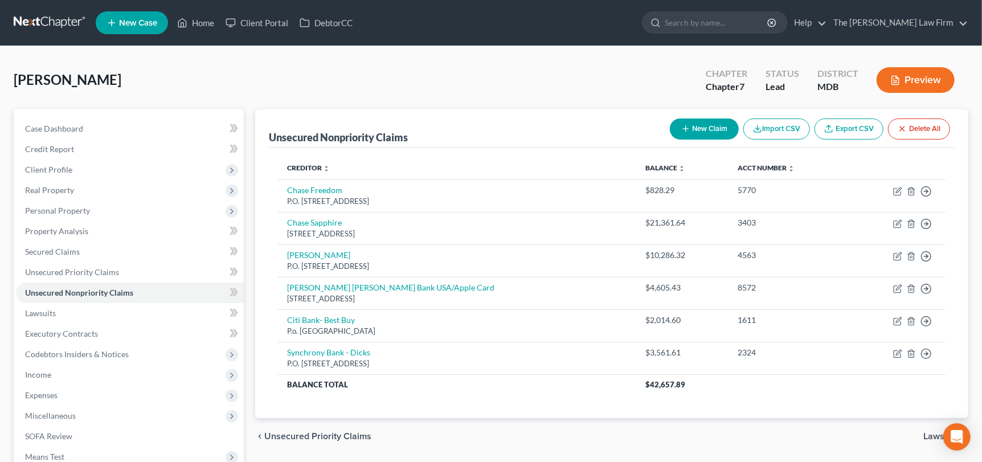
click at [711, 126] on button "New Claim" at bounding box center [704, 129] width 69 height 21
select select "0"
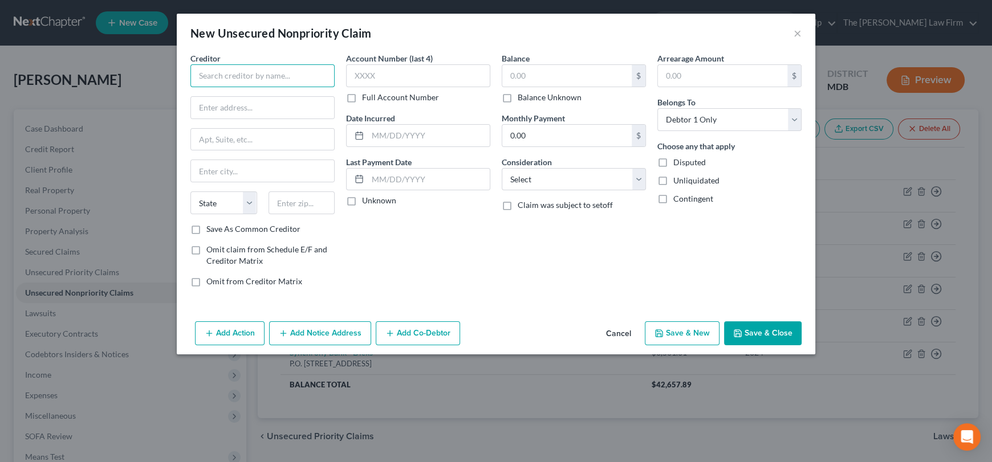
click at [251, 73] on input "text" at bounding box center [262, 75] width 144 height 23
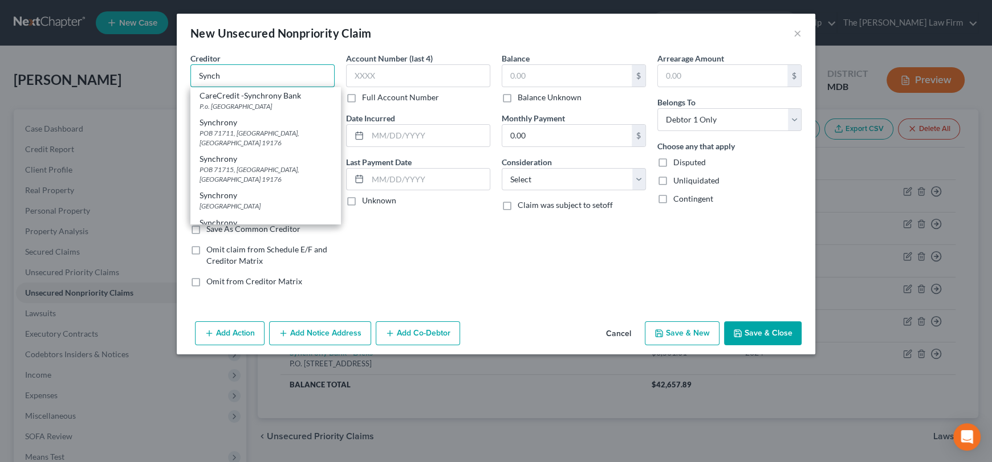
drag, startPoint x: 227, startPoint y: 79, endPoint x: 168, endPoint y: 75, distance: 60.0
click at [168, 75] on div "New Unsecured Nonpriority Claim × Creditor * Synch CareCredit -Synchrony Bank P…" at bounding box center [496, 231] width 992 height 462
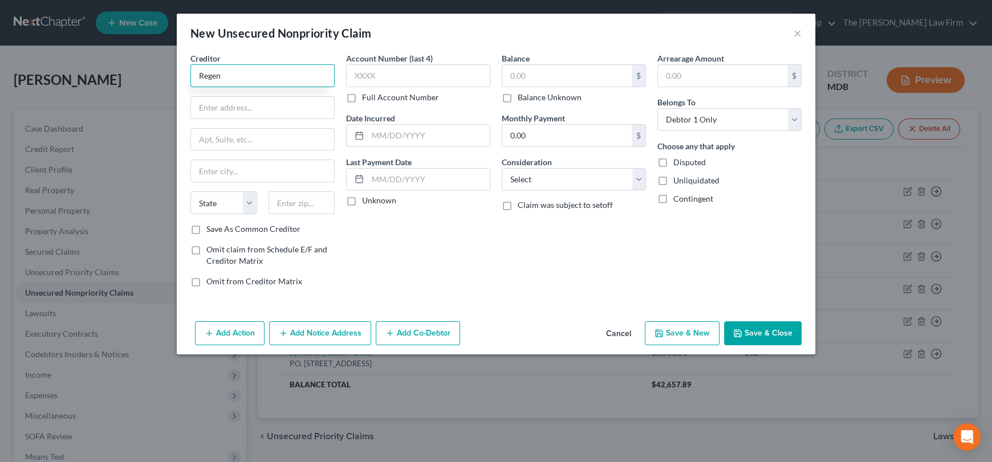
drag, startPoint x: 224, startPoint y: 75, endPoint x: 168, endPoint y: 83, distance: 56.3
click at [168, 83] on div "New Unsecured Nonpriority Claim × Creditor * Regen State AL AK AR AZ CA CO CT D…" at bounding box center [496, 231] width 992 height 462
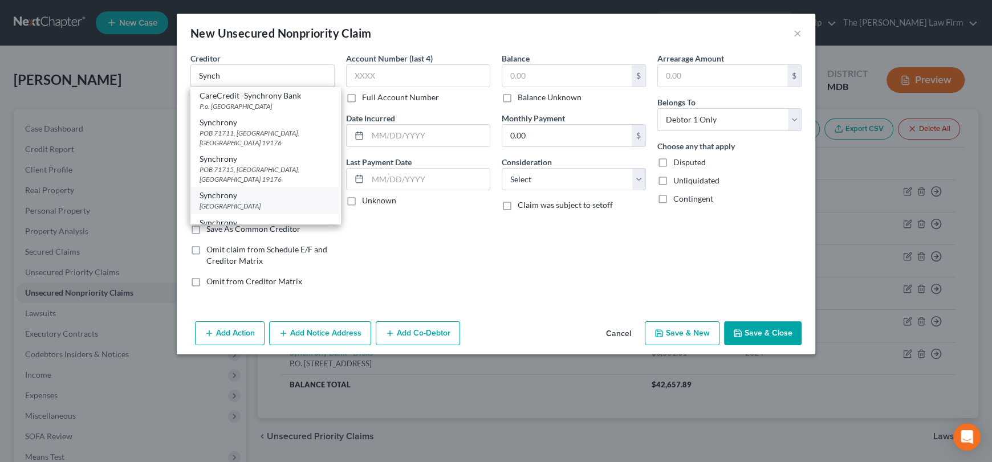
click at [299, 201] on div "PO Box 960013, Orlando, FL 32886" at bounding box center [265, 206] width 132 height 10
type input "Synchrony"
type input "PO Box 960013"
type input "Orlando"
select select "9"
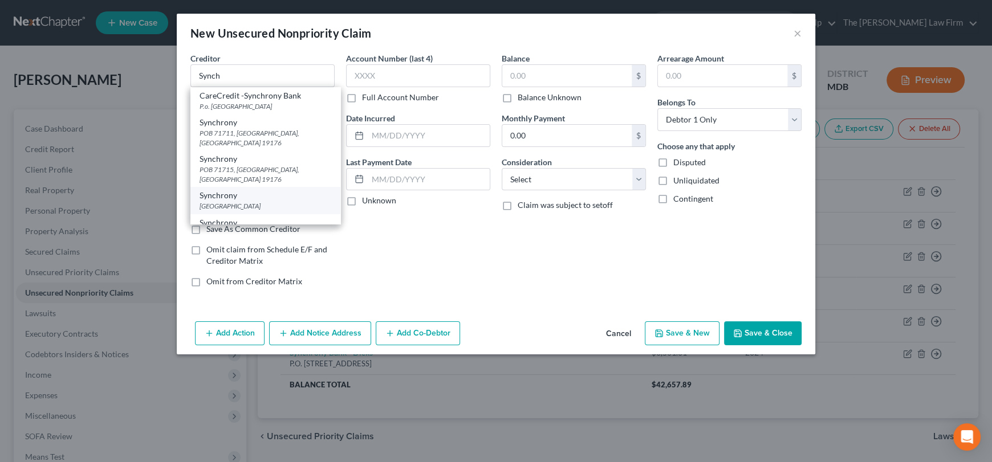
type input "32886"
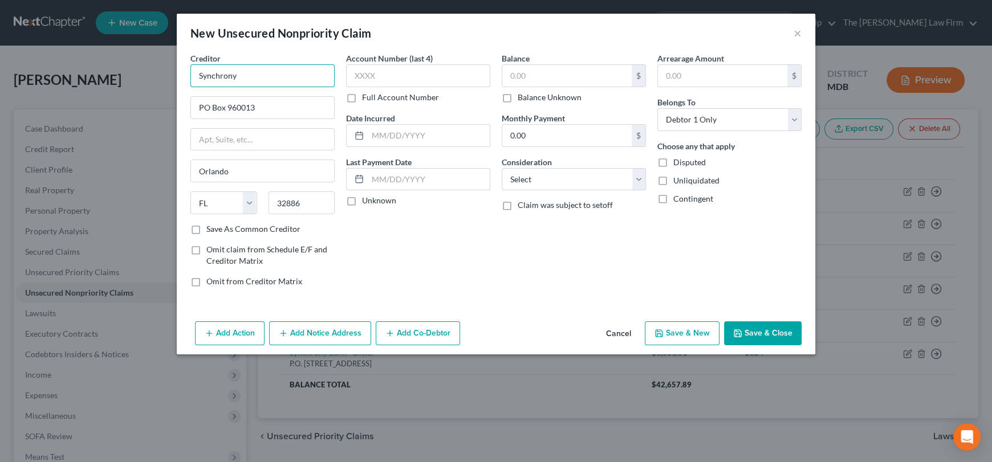
click at [287, 78] on input "Synchrony" at bounding box center [262, 75] width 144 height 23
type input "Synchrony - Regency"
click at [418, 84] on input "text" at bounding box center [418, 75] width 144 height 23
type input "4367"
click at [543, 70] on input "text" at bounding box center [566, 76] width 129 height 22
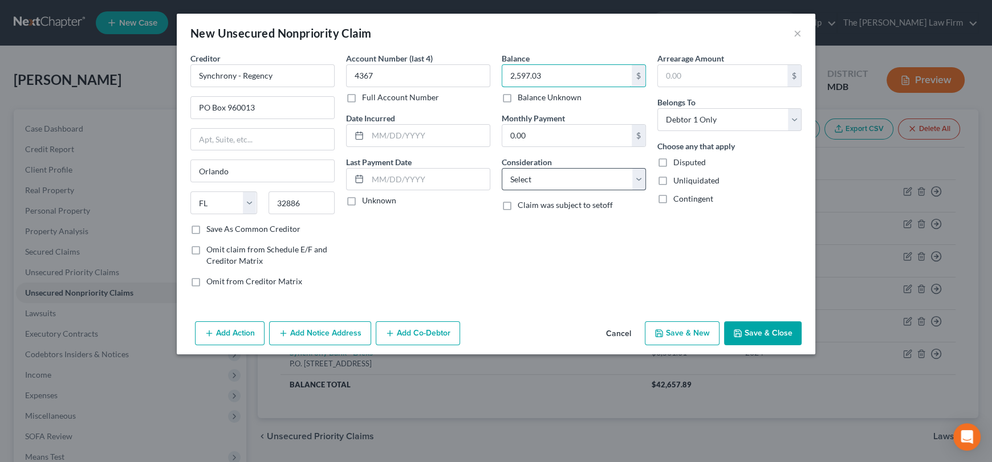
type input "2,597.03"
click at [554, 182] on select "Select Cable / Satellite Services Collection Agency Credit Card Debt Debt Couns…" at bounding box center [573, 179] width 144 height 23
select select "2"
click at [501, 168] on select "Select Cable / Satellite Services Collection Agency Credit Card Debt Debt Couns…" at bounding box center [573, 179] width 144 height 23
drag, startPoint x: 197, startPoint y: 71, endPoint x: 163, endPoint y: 70, distance: 33.6
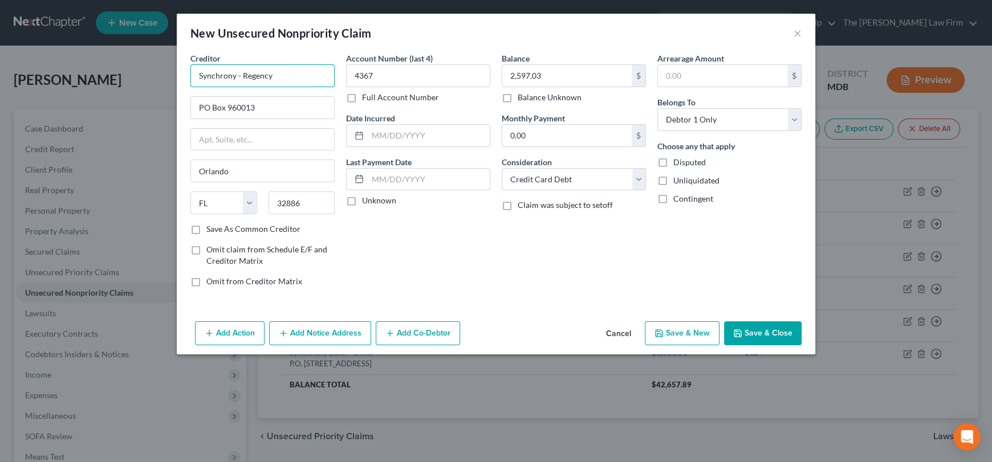
click at [155, 71] on div "New Unsecured Nonpriority Claim × Creditor * Synchrony - Regency PO Box 960013 …" at bounding box center [496, 231] width 992 height 462
click at [282, 120] on div "Creditor * Synchrony - Regency PO Box 960013 Orlando State AL AK AR AZ CA CO CT…" at bounding box center [262, 137] width 144 height 171
click at [772, 340] on button "Save & Close" at bounding box center [763, 333] width 78 height 24
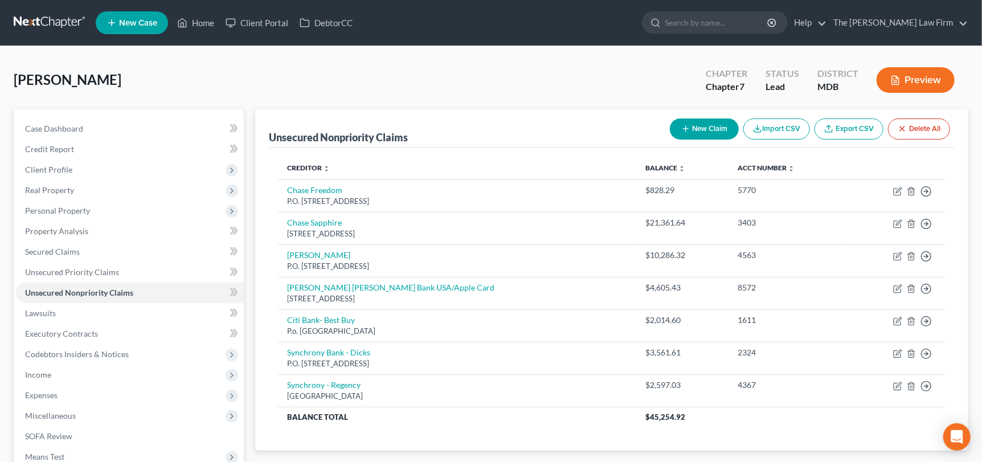
click at [689, 134] on button "New Claim" at bounding box center [704, 129] width 69 height 21
select select "0"
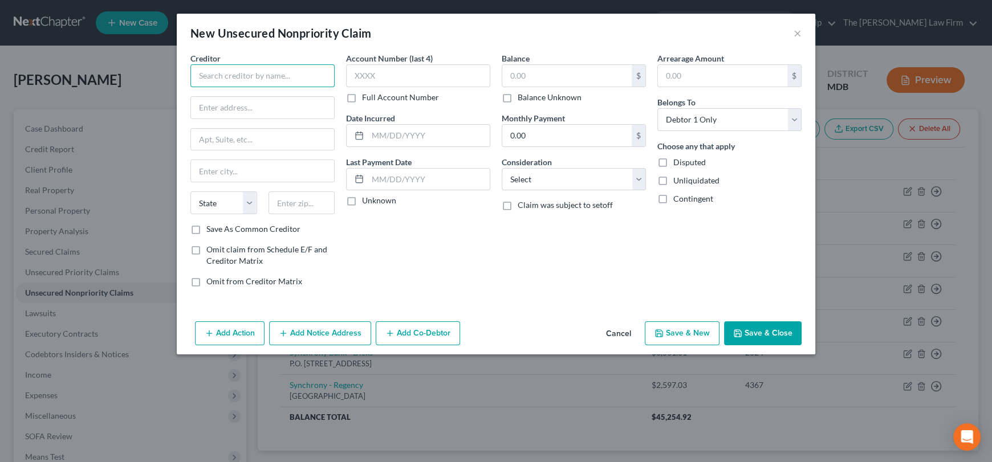
click at [267, 68] on input "text" at bounding box center [262, 75] width 144 height 23
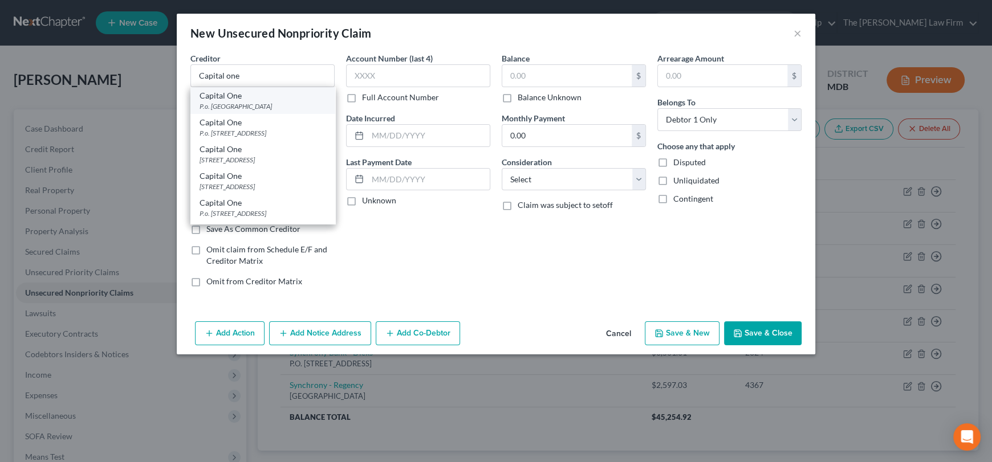
click at [249, 105] on div "P.o. Box 71087, Charlotte, NC 28272" at bounding box center [262, 106] width 127 height 10
type input "Capital One"
type input "P.o. Box 71087"
type input "Charlotte"
select select "28"
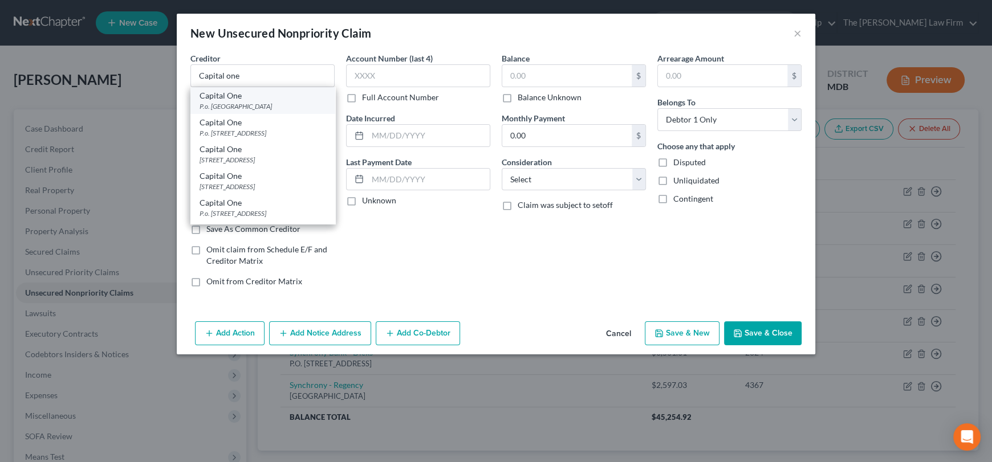
type input "28272"
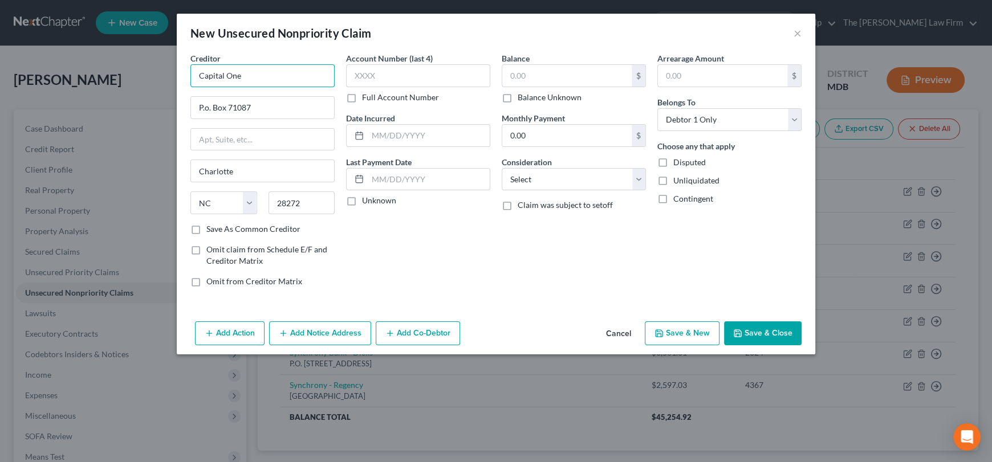
click at [249, 74] on input "Capital One" at bounding box center [262, 75] width 144 height 23
drag, startPoint x: 295, startPoint y: 75, endPoint x: 191, endPoint y: 80, distance: 103.2
click at [191, 80] on input "Capital One - Cabelas" at bounding box center [262, 75] width 144 height 23
click at [247, 74] on input "Capital One - Cabelas" at bounding box center [262, 75] width 144 height 23
drag, startPoint x: 246, startPoint y: 75, endPoint x: 260, endPoint y: 76, distance: 14.3
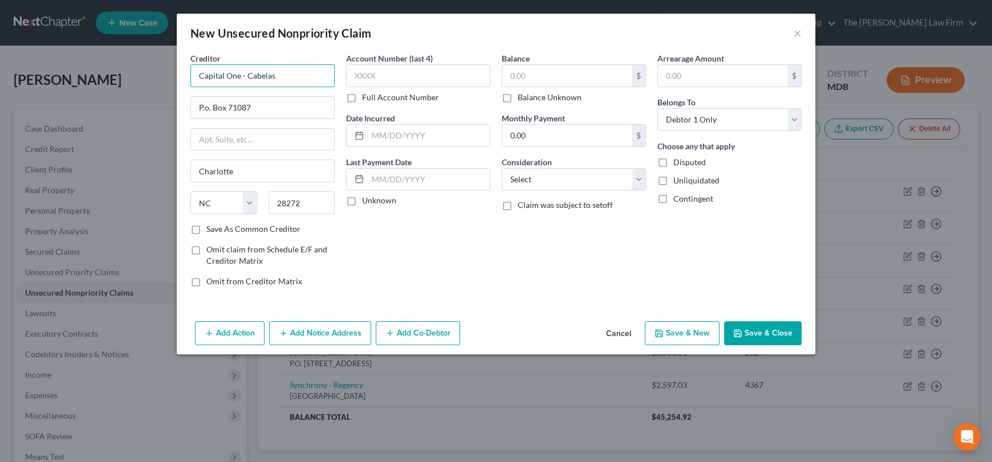
click at [295, 76] on input "Capital One - Cabelas" at bounding box center [262, 75] width 144 height 23
paste input "'s CLUB"
type input "Capital One - Cabela's CLUB"
click at [206, 223] on label "Save As Common Creditor" at bounding box center [253, 228] width 94 height 11
click at [211, 223] on input "Save As Common Creditor" at bounding box center [214, 226] width 7 height 7
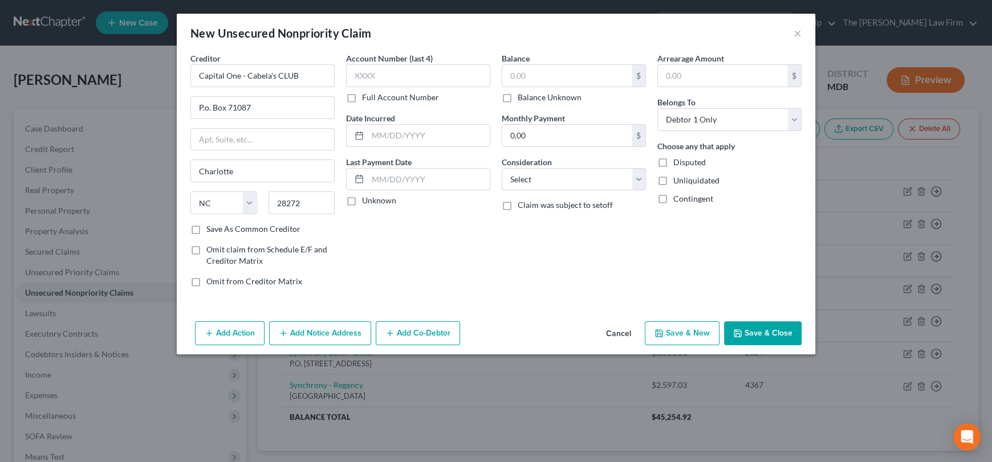
checkbox input "true"
click at [376, 73] on input "text" at bounding box center [418, 75] width 144 height 23
type input "3537"
click at [554, 75] on input "text" at bounding box center [566, 76] width 129 height 22
type input "7,257.25"
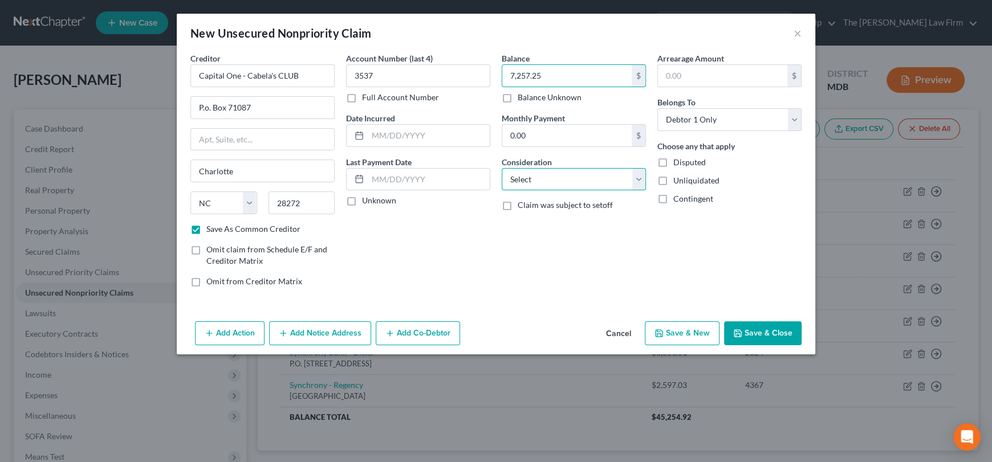
drag, startPoint x: 538, startPoint y: 182, endPoint x: 537, endPoint y: 189, distance: 6.3
click at [538, 183] on select "Select Cable / Satellite Services Collection Agency Credit Card Debt Debt Couns…" at bounding box center [573, 179] width 144 height 23
select select "2"
click at [501, 168] on select "Select Cable / Satellite Services Collection Agency Credit Card Debt Debt Couns…" at bounding box center [573, 179] width 144 height 23
click at [749, 331] on button "Save & Close" at bounding box center [763, 333] width 78 height 24
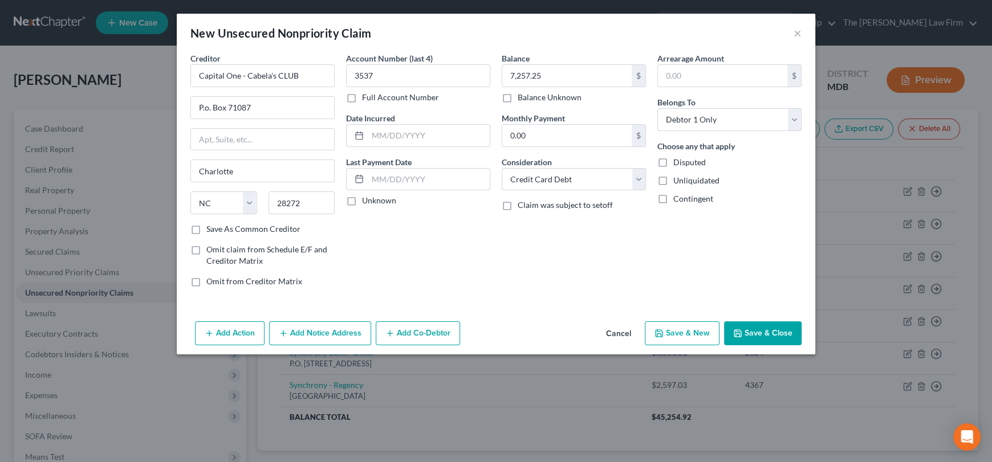
checkbox input "false"
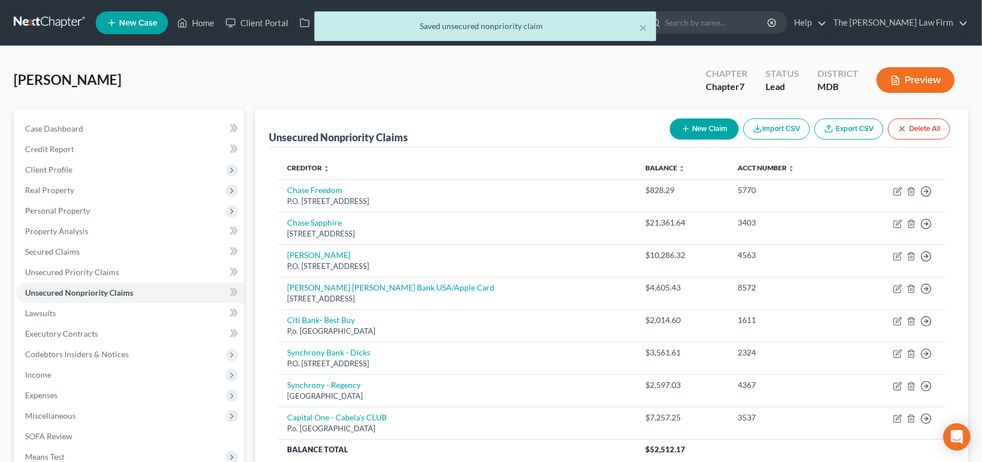
click at [691, 131] on button "New Claim" at bounding box center [704, 129] width 69 height 21
select select "0"
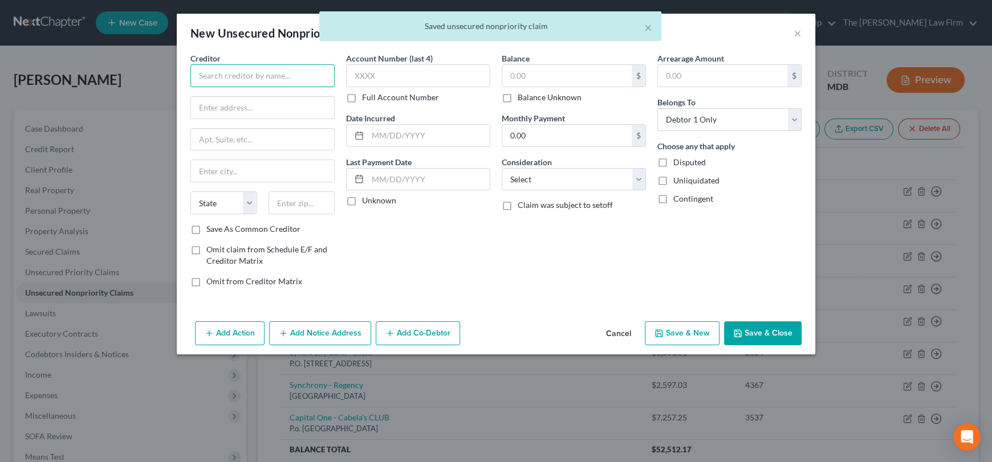
click at [309, 75] on input "text" at bounding box center [262, 75] width 144 height 23
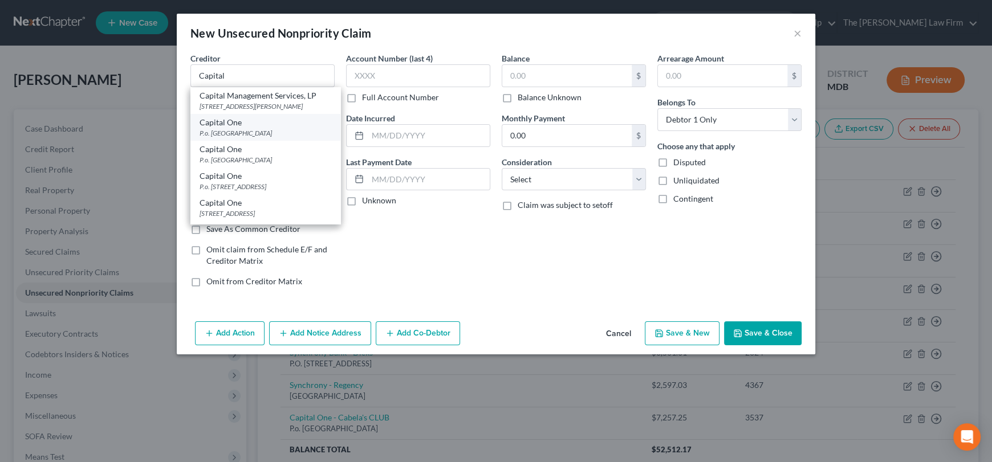
click at [238, 133] on div "P.o. Box 71087, Charlotte, NC 28272" at bounding box center [265, 133] width 132 height 10
type input "Capital One"
type input "P.o. Box 71087"
type input "Charlotte"
select select "28"
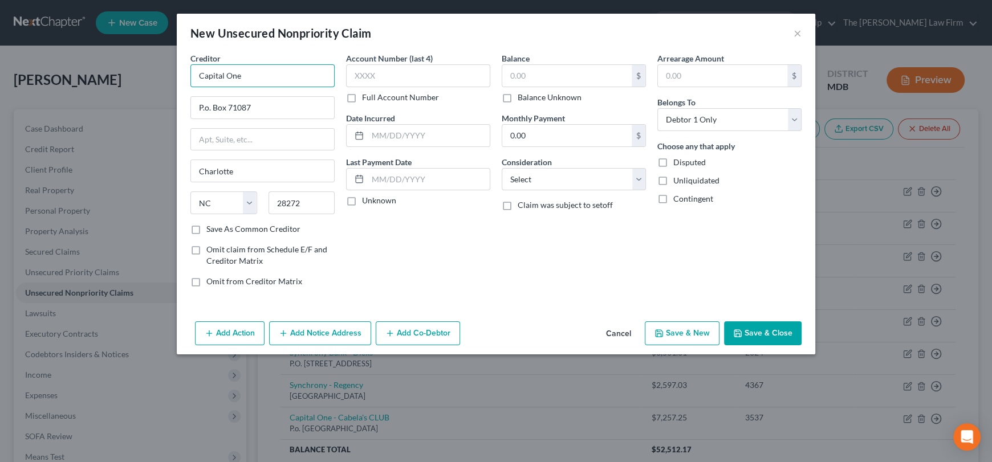
click at [246, 71] on input "Capital One" at bounding box center [262, 75] width 144 height 23
drag, startPoint x: 289, startPoint y: 79, endPoint x: 189, endPoint y: 81, distance: 100.3
click at [189, 81] on div "Creditor * Capital One - Quicksiher P.o. Box 71087 Charlotte State AL AK AR AZ …" at bounding box center [263, 174] width 156 height 244
click at [266, 77] on input "Capital One - Quicksiher" at bounding box center [262, 75] width 144 height 23
drag, startPoint x: 289, startPoint y: 75, endPoint x: 247, endPoint y: 75, distance: 41.6
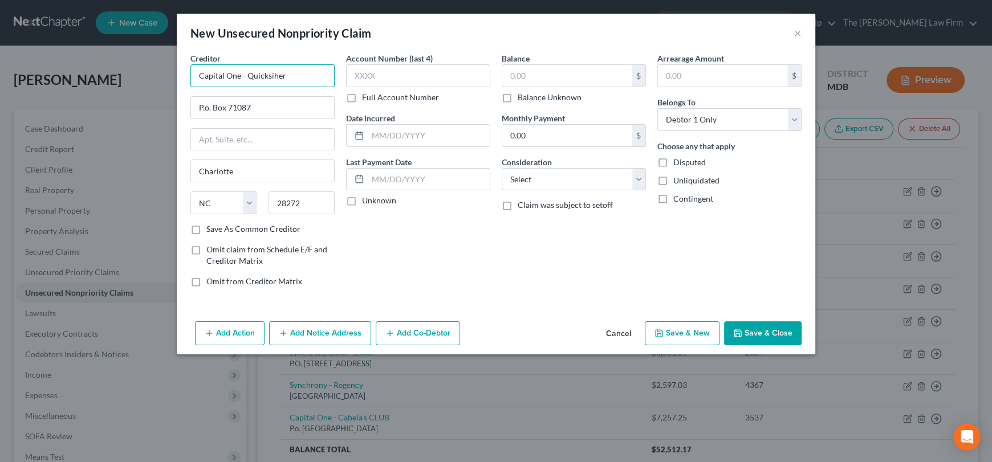
click at [247, 75] on input "Capital One - Quicksiher" at bounding box center [262, 75] width 144 height 23
paste input "lv"
drag, startPoint x: 195, startPoint y: 231, endPoint x: 356, endPoint y: 120, distance: 194.6
click at [206, 231] on label "Save As Common Creditor" at bounding box center [253, 228] width 94 height 11
click at [211, 231] on input "Save As Common Creditor" at bounding box center [214, 226] width 7 height 7
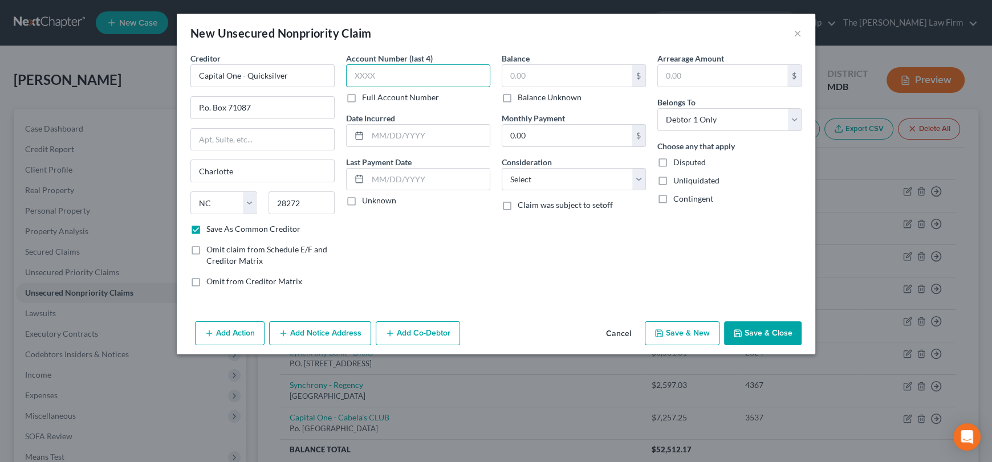
click at [389, 75] on input "text" at bounding box center [418, 75] width 144 height 23
click at [537, 77] on input "text" at bounding box center [566, 76] width 129 height 22
click at [536, 181] on select "Select Cable / Satellite Services Collection Agency Credit Card Debt Debt Couns…" at bounding box center [573, 179] width 144 height 23
click at [501, 168] on select "Select Cable / Satellite Services Collection Agency Credit Card Debt Debt Couns…" at bounding box center [573, 179] width 144 height 23
click at [527, 186] on select "Select Cable / Satellite Services Collection Agency Credit Card Debt Debt Couns…" at bounding box center [573, 179] width 144 height 23
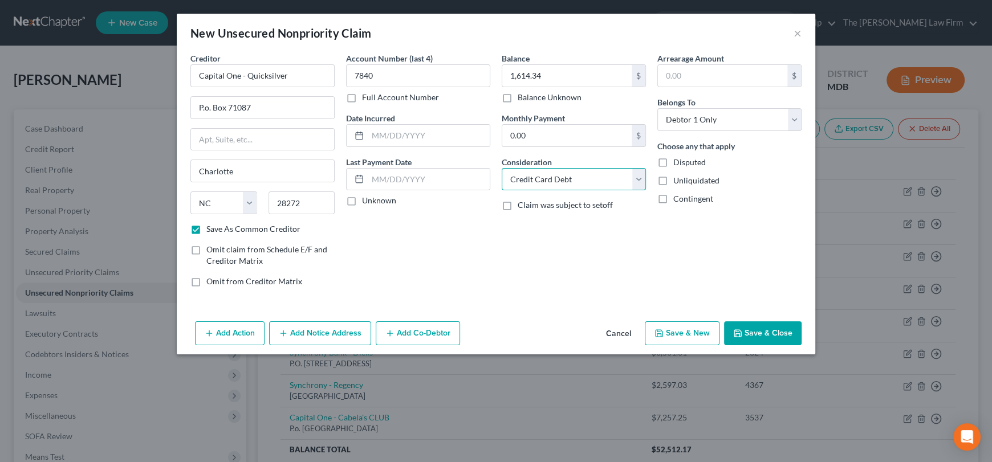
click at [501, 168] on select "Select Cable / Satellite Services Collection Agency Credit Card Debt Debt Couns…" at bounding box center [573, 179] width 144 height 23
drag, startPoint x: 778, startPoint y: 336, endPoint x: 762, endPoint y: 333, distance: 16.8
click at [777, 336] on button "Save & Close" at bounding box center [763, 333] width 78 height 24
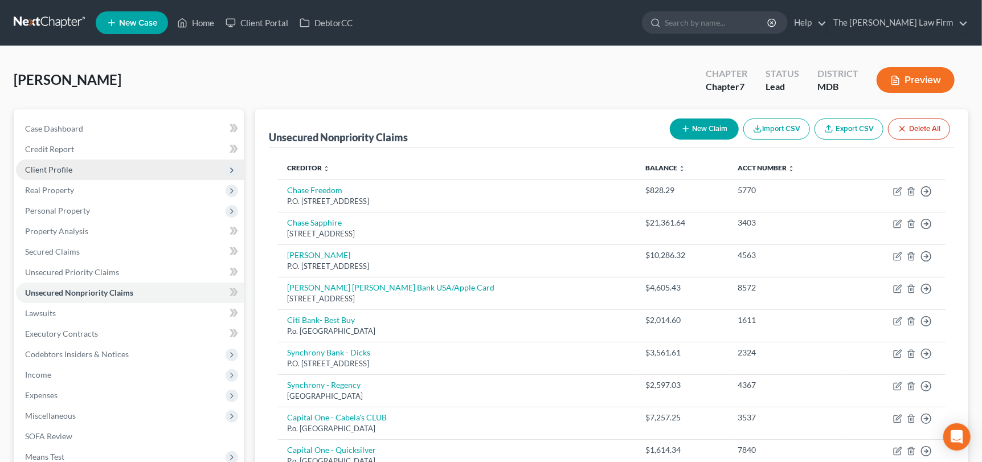
click at [40, 160] on span "Client Profile" at bounding box center [130, 170] width 228 height 21
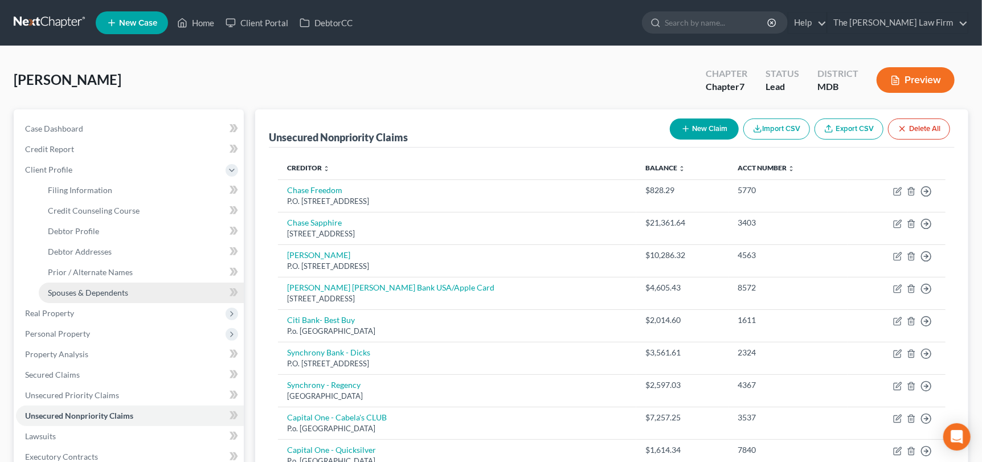
click at [77, 294] on span "Spouses & Dependents" at bounding box center [88, 293] width 80 height 10
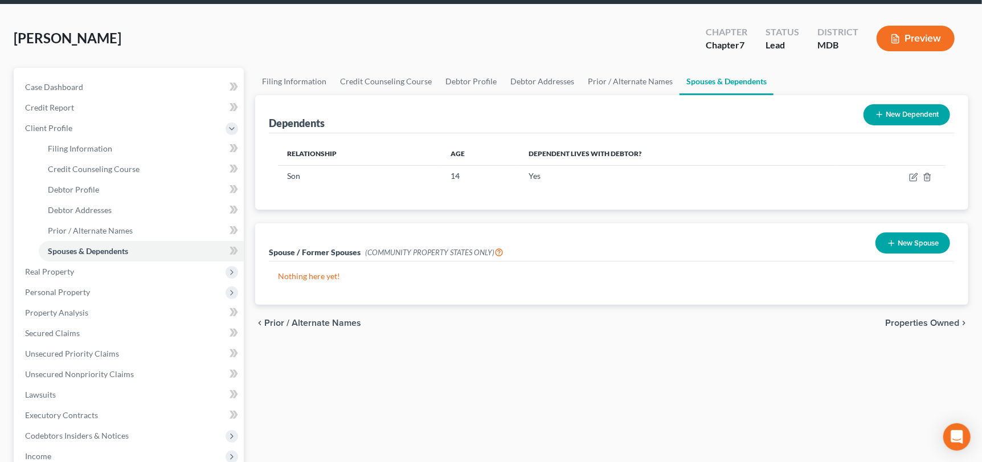
scroll to position [114, 0]
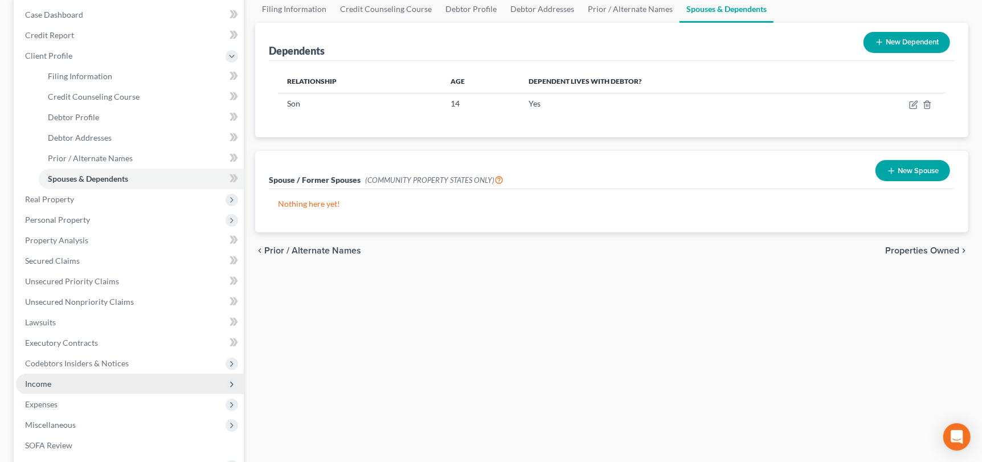
click at [50, 382] on span "Income" at bounding box center [38, 384] width 26 height 10
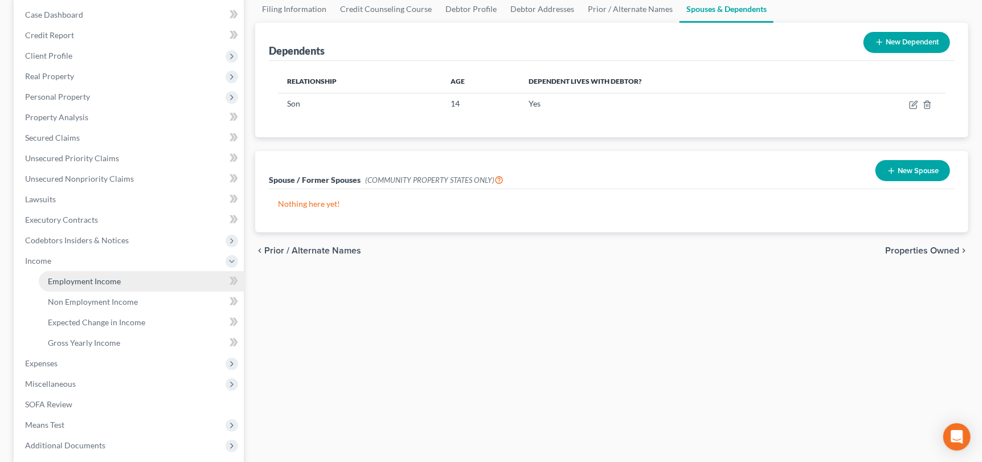
click at [71, 276] on span "Employment Income" at bounding box center [84, 281] width 73 height 10
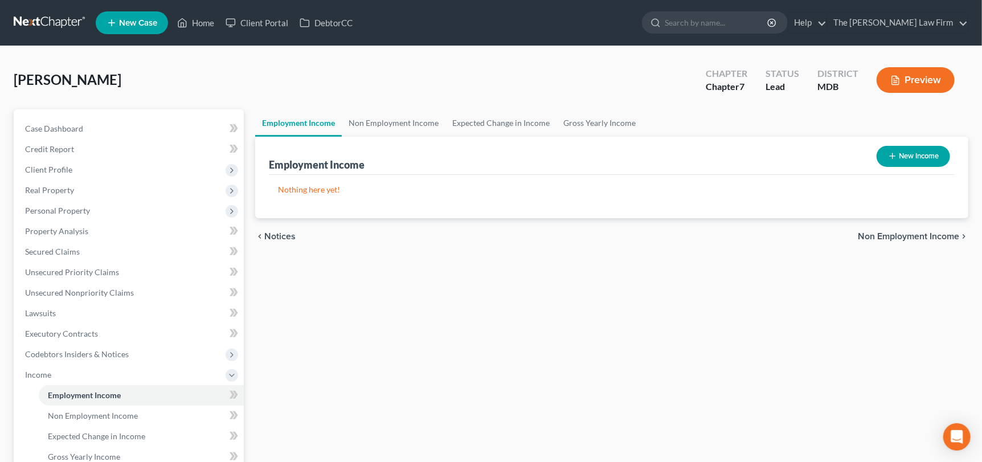
click at [913, 156] on button "New Income" at bounding box center [914, 156] width 74 height 21
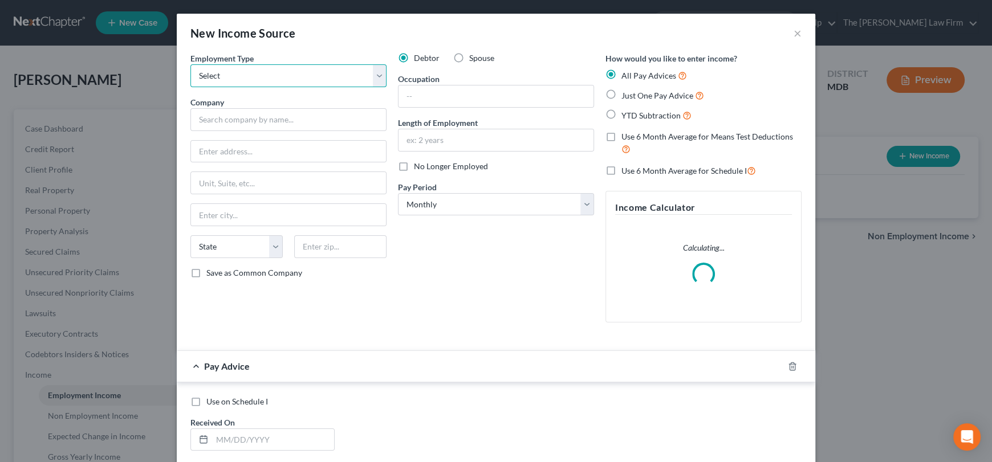
click at [246, 76] on select "Select Full or Part Time Employment Self Employment" at bounding box center [288, 75] width 196 height 23
click at [190, 64] on select "Select Full or Part Time Employment Self Employment" at bounding box center [288, 75] width 196 height 23
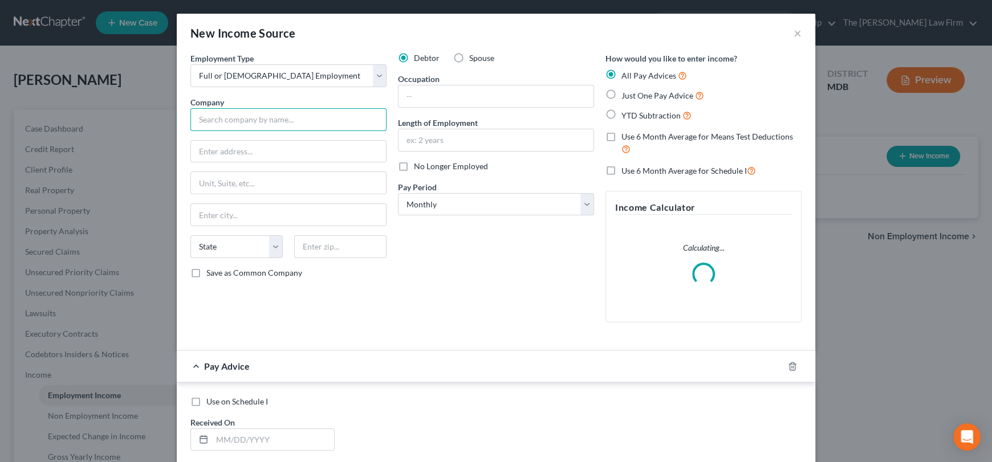
click at [230, 117] on input "text" at bounding box center [288, 119] width 196 height 23
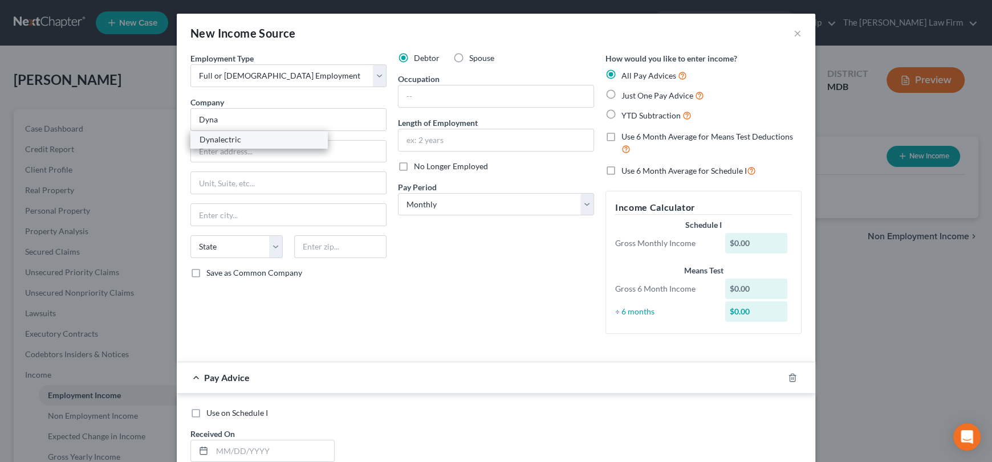
click at [222, 141] on div "Dynalectric" at bounding box center [258, 139] width 119 height 11
click at [423, 96] on input "text" at bounding box center [495, 96] width 195 height 22
click at [406, 142] on input "text" at bounding box center [495, 140] width 195 height 22
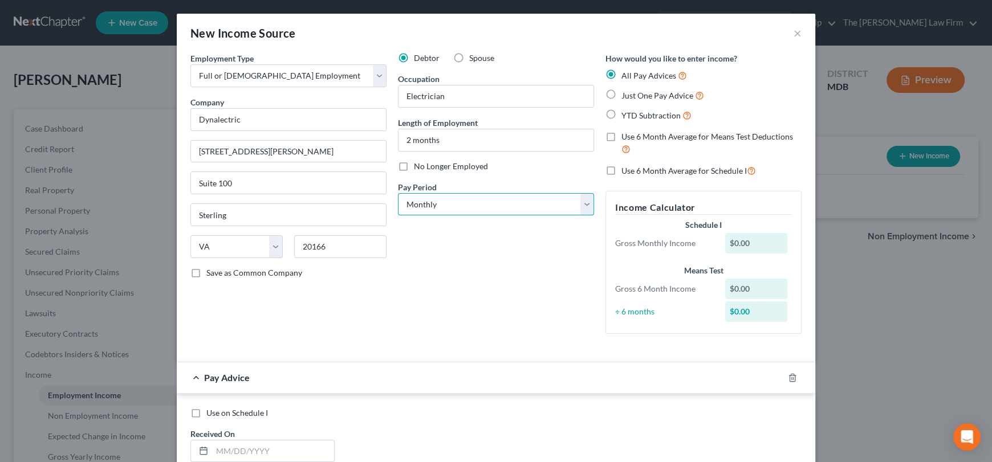
click at [414, 206] on select "Select Monthly Twice Monthly Every Other Week Weekly" at bounding box center [496, 204] width 196 height 23
click at [398, 193] on select "Select Monthly Twice Monthly Every Other Week Weekly" at bounding box center [496, 204] width 196 height 23
click at [621, 94] on label "Just One Pay Advice" at bounding box center [662, 95] width 83 height 13
click at [626, 94] on input "Just One Pay Advice" at bounding box center [629, 92] width 7 height 7
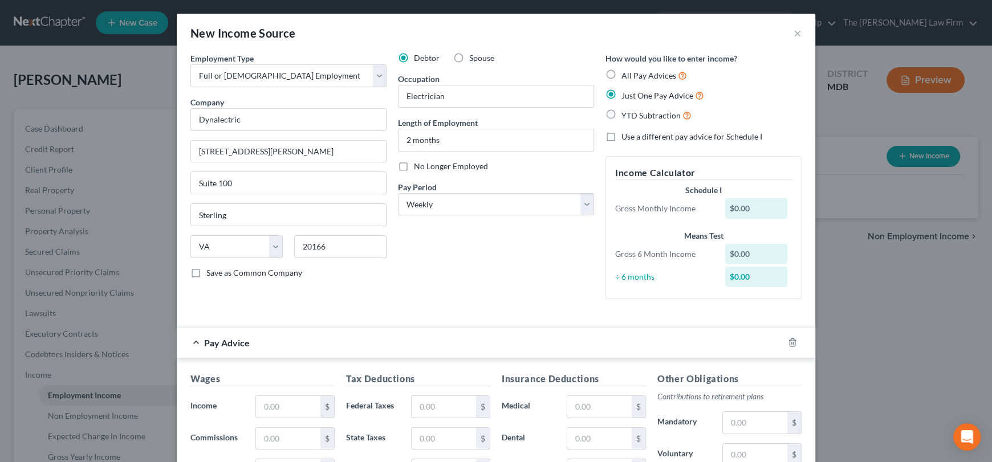
scroll to position [114, 0]
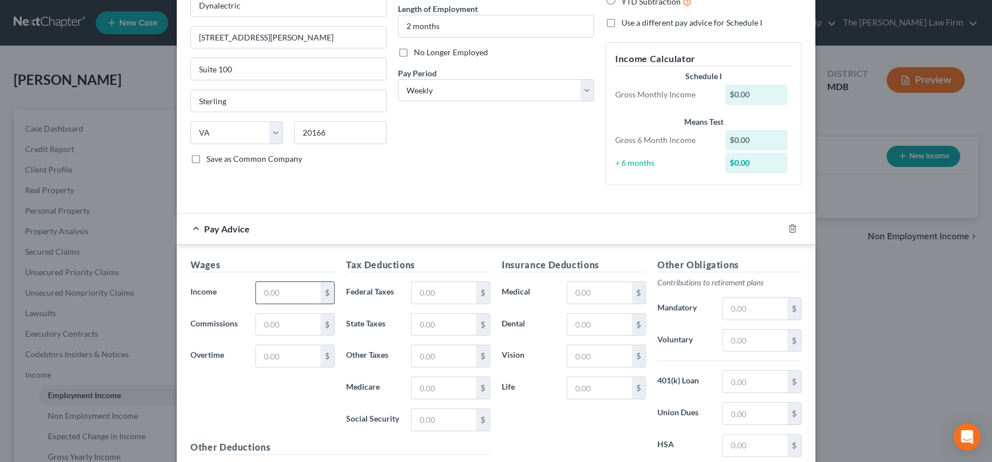
click at [288, 287] on input "text" at bounding box center [288, 293] width 64 height 22
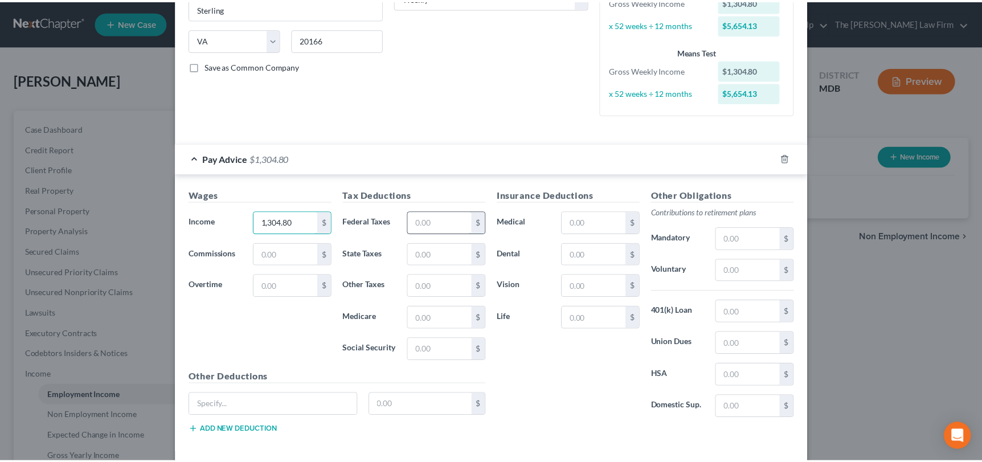
scroll to position [259, 0]
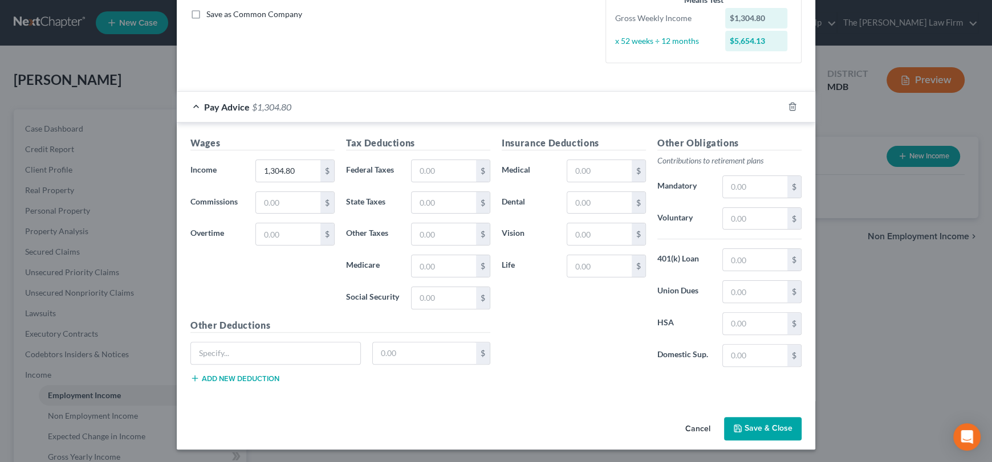
click at [755, 426] on button "Save & Close" at bounding box center [763, 429] width 78 height 24
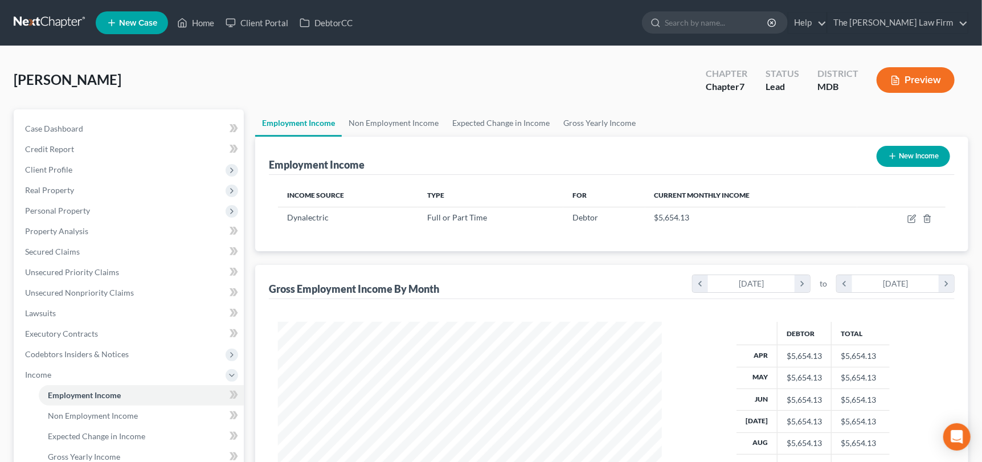
scroll to position [203, 403]
click at [605, 123] on link "Gross Yearly Income" at bounding box center [600, 122] width 86 height 27
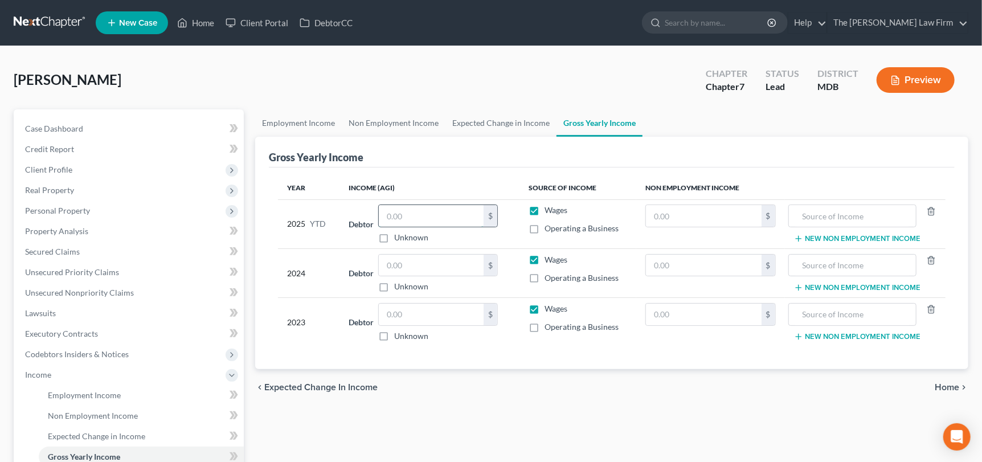
click at [448, 222] on input "text" at bounding box center [431, 216] width 105 height 22
click at [436, 267] on input "text" at bounding box center [431, 266] width 105 height 22
click at [426, 312] on input "text" at bounding box center [431, 315] width 105 height 22
click at [432, 225] on input "93,000" at bounding box center [431, 216] width 105 height 22
click at [279, 120] on link "Employment Income" at bounding box center [298, 122] width 87 height 27
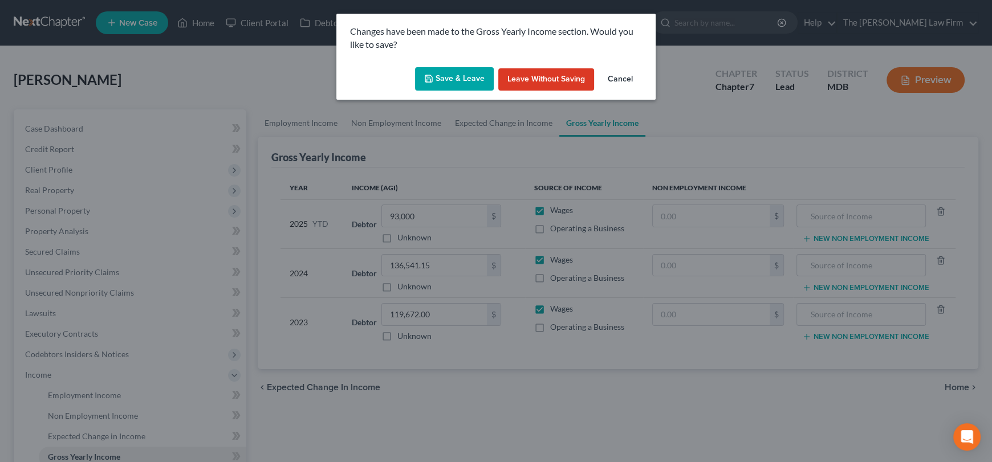
click at [438, 88] on button "Save & Leave" at bounding box center [454, 79] width 79 height 24
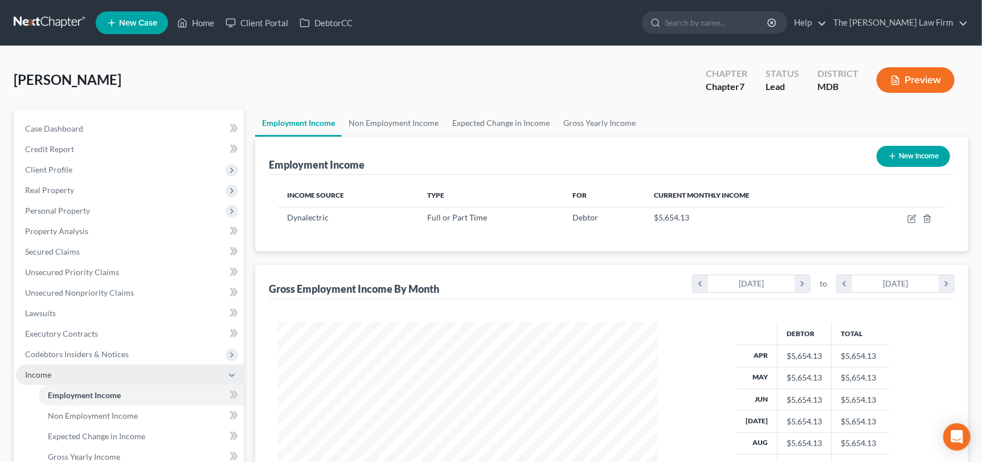
scroll to position [170, 0]
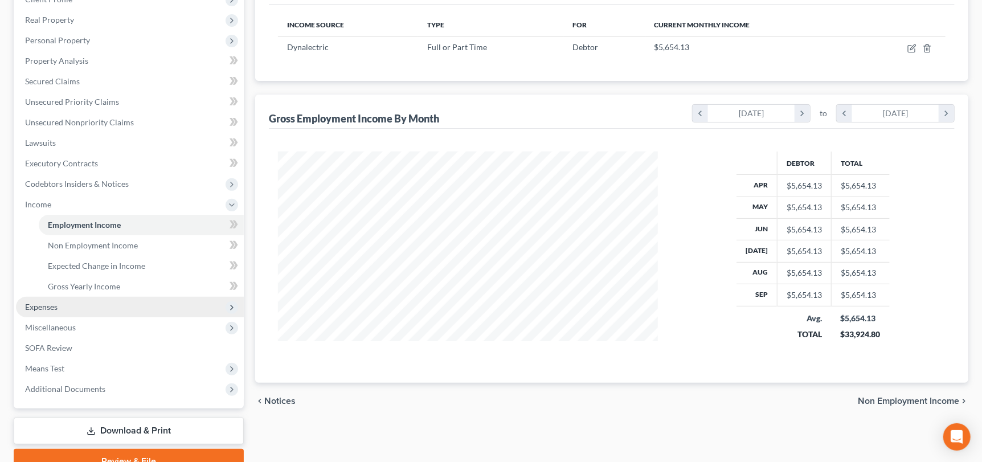
click at [46, 297] on span "Expenses" at bounding box center [130, 307] width 228 height 21
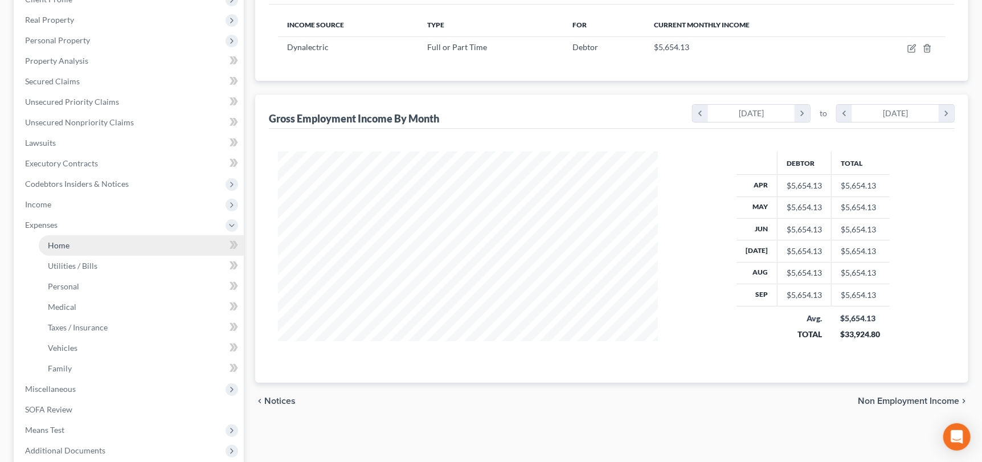
click at [69, 240] on link "Home" at bounding box center [141, 245] width 205 height 21
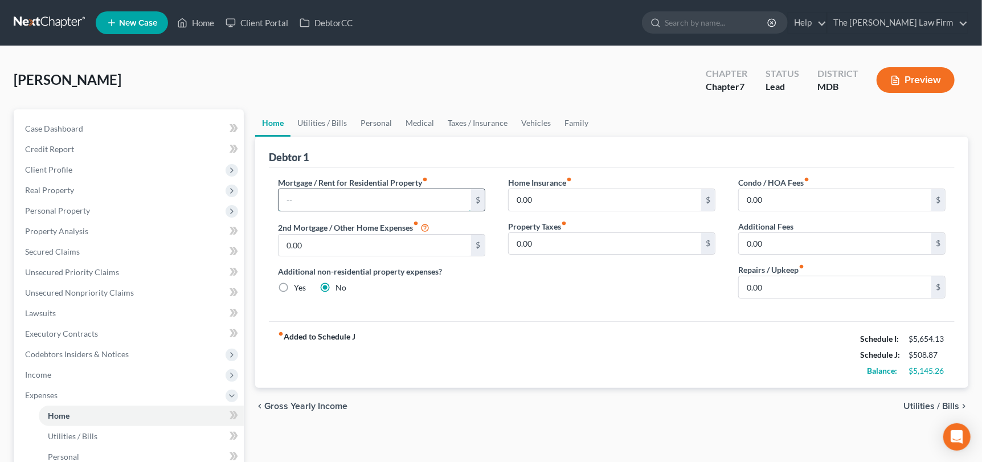
click at [336, 199] on input "text" at bounding box center [375, 200] width 193 height 22
click at [312, 120] on link "Utilities / Bills" at bounding box center [322, 122] width 63 height 27
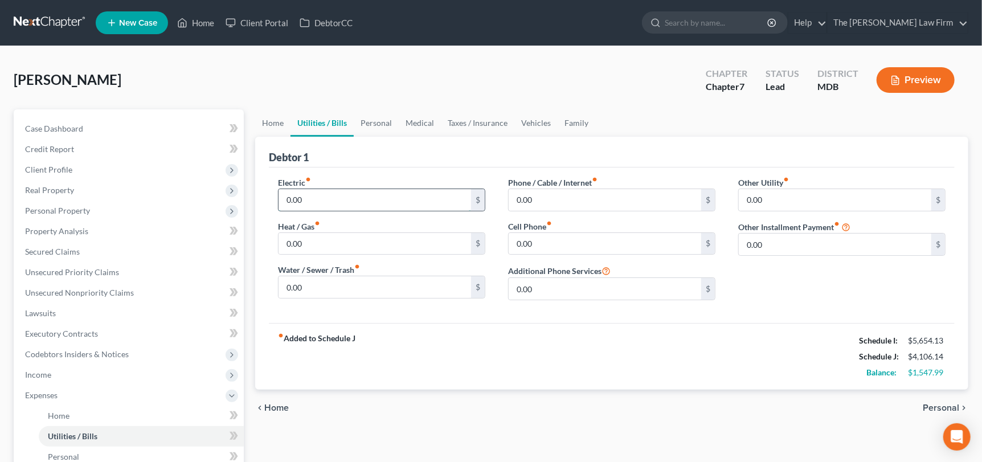
click at [289, 194] on input "0.00" at bounding box center [375, 200] width 193 height 22
click at [304, 290] on input "0.00" at bounding box center [375, 287] width 193 height 22
